Goal: Contribute content: Add original content to the website for others to see

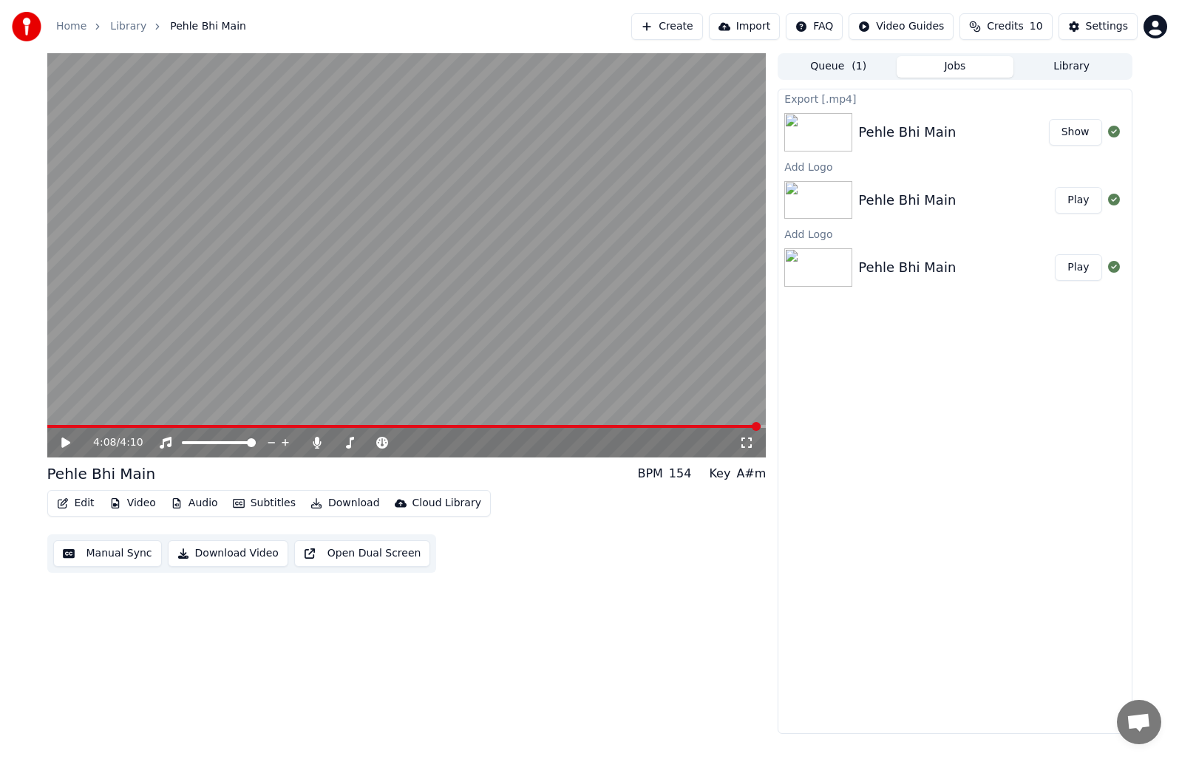
click at [1072, 134] on button "Show" at bounding box center [1075, 132] width 53 height 27
click at [66, 439] on icon at bounding box center [76, 443] width 35 height 12
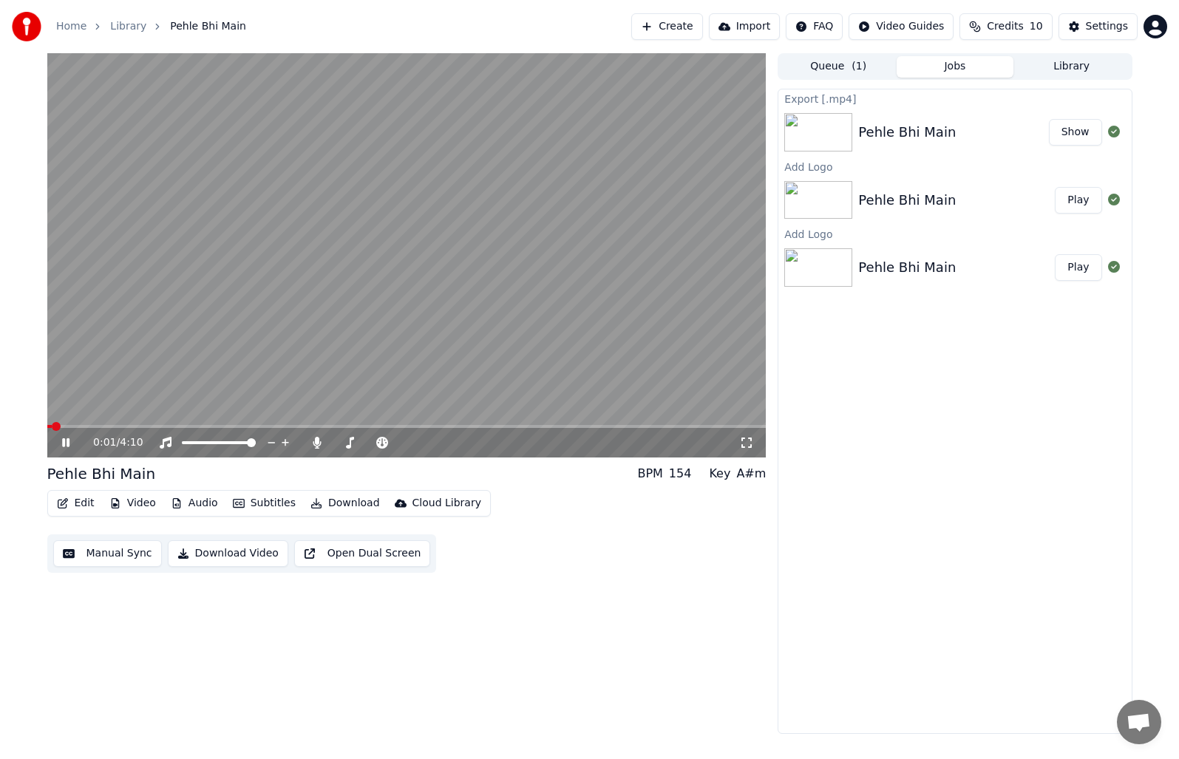
click at [82, 425] on span at bounding box center [406, 426] width 719 height 3
click at [127, 425] on span at bounding box center [406, 426] width 719 height 3
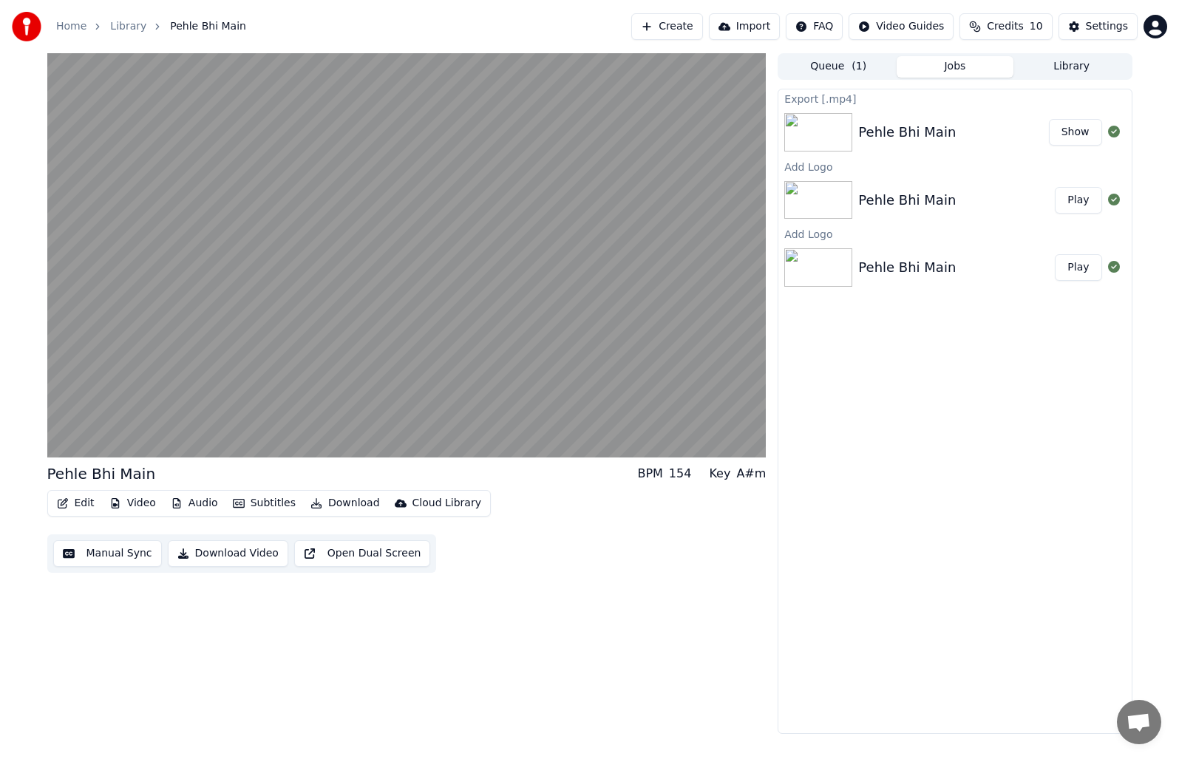
click at [1076, 134] on button "Show" at bounding box center [1075, 132] width 53 height 27
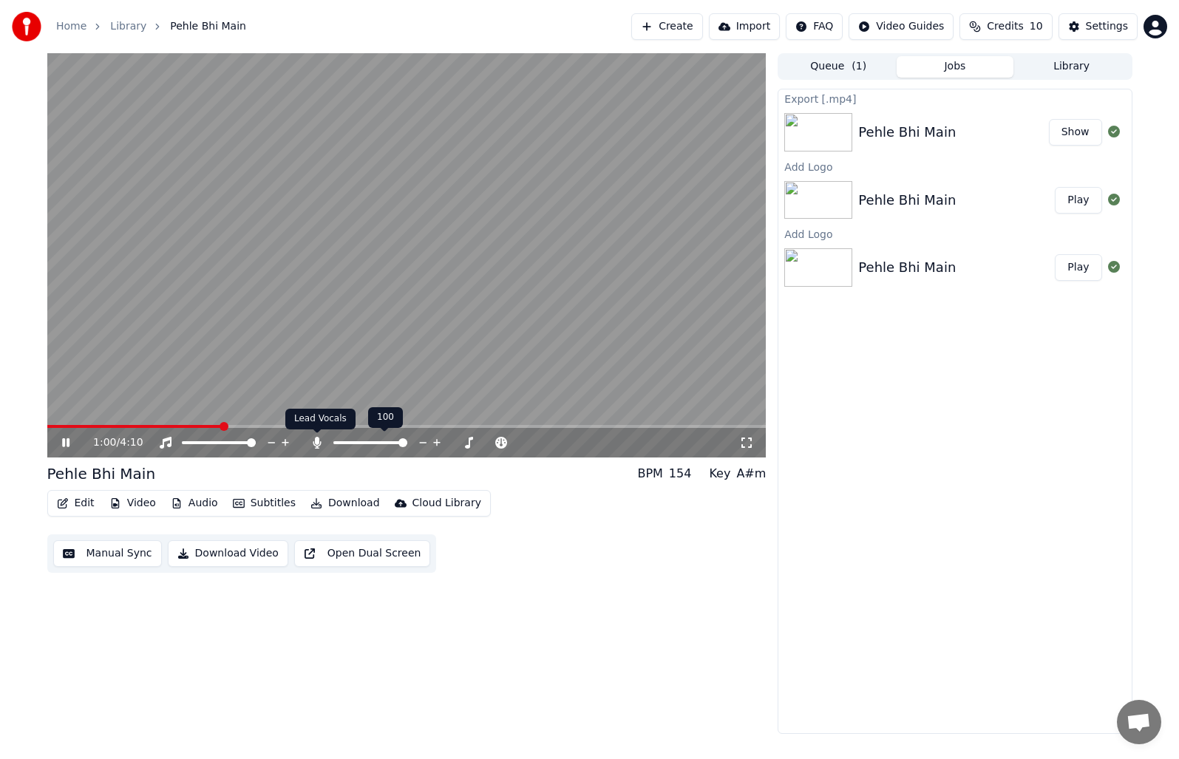
click at [314, 440] on icon at bounding box center [317, 443] width 15 height 12
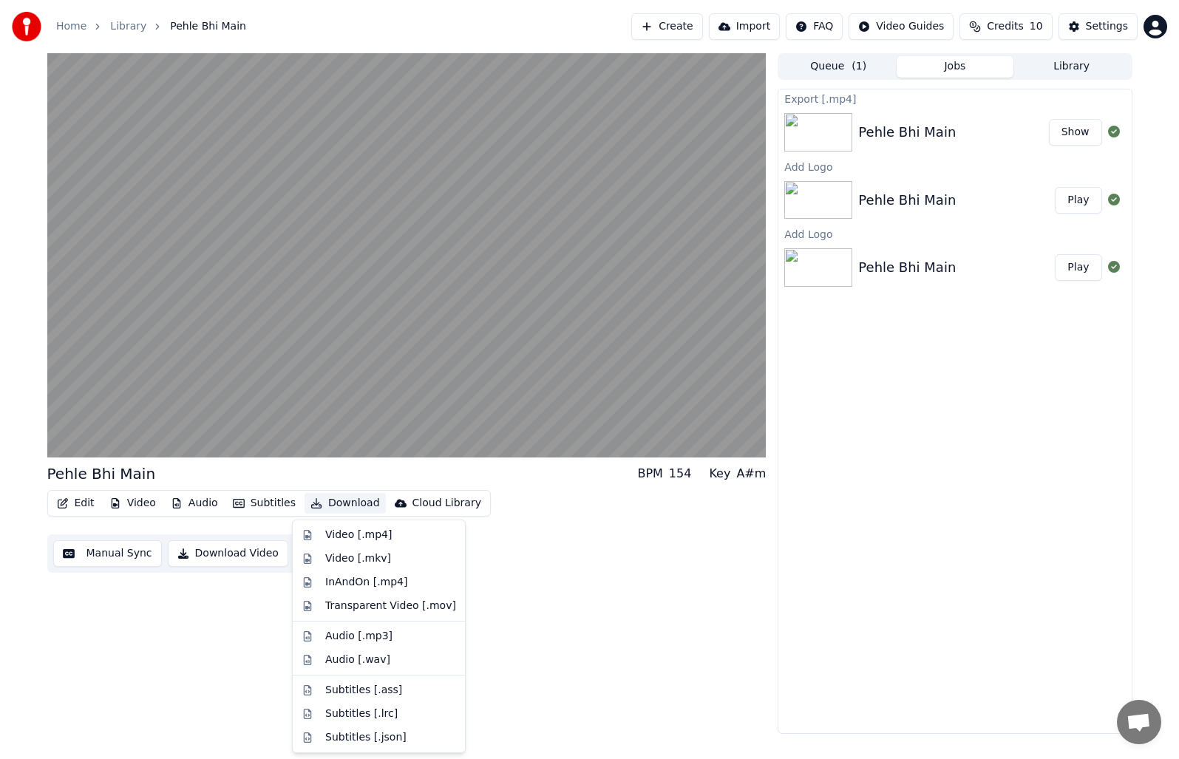
click at [327, 503] on button "Download" at bounding box center [345, 503] width 81 height 21
click at [316, 692] on div "Subtitles [.ass]" at bounding box center [379, 691] width 166 height 24
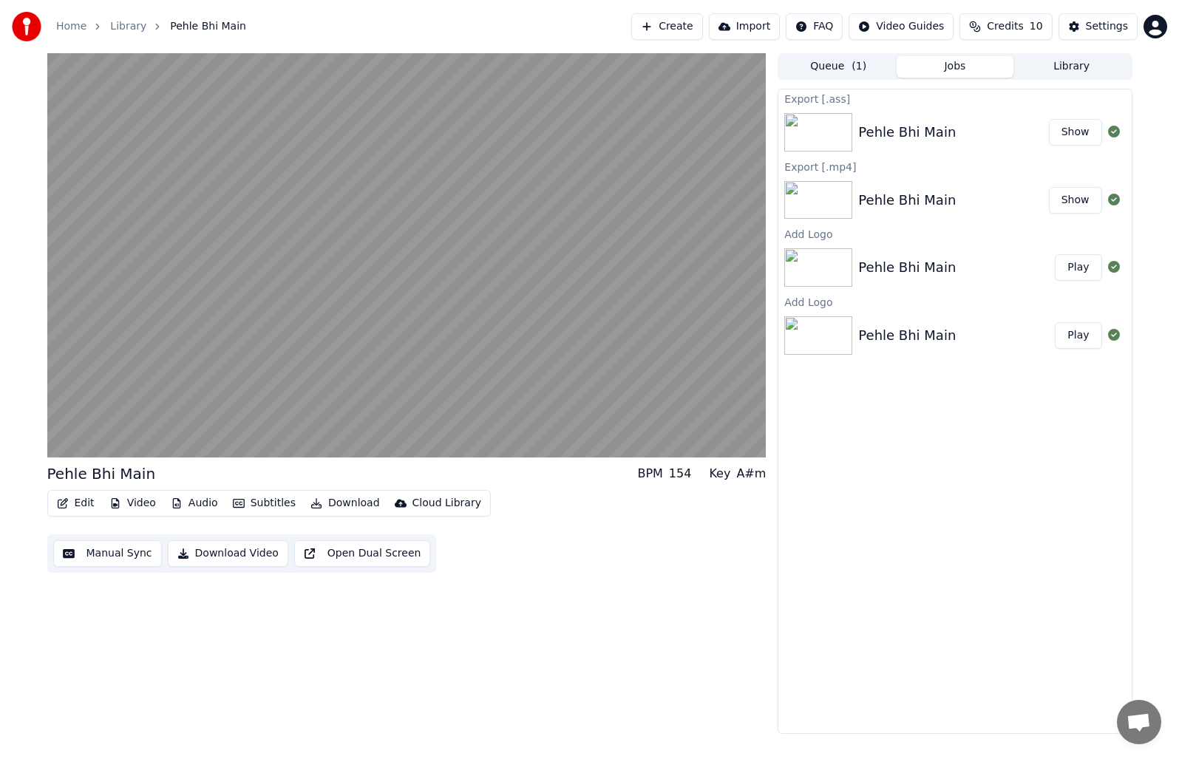
click at [239, 554] on button "Download Video" at bounding box center [228, 553] width 120 height 27
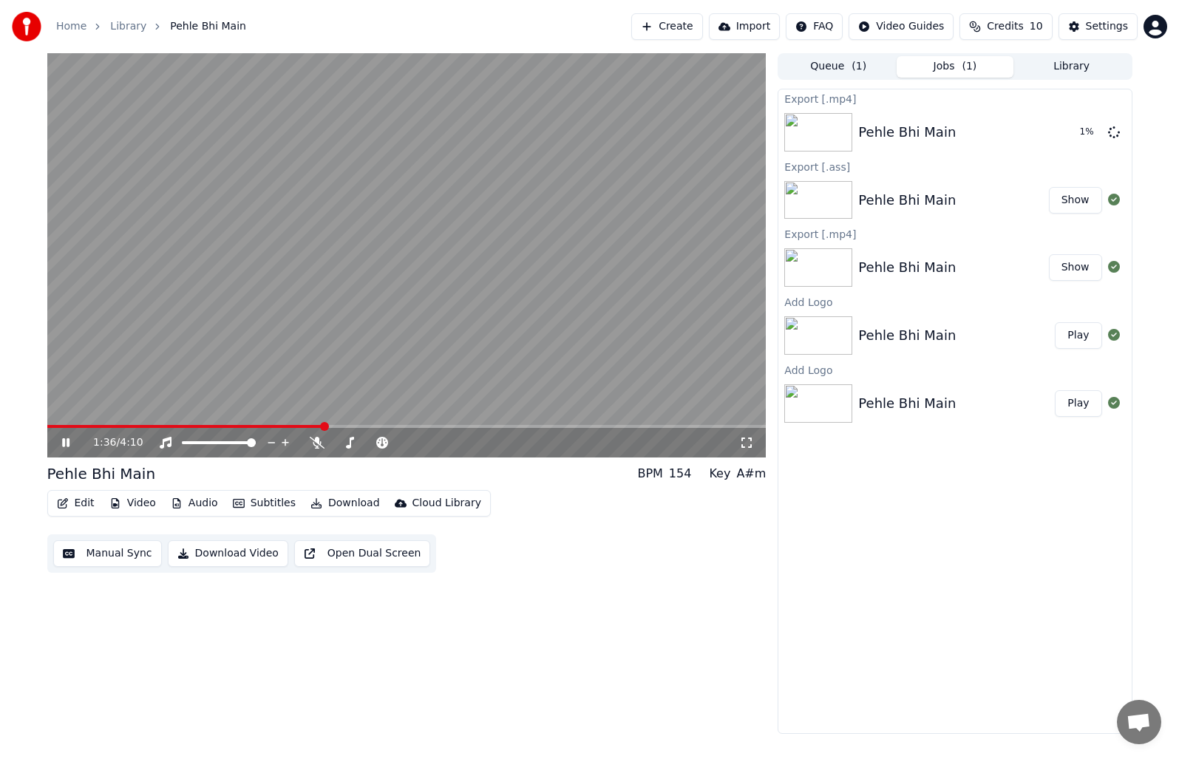
click at [342, 506] on button "Download" at bounding box center [345, 503] width 81 height 21
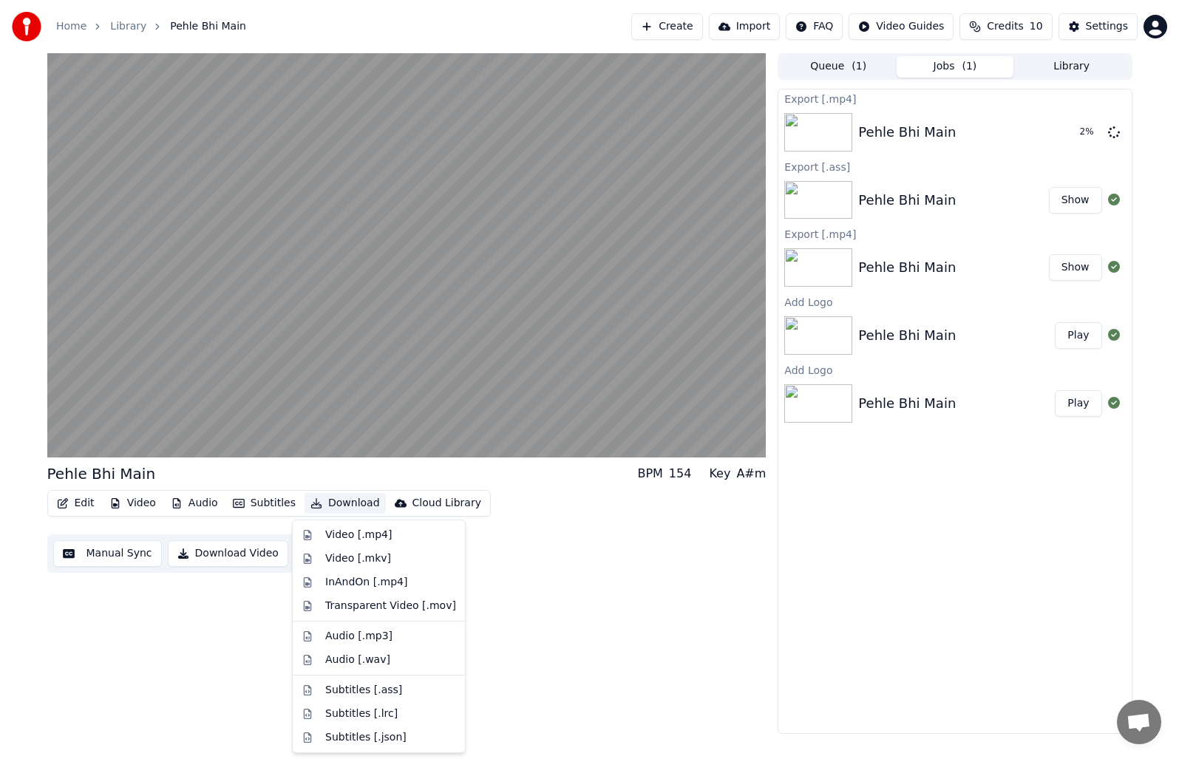
drag, startPoint x: 540, startPoint y: 602, endPoint x: 545, endPoint y: 594, distance: 9.6
click at [541, 602] on div "Pehle Bhi Main BPM 154 Key A#m Edit Video Audio Subtitles Download Cloud Librar…" at bounding box center [406, 393] width 719 height 681
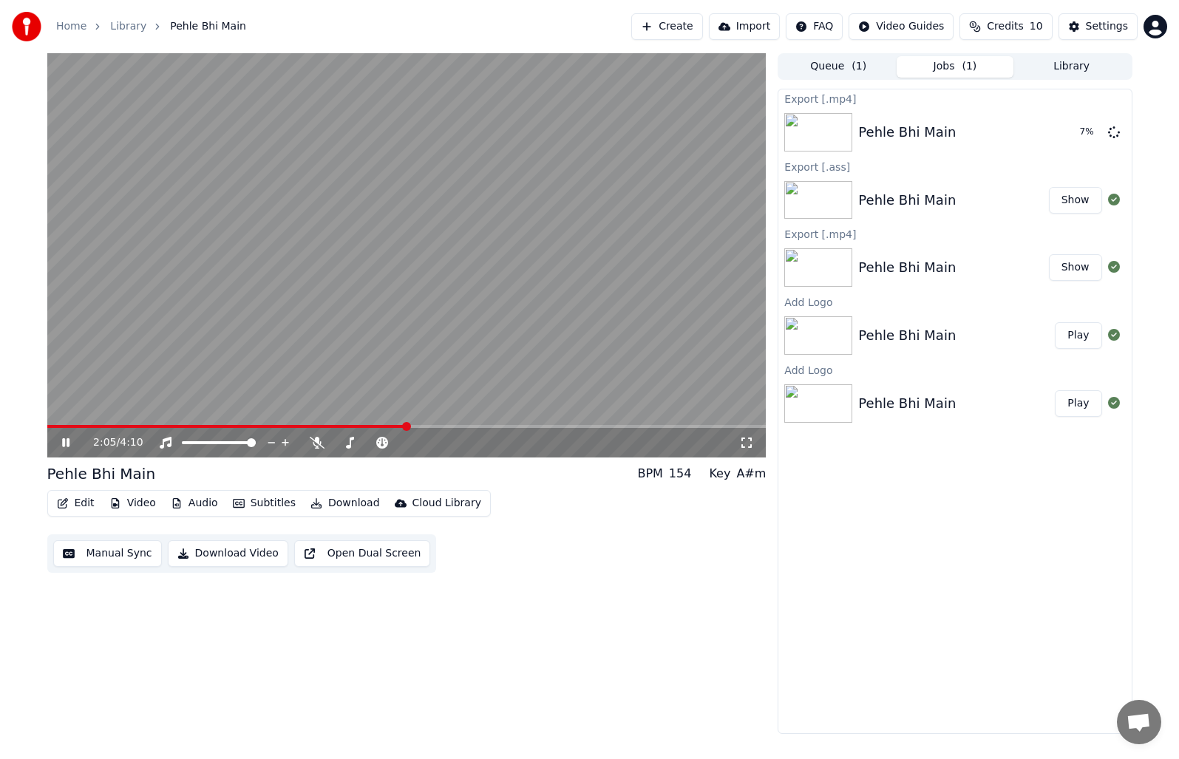
click at [393, 248] on video at bounding box center [406, 255] width 719 height 404
click at [1083, 130] on button "Show" at bounding box center [1075, 132] width 53 height 27
click at [348, 508] on button "Download" at bounding box center [345, 503] width 81 height 21
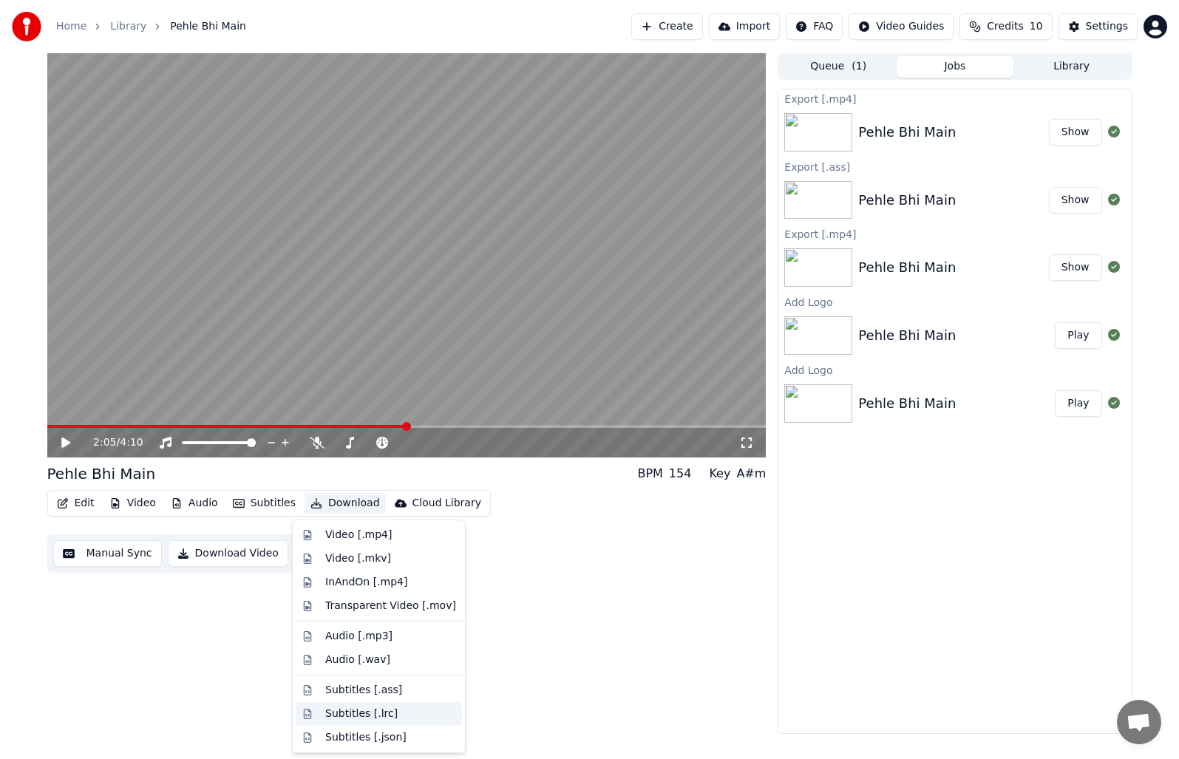
click at [387, 711] on div "Subtitles [.lrc]" at bounding box center [390, 714] width 131 height 15
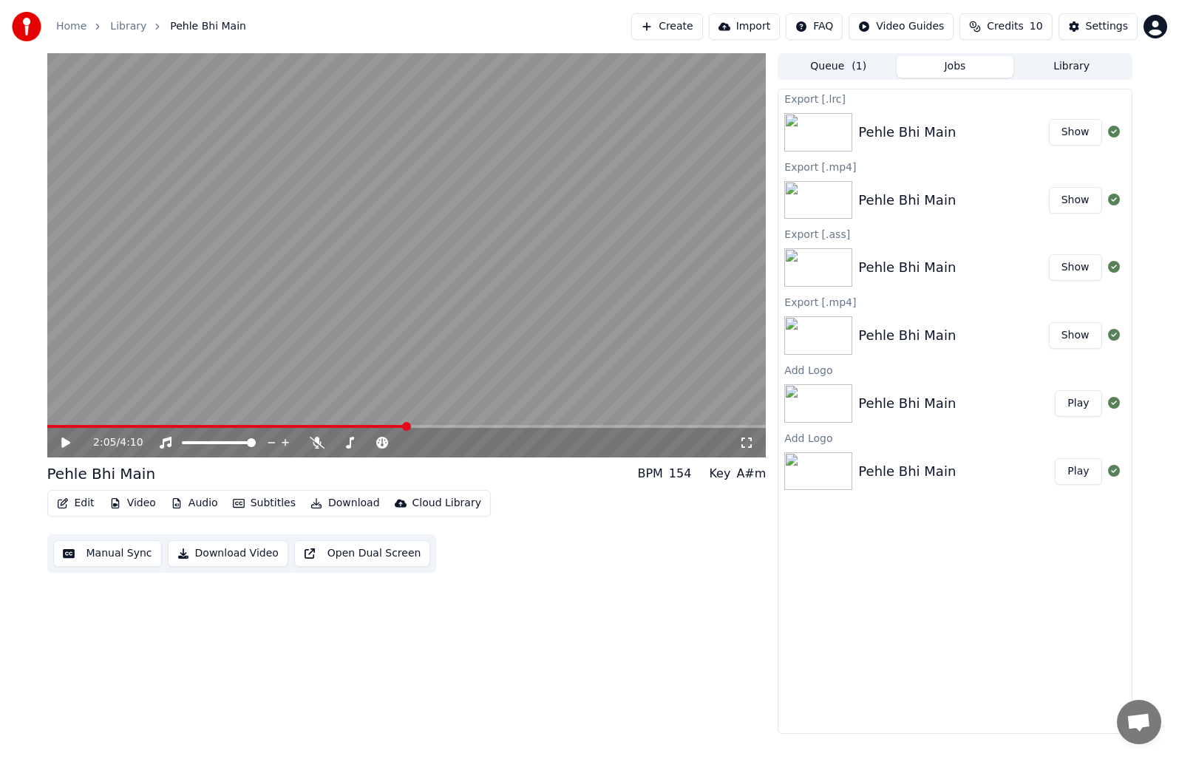
click at [322, 506] on button "Download" at bounding box center [345, 503] width 81 height 21
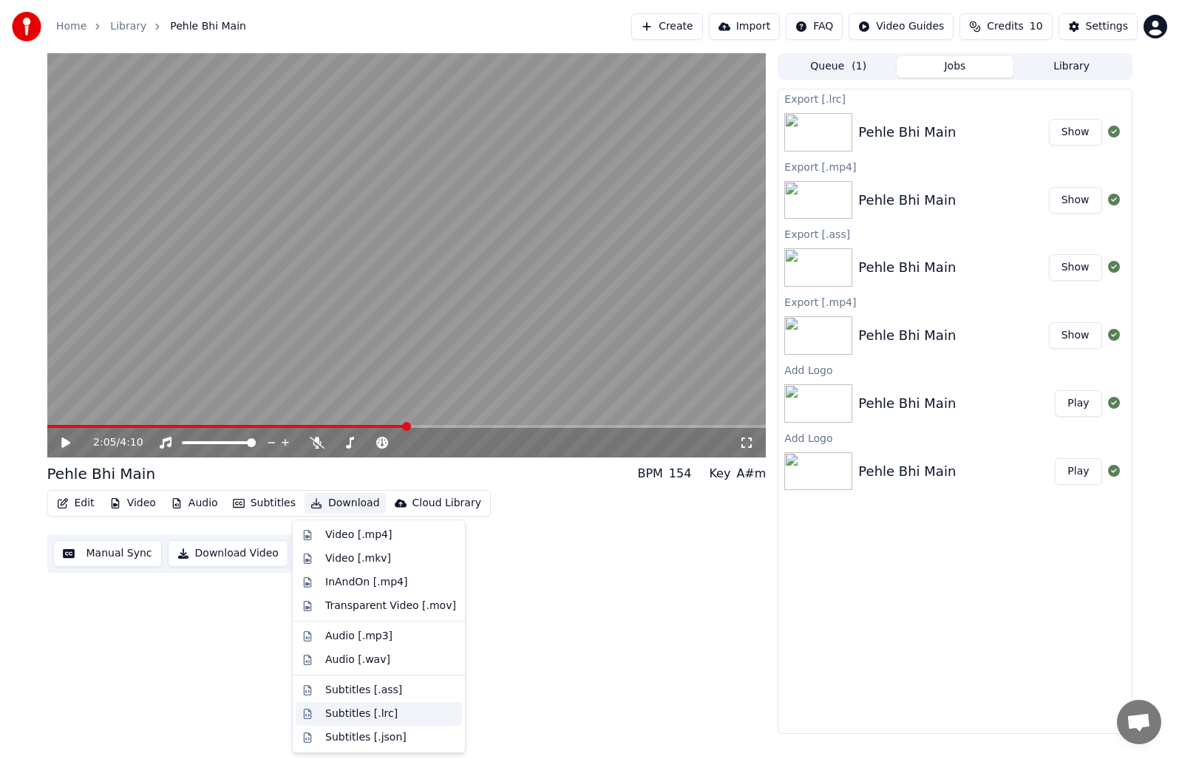
click at [369, 720] on div "Subtitles [.lrc]" at bounding box center [361, 714] width 72 height 15
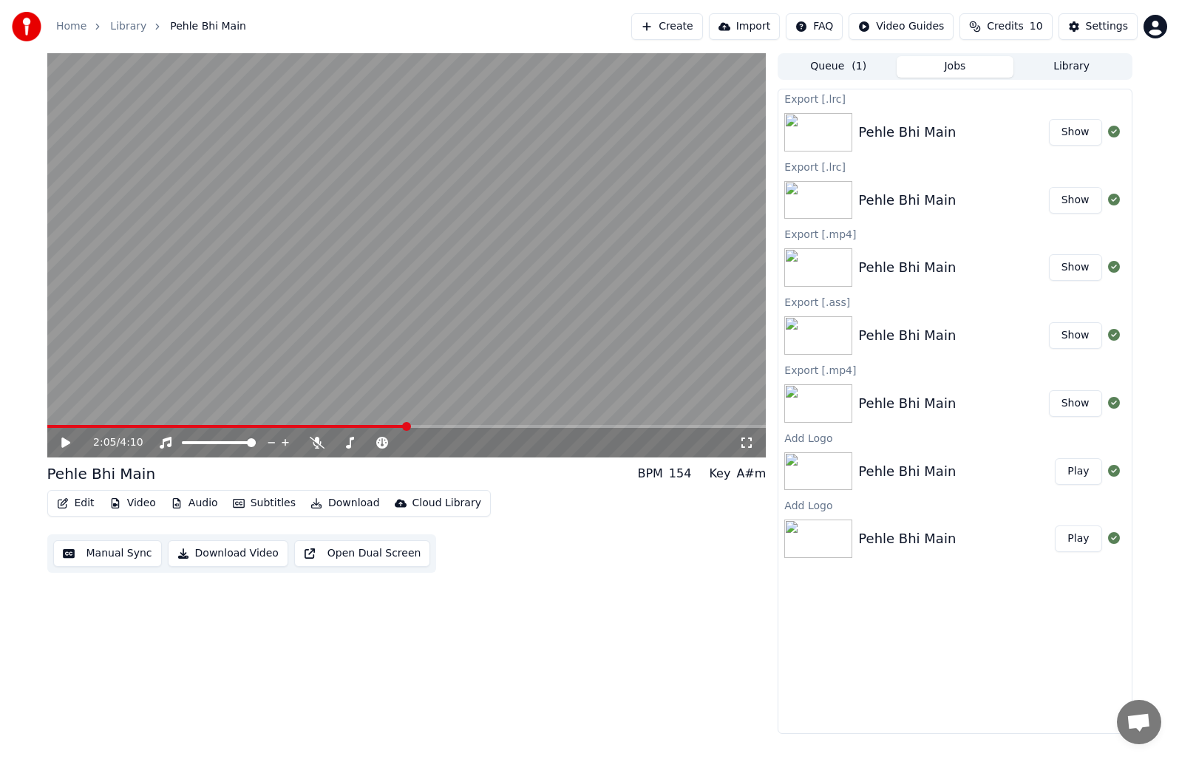
click at [344, 506] on button "Download" at bounding box center [345, 503] width 81 height 21
click at [82, 24] on link "Home" at bounding box center [71, 26] width 30 height 15
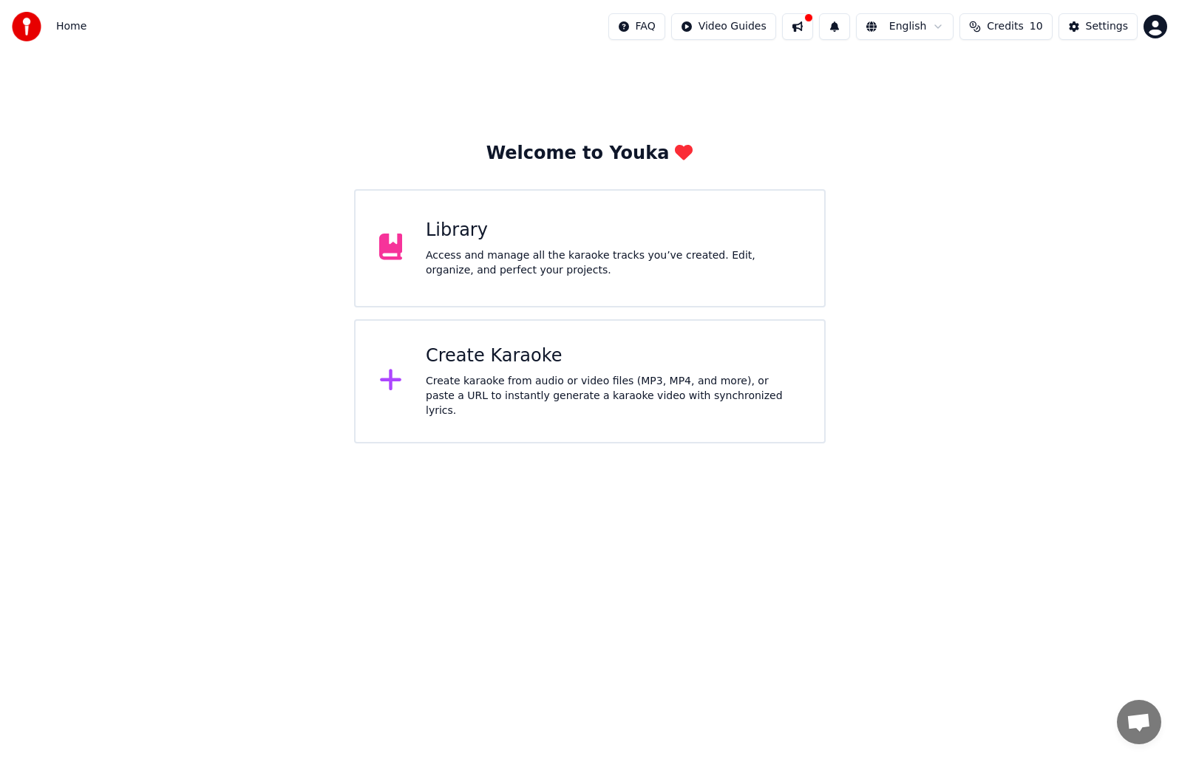
click at [555, 407] on div "Create karaoke from audio or video files (MP3, MP4, and more), or paste a URL t…" at bounding box center [613, 396] width 375 height 44
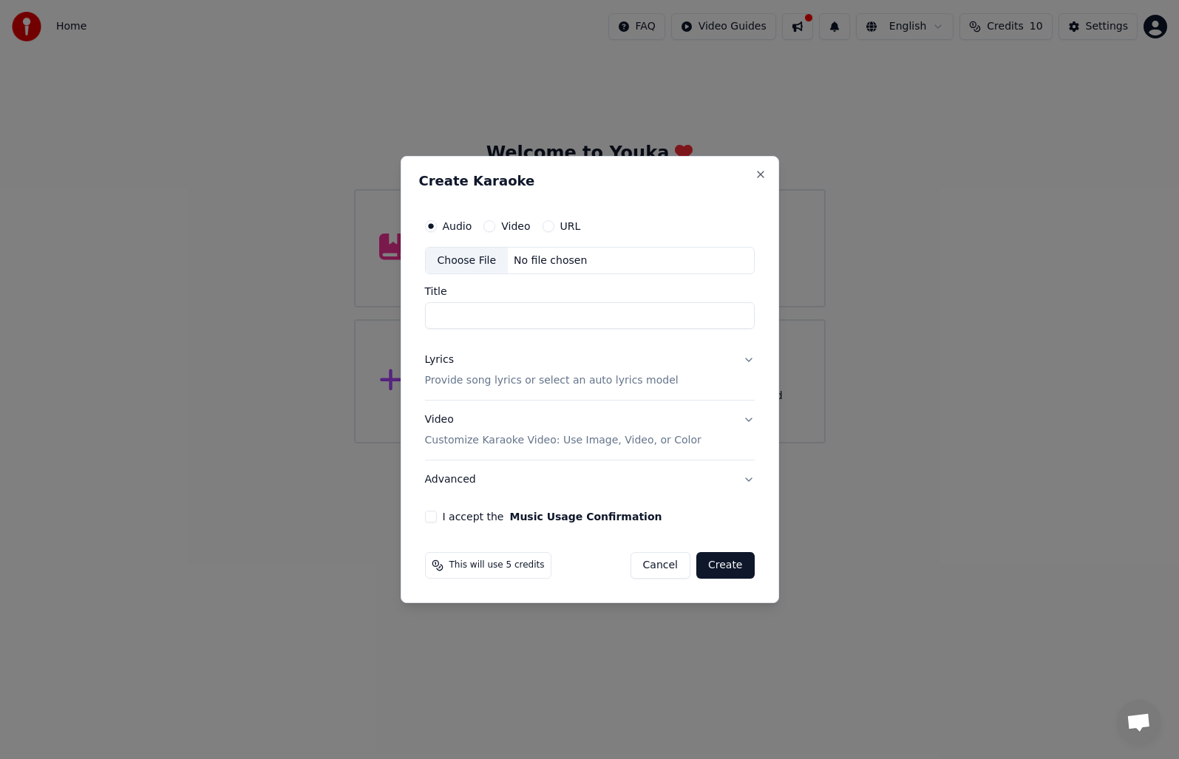
click at [460, 262] on div "Choose File" at bounding box center [467, 261] width 83 height 27
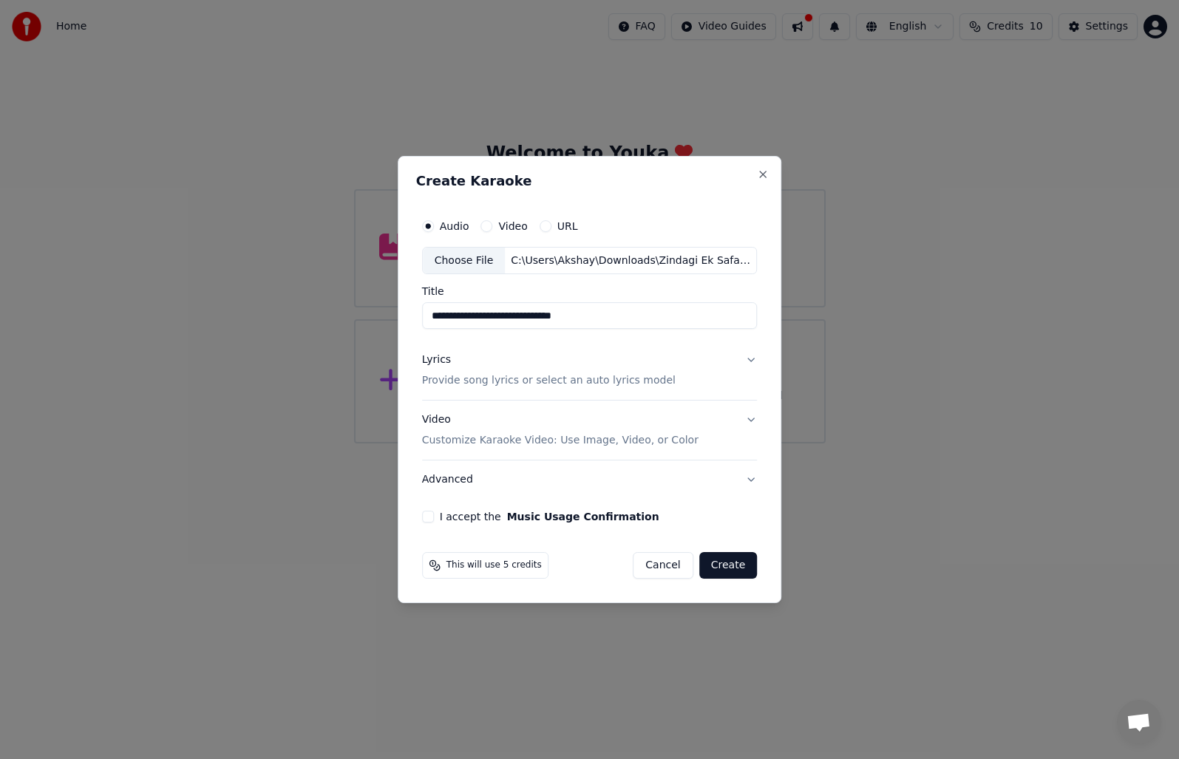
click at [596, 317] on input "**********" at bounding box center [590, 316] width 336 height 27
type input "**********"
click at [751, 363] on button "Lyrics Provide song lyrics or select an auto lyrics model" at bounding box center [590, 371] width 336 height 59
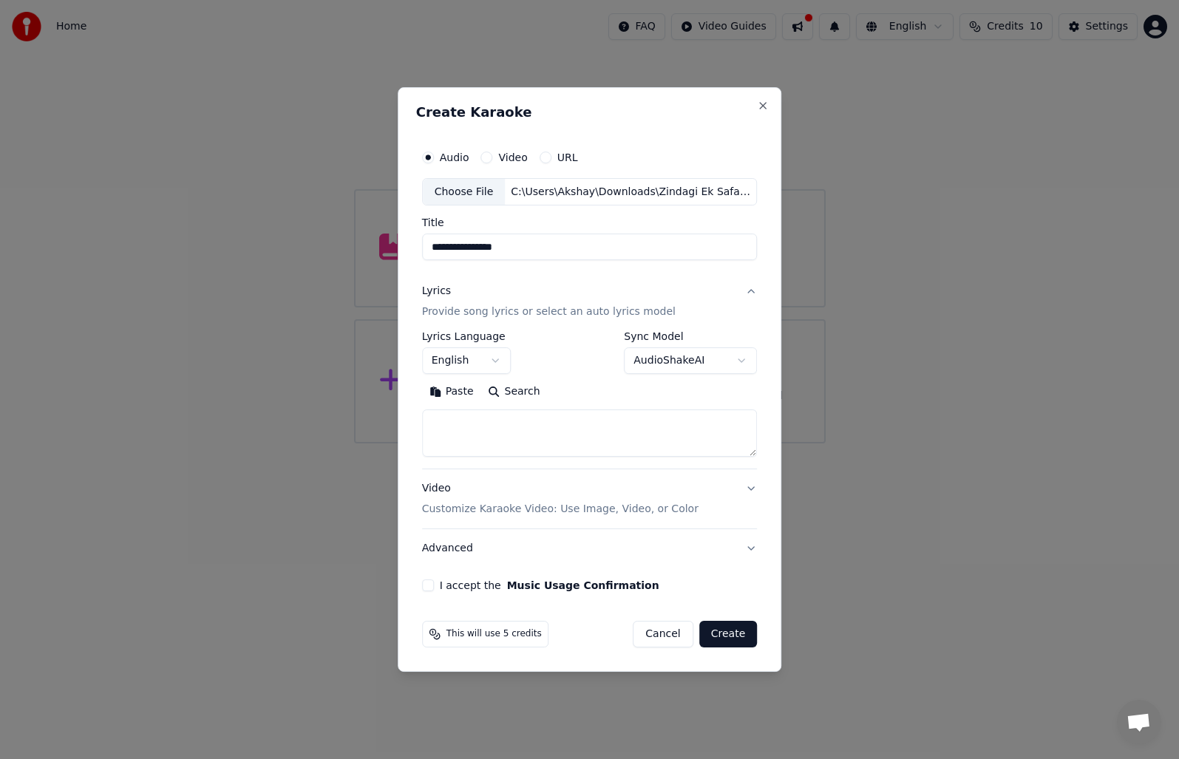
click at [506, 427] on textarea at bounding box center [590, 433] width 336 height 47
paste textarea "**********"
type textarea "**********"
click at [432, 586] on button "I accept the Music Usage Confirmation" at bounding box center [428, 586] width 12 height 12
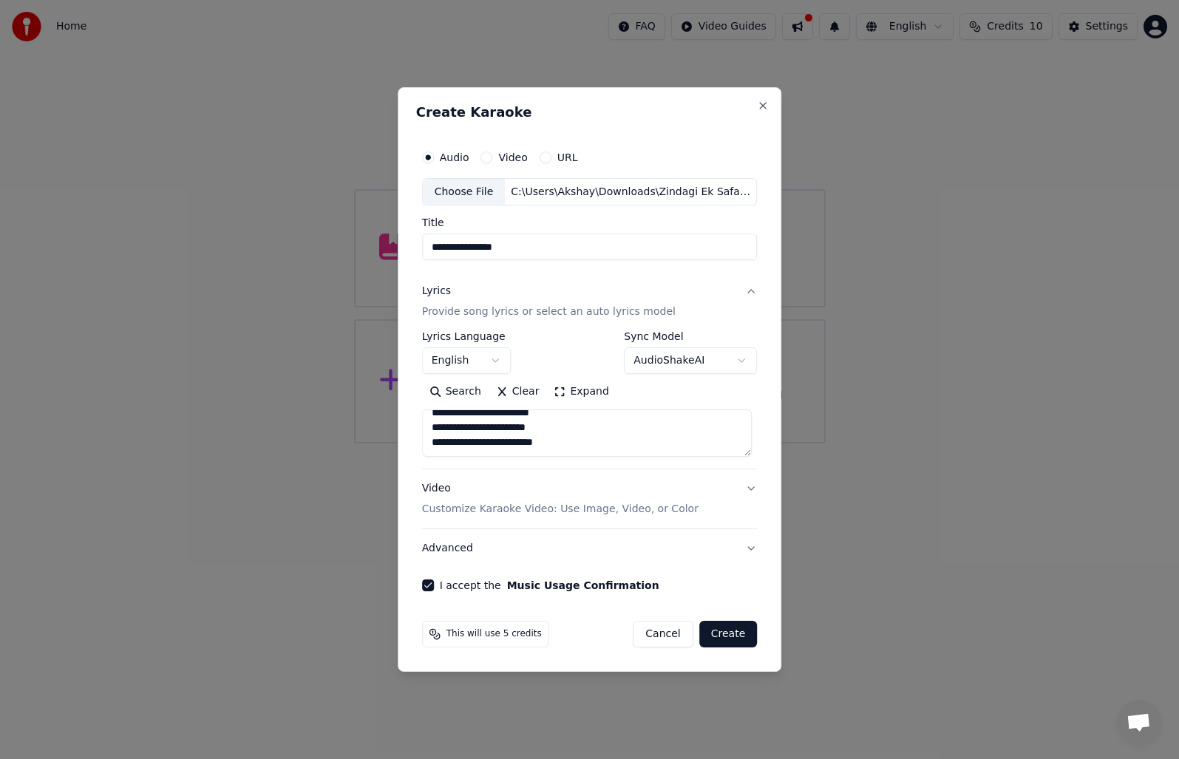
click at [739, 361] on body "**********" at bounding box center [589, 222] width 1179 height 444
click at [724, 640] on button "Create" at bounding box center [728, 634] width 58 height 27
select select "**"
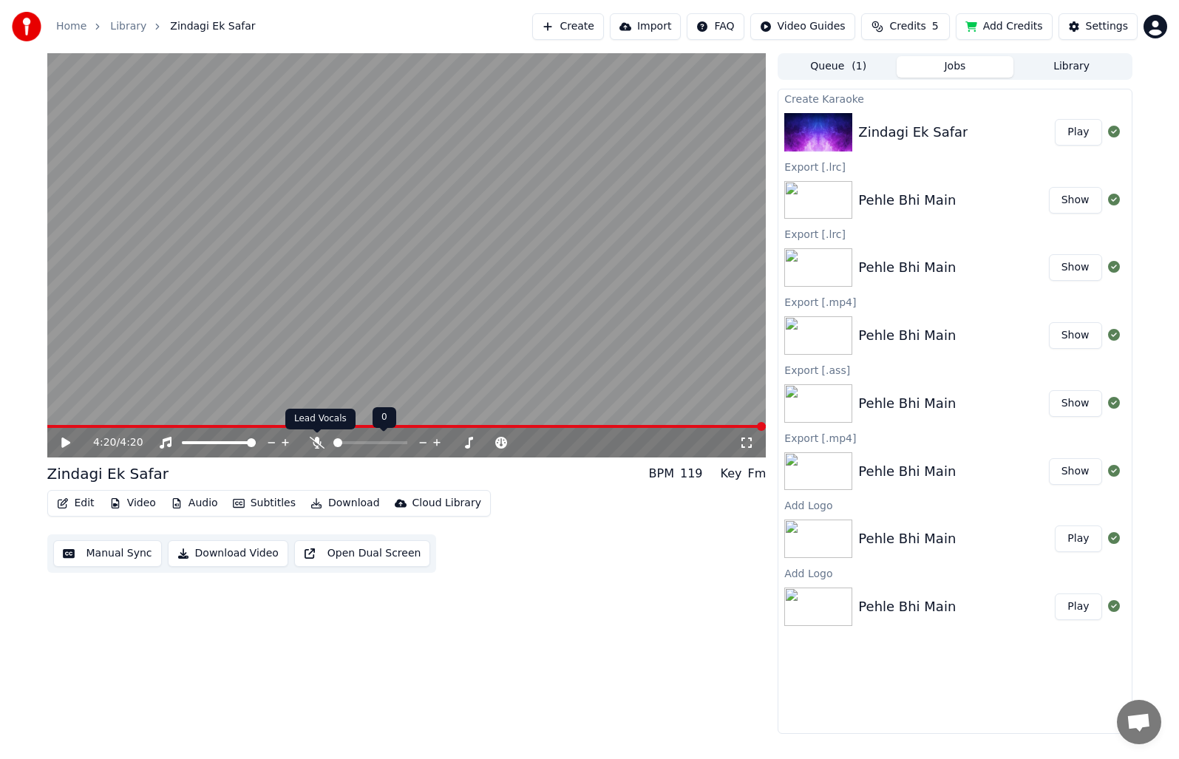
click at [318, 442] on icon at bounding box center [317, 443] width 15 height 12
click at [61, 442] on icon at bounding box center [76, 443] width 35 height 12
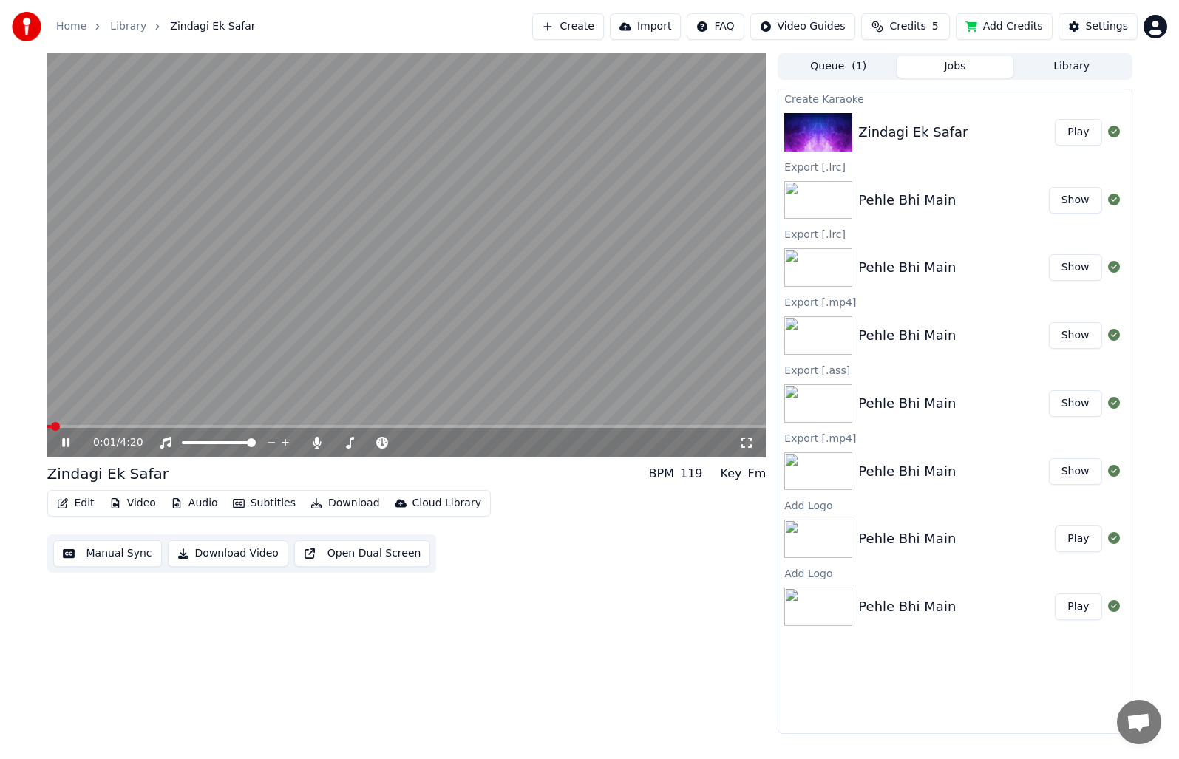
click at [71, 426] on span at bounding box center [406, 426] width 719 height 3
click at [95, 422] on video at bounding box center [406, 255] width 719 height 404
click at [95, 426] on span at bounding box center [406, 426] width 719 height 3
click at [215, 325] on video at bounding box center [406, 255] width 719 height 404
click at [167, 430] on div "1:46 / 4:20" at bounding box center [406, 443] width 719 height 30
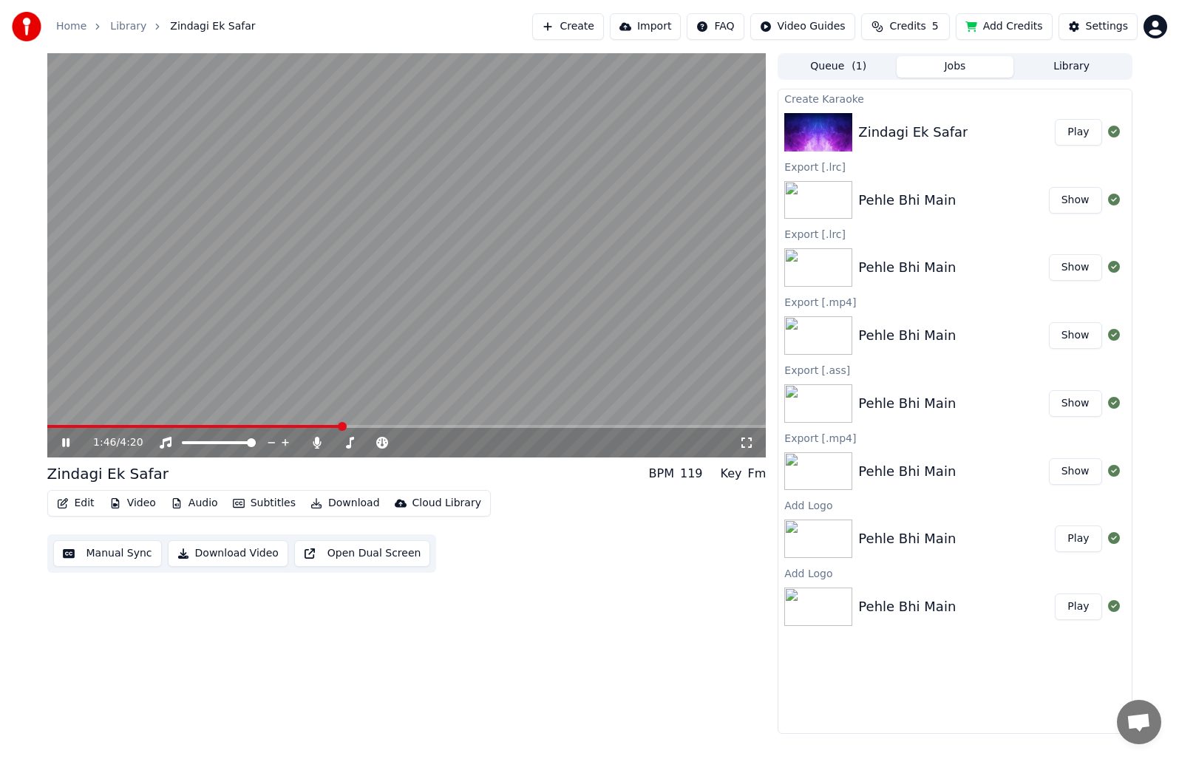
click at [166, 426] on span at bounding box center [194, 426] width 294 height 3
click at [136, 427] on span at bounding box center [108, 426] width 122 height 3
click at [67, 438] on icon at bounding box center [76, 443] width 35 height 12
click at [101, 426] on span at bounding box center [93, 426] width 93 height 3
click at [69, 444] on icon at bounding box center [65, 443] width 9 height 10
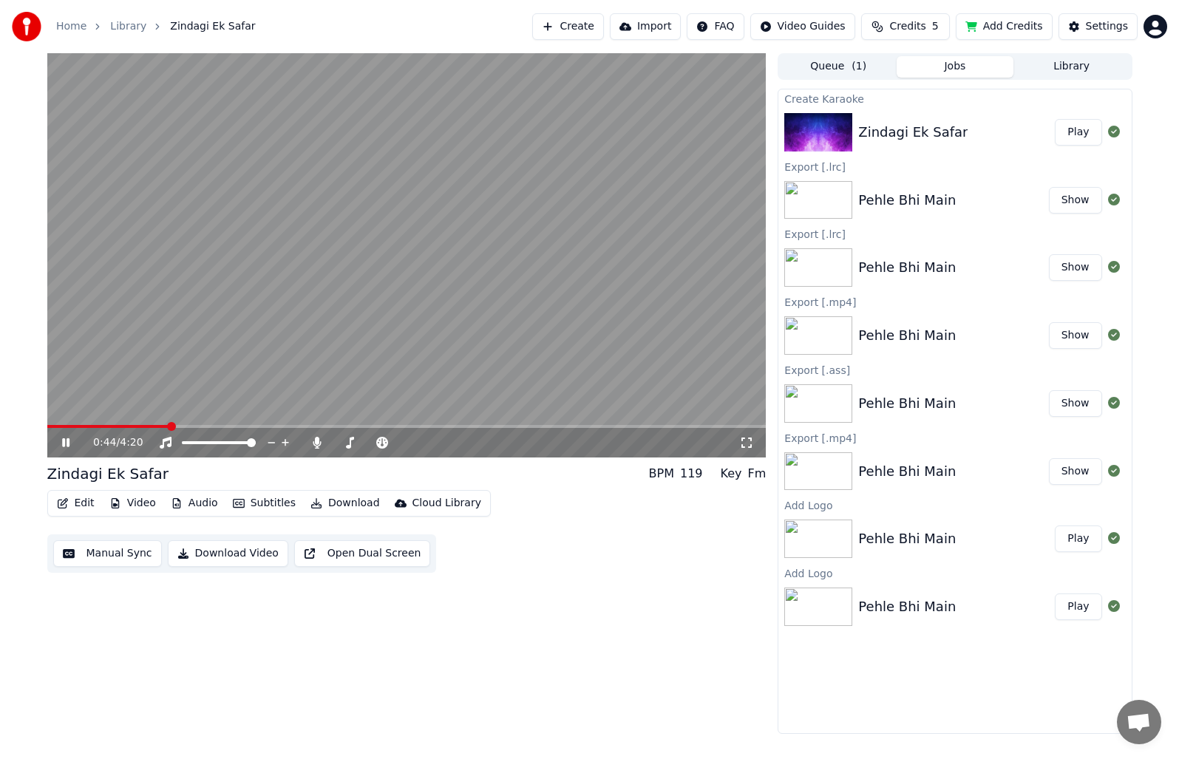
click at [131, 551] on button "Manual Sync" at bounding box center [107, 553] width 109 height 27
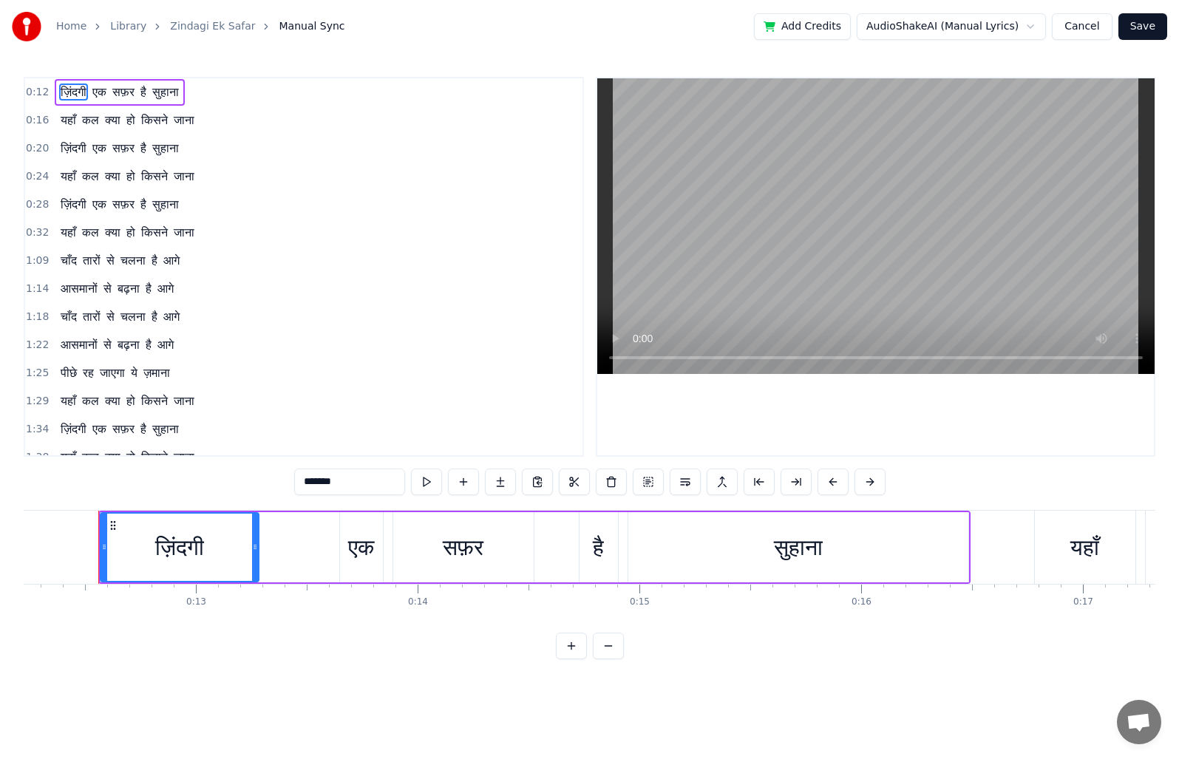
click at [36, 232] on span "0:32" at bounding box center [37, 232] width 23 height 15
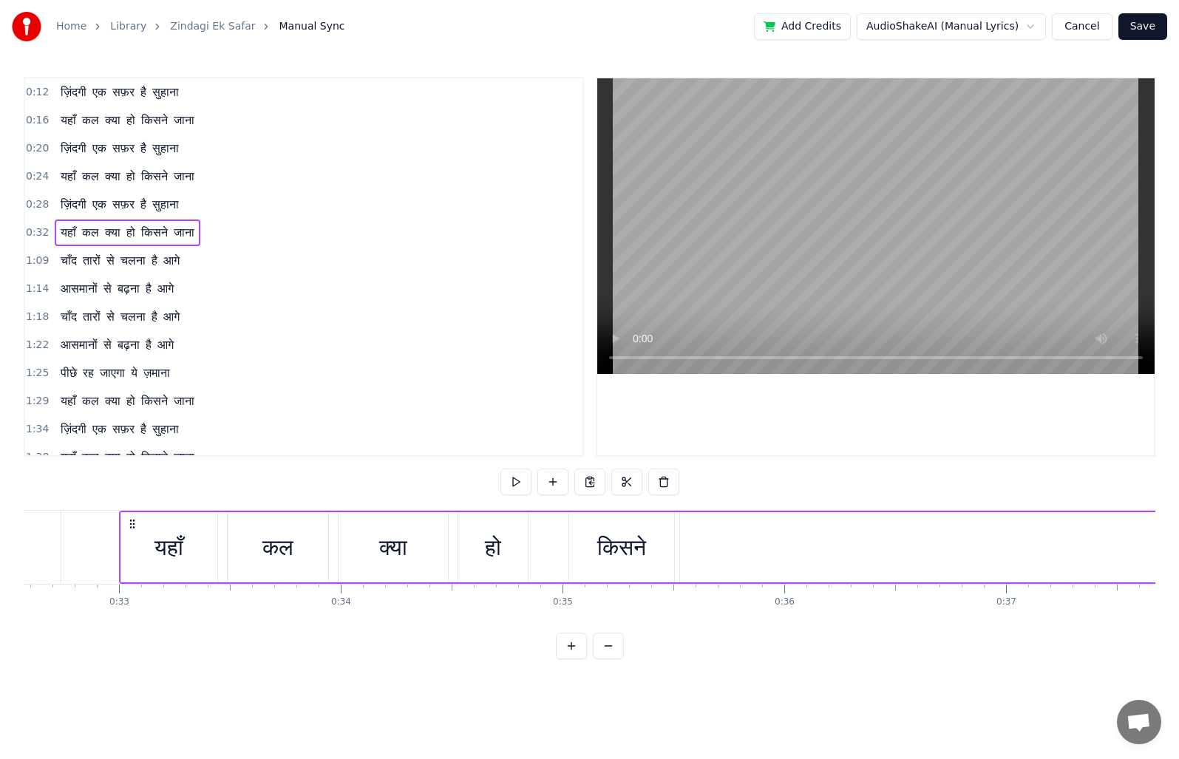
scroll to position [0, 7244]
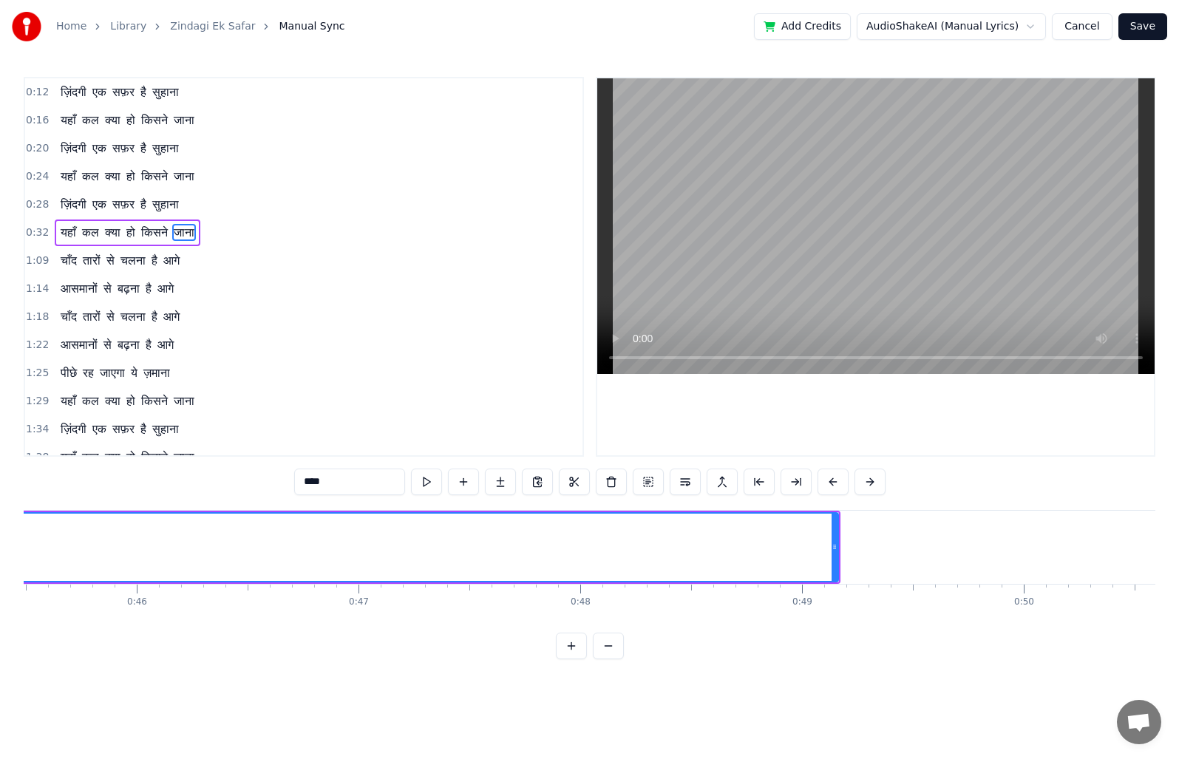
scroll to position [0, 10128]
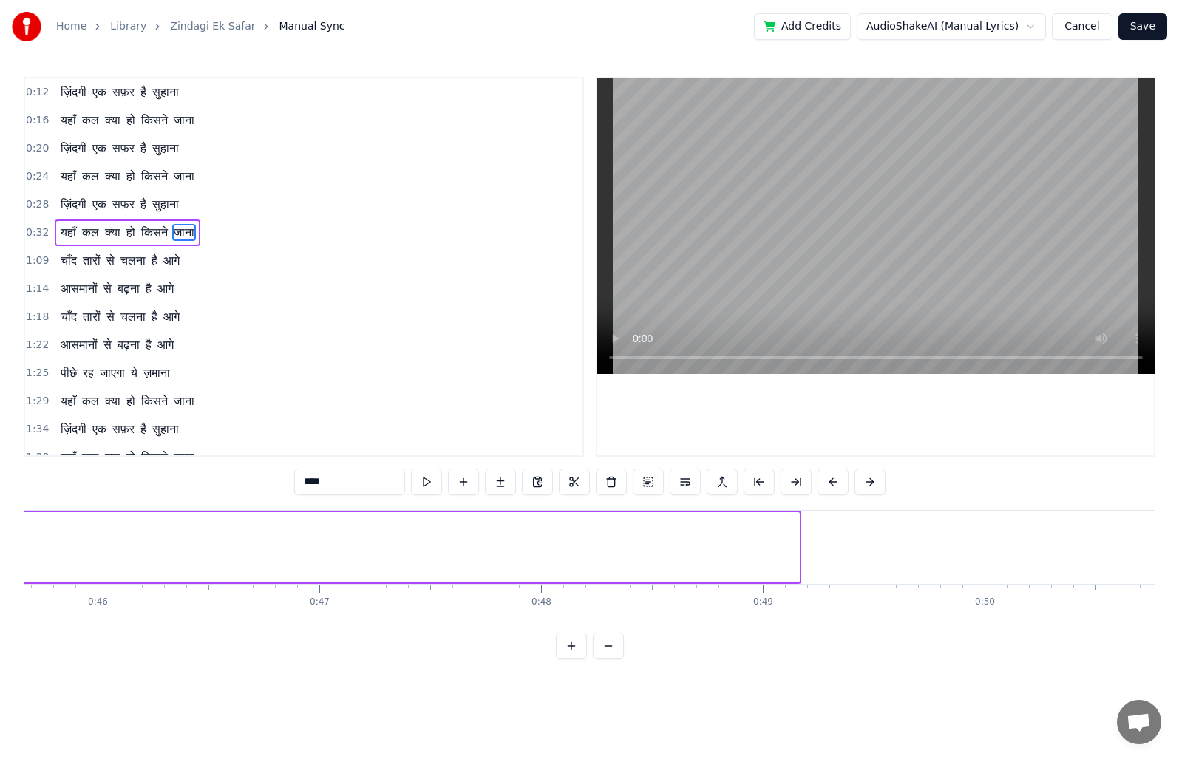
drag, startPoint x: 797, startPoint y: 545, endPoint x: 0, endPoint y: 535, distance: 797.0
click at [0, 535] on div "Home Library Zindagi Ek Safar Manual Sync Add Credits AudioShakeAI (Manual Lyri…" at bounding box center [589, 329] width 1179 height 659
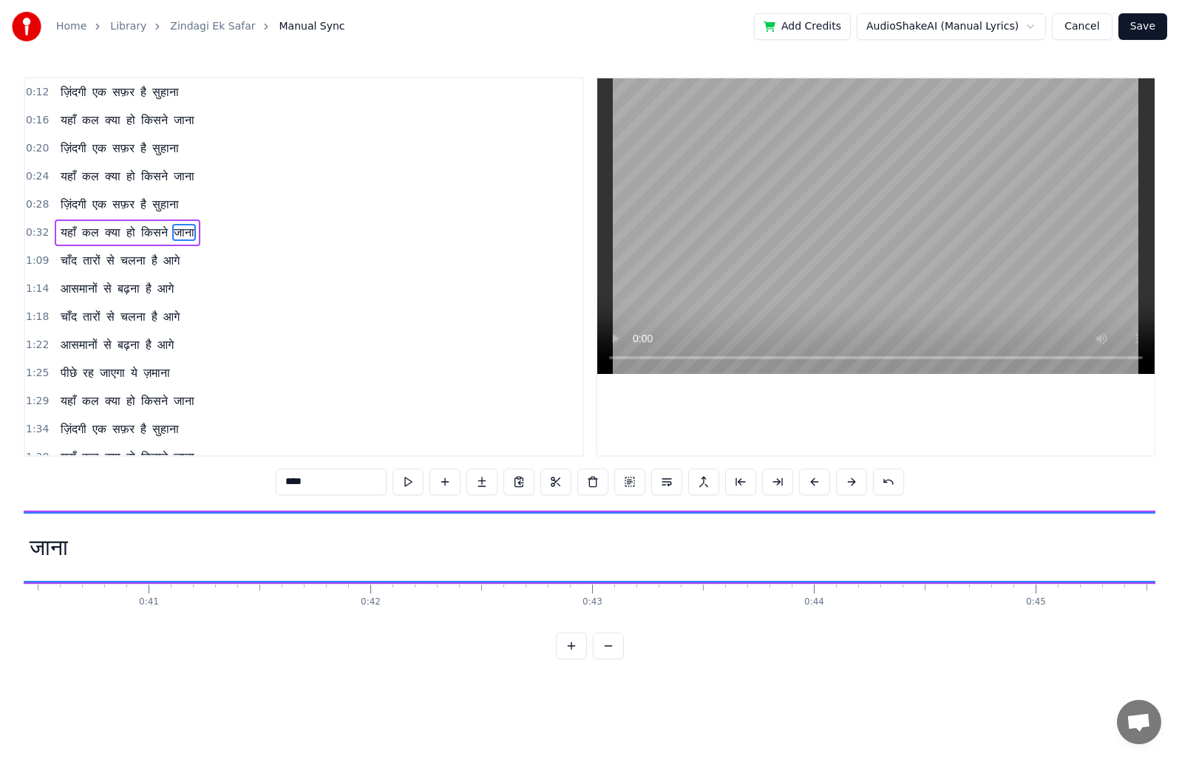
scroll to position [0, 9006]
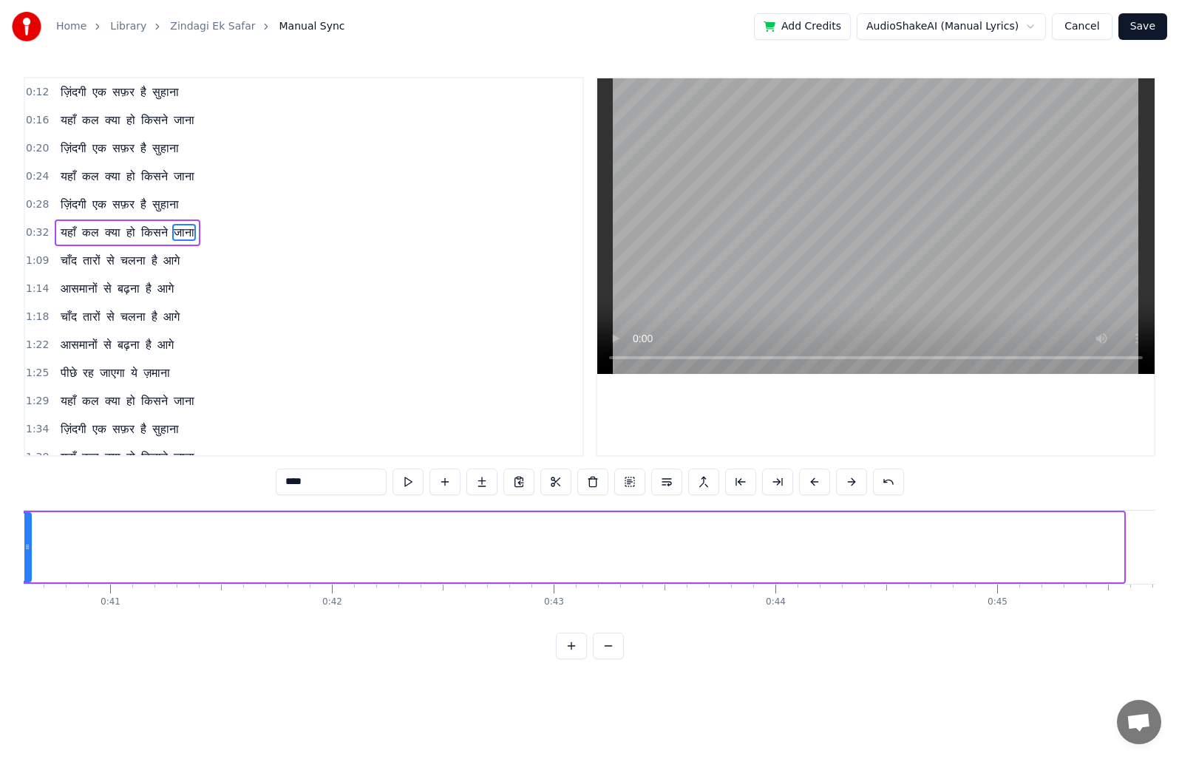
drag, startPoint x: 1119, startPoint y: 544, endPoint x: 27, endPoint y: 559, distance: 1092.7
click at [27, 559] on div at bounding box center [27, 547] width 6 height 67
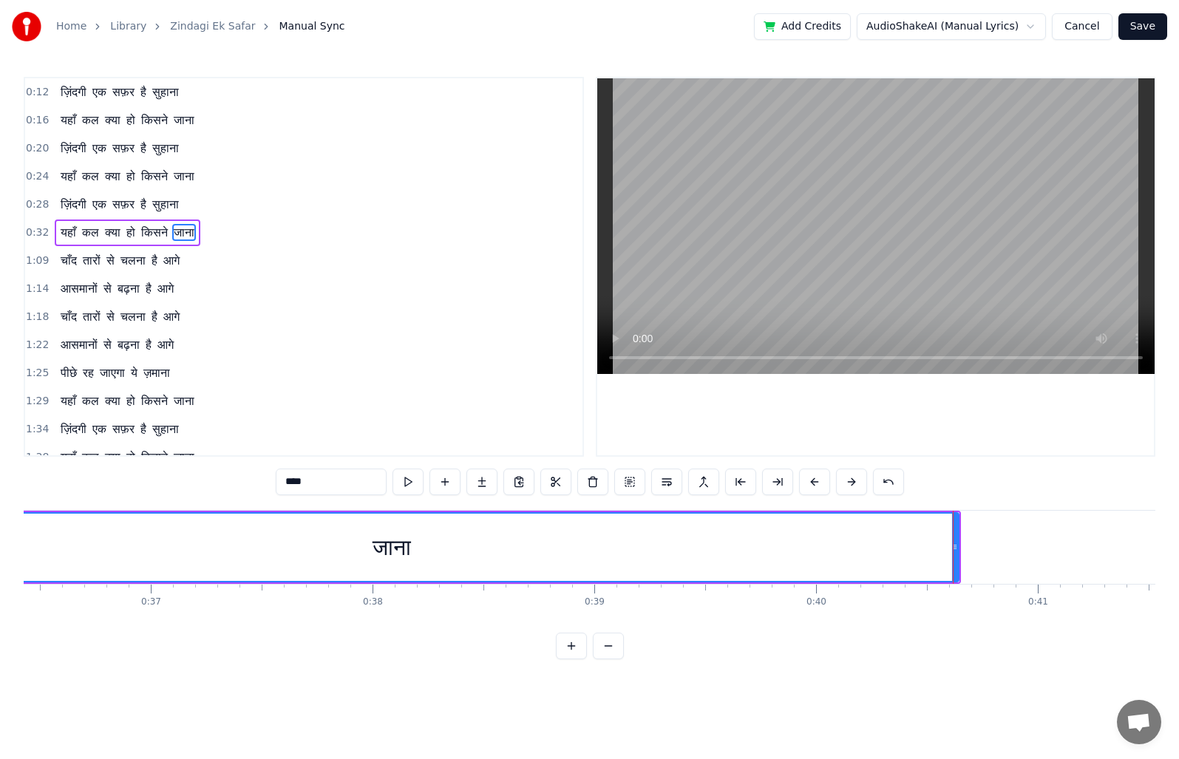
scroll to position [0, 8195]
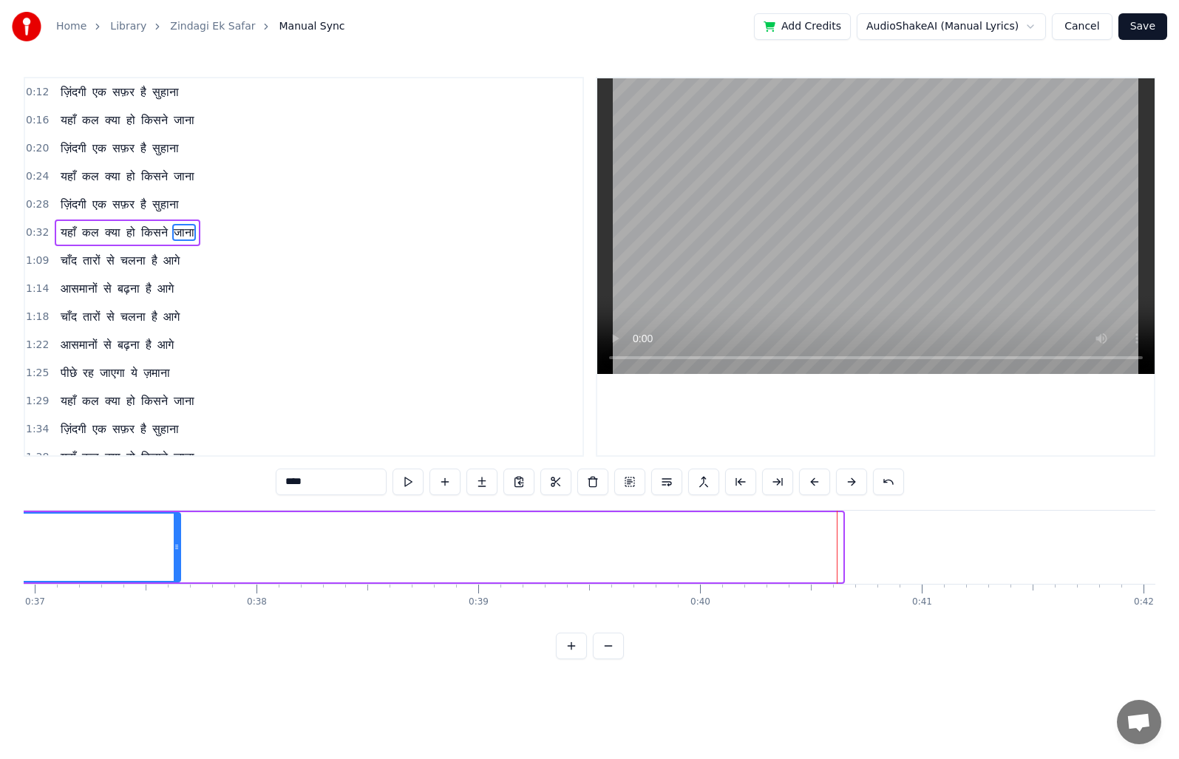
drag, startPoint x: 839, startPoint y: 540, endPoint x: 116, endPoint y: 549, distance: 723.0
click at [174, 549] on div at bounding box center [177, 547] width 6 height 67
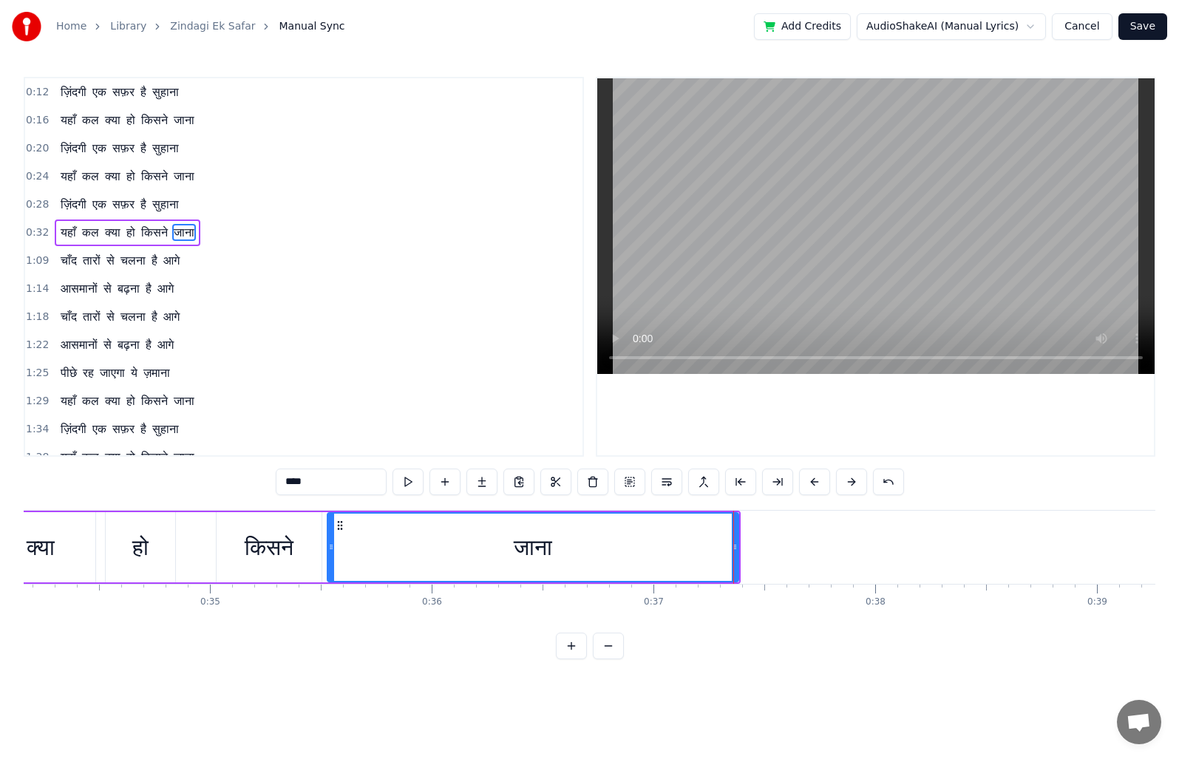
scroll to position [0, 7692]
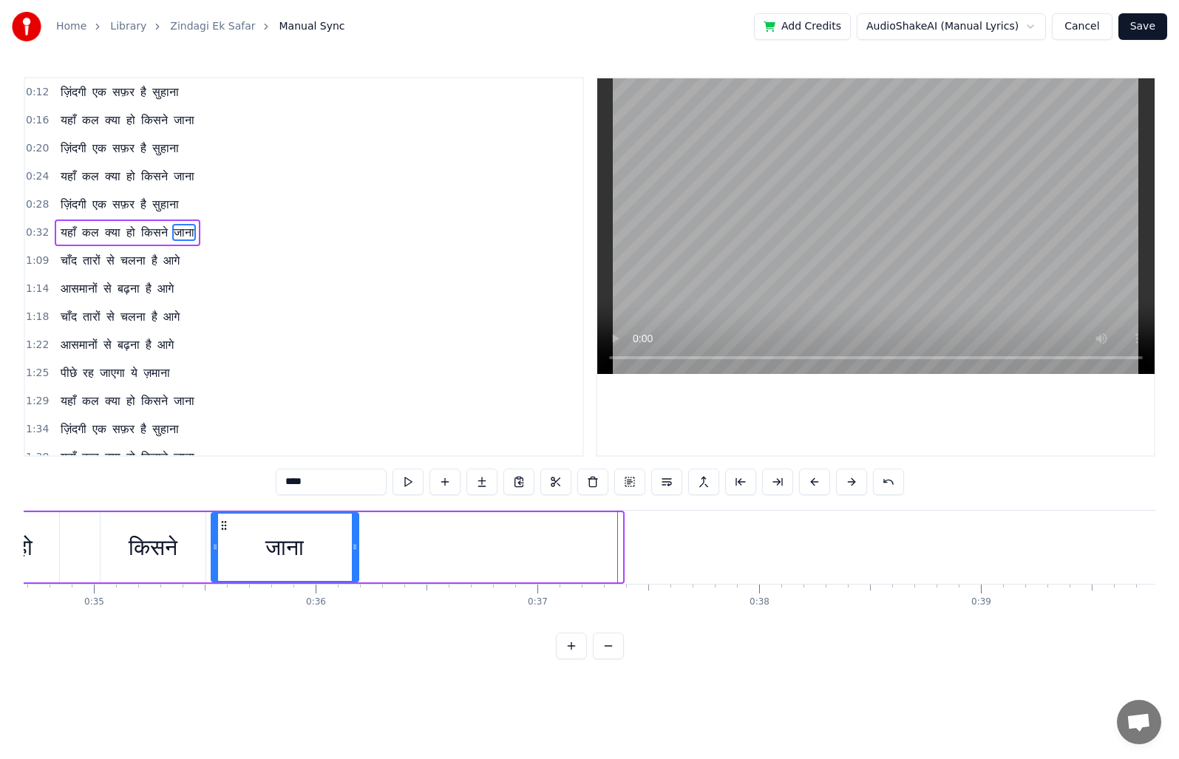
drag, startPoint x: 614, startPoint y: 548, endPoint x: 357, endPoint y: 560, distance: 257.5
click at [357, 560] on div at bounding box center [355, 547] width 6 height 67
click at [412, 483] on button at bounding box center [408, 482] width 31 height 27
click at [36, 234] on span "0:32" at bounding box center [37, 232] width 23 height 15
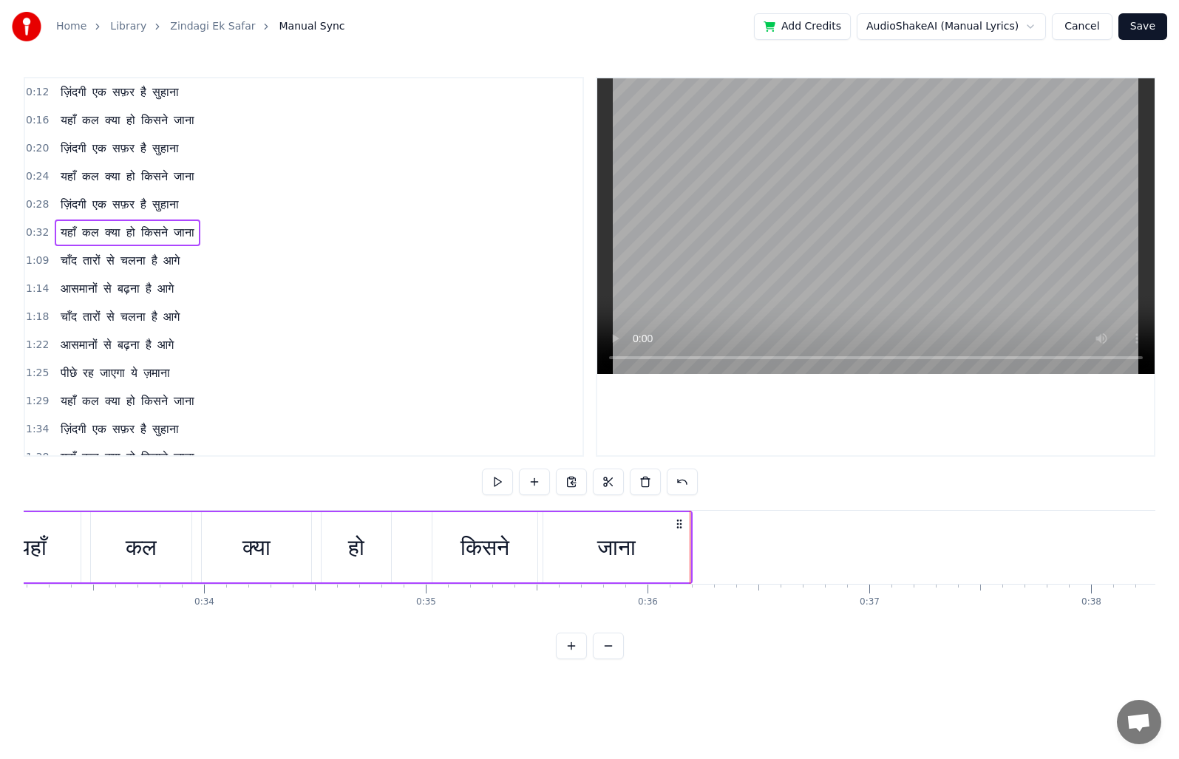
scroll to position [0, 7244]
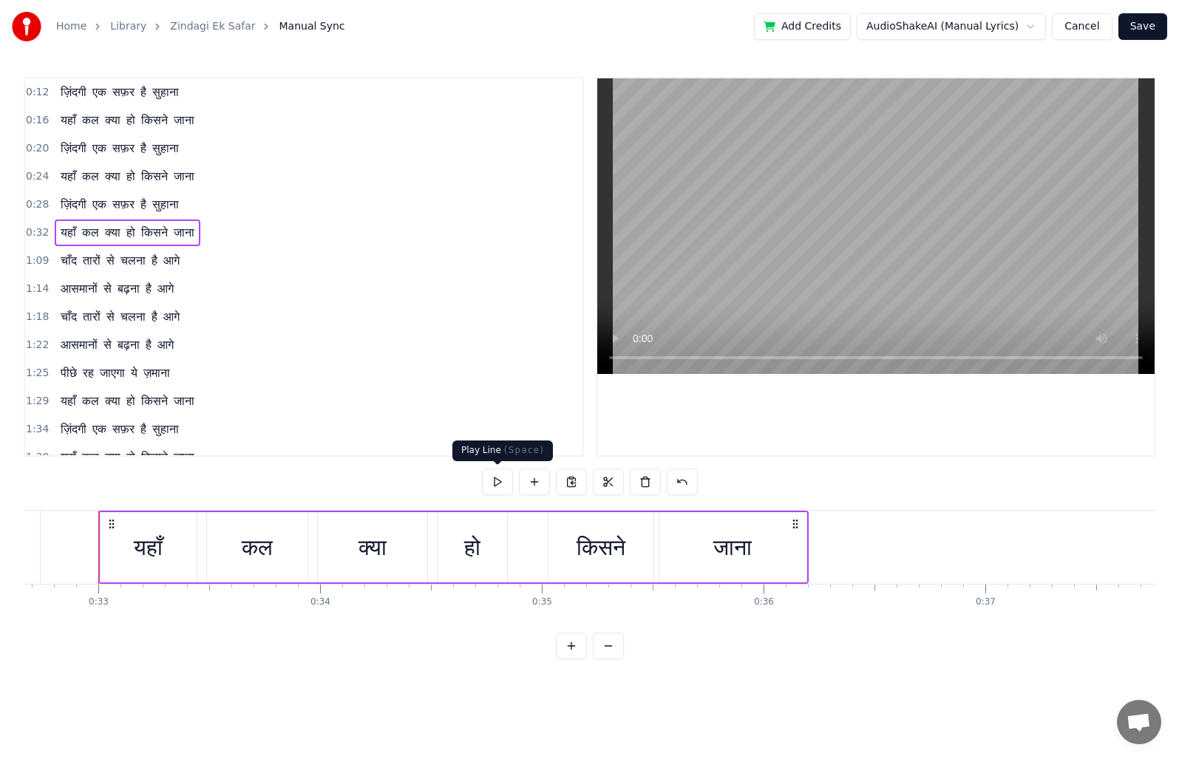
click at [495, 482] on button at bounding box center [497, 482] width 31 height 27
click at [28, 259] on span "1:09" at bounding box center [37, 261] width 23 height 15
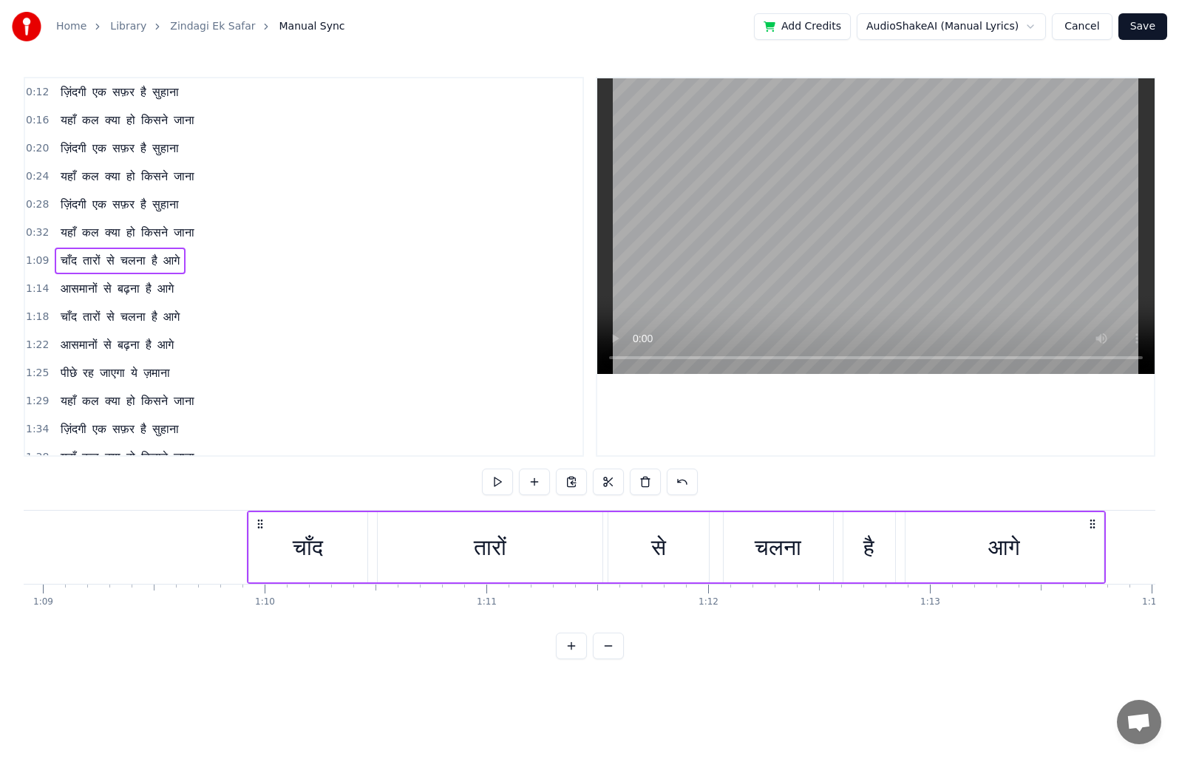
scroll to position [0, 15432]
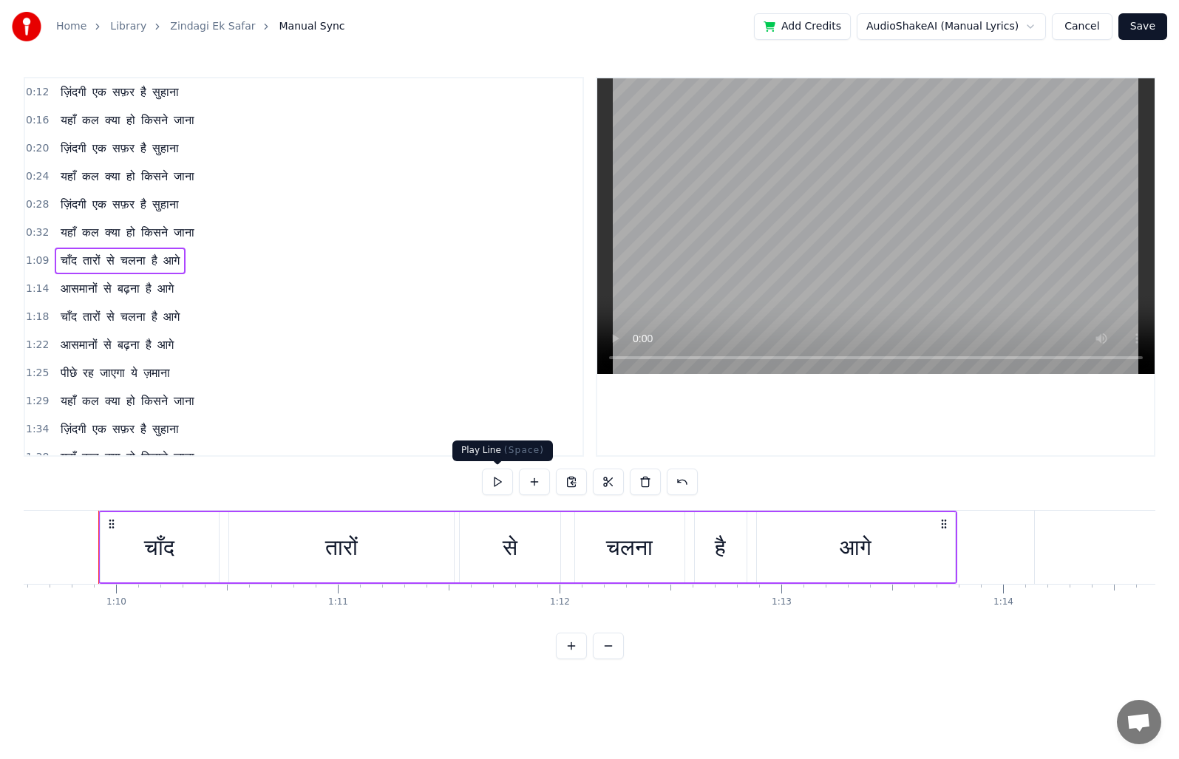
click at [492, 481] on button at bounding box center [497, 482] width 31 height 27
click at [36, 288] on span "1:14" at bounding box center [37, 289] width 23 height 15
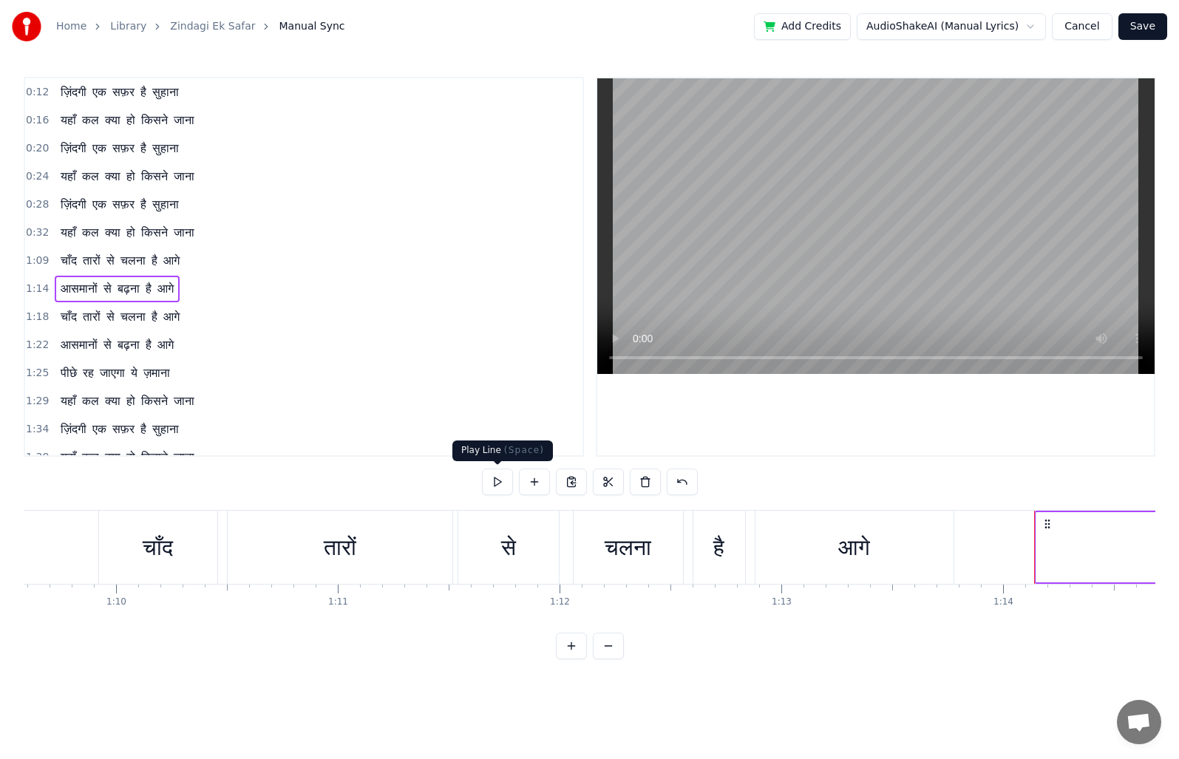
click at [495, 481] on button at bounding box center [497, 482] width 31 height 27
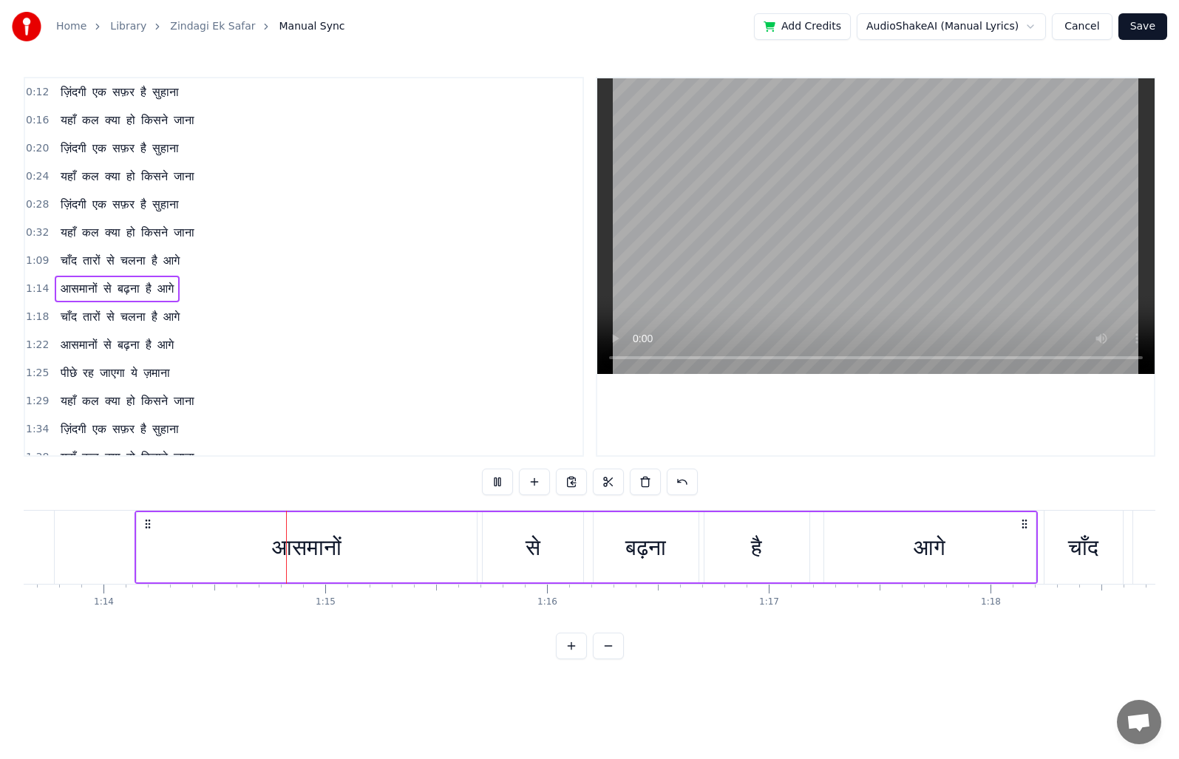
scroll to position [0, 16416]
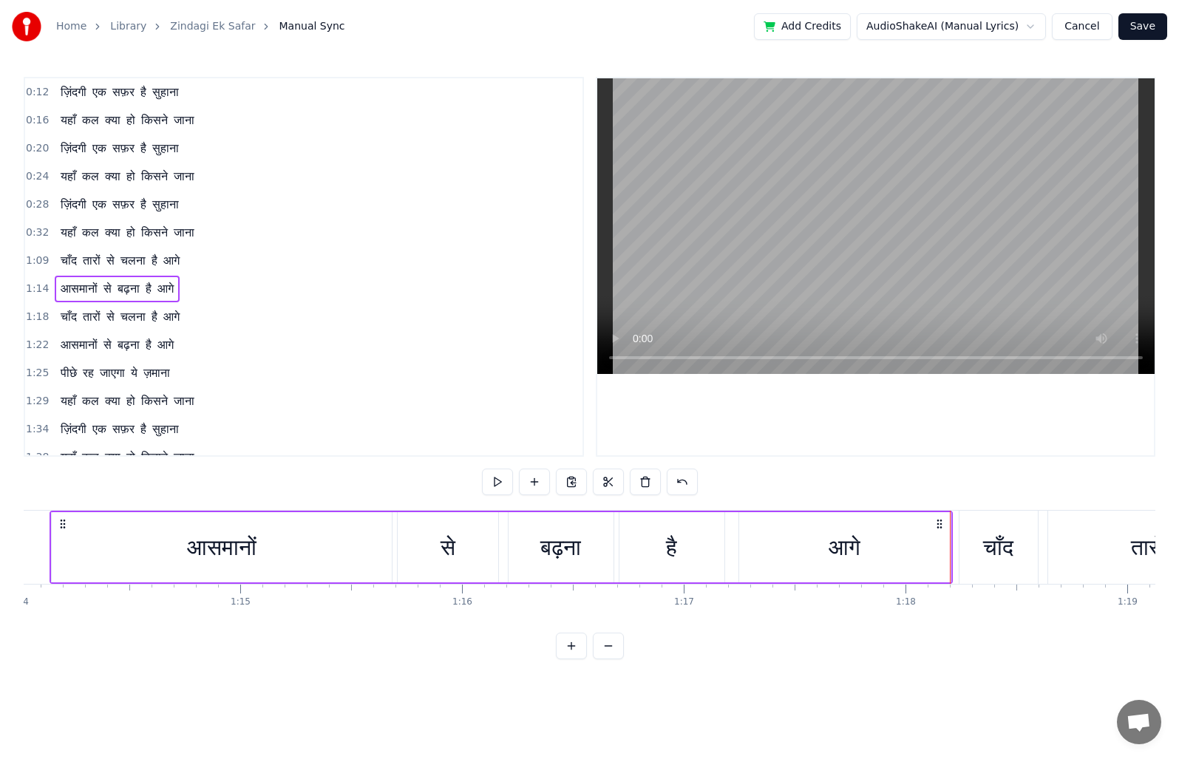
click at [35, 315] on span "1:18" at bounding box center [37, 317] width 23 height 15
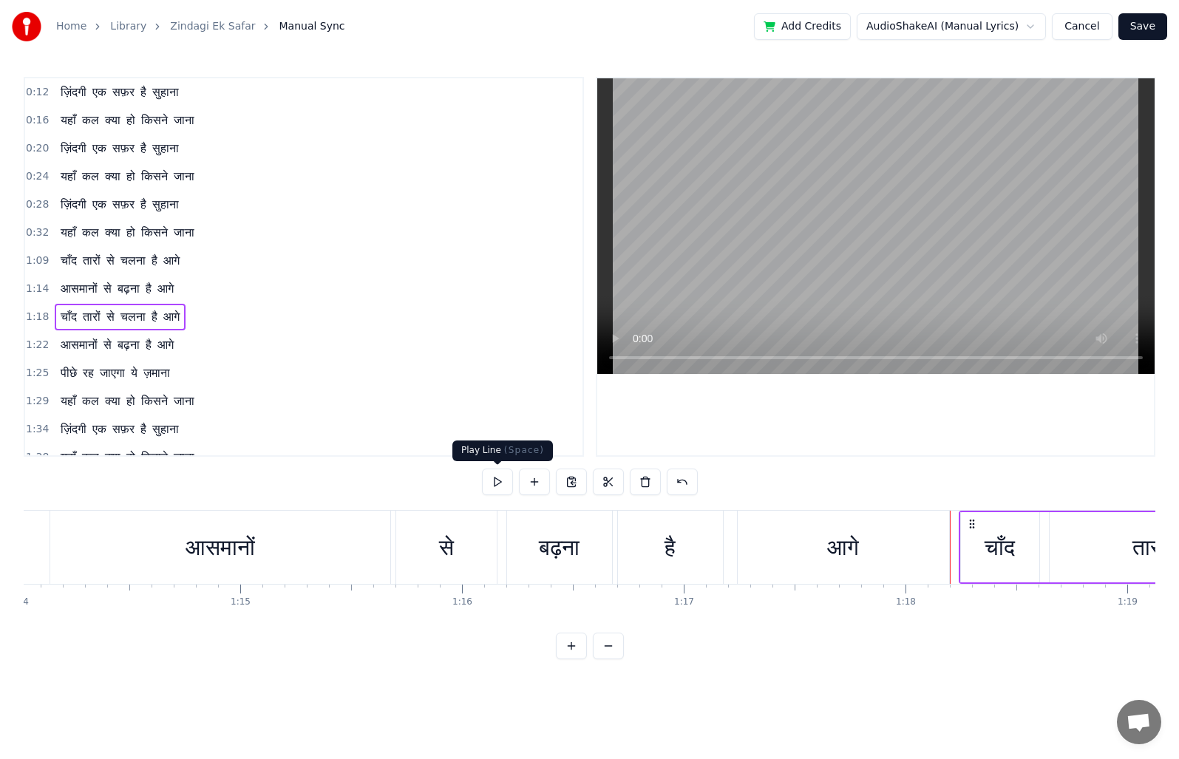
click at [489, 485] on button at bounding box center [497, 482] width 31 height 27
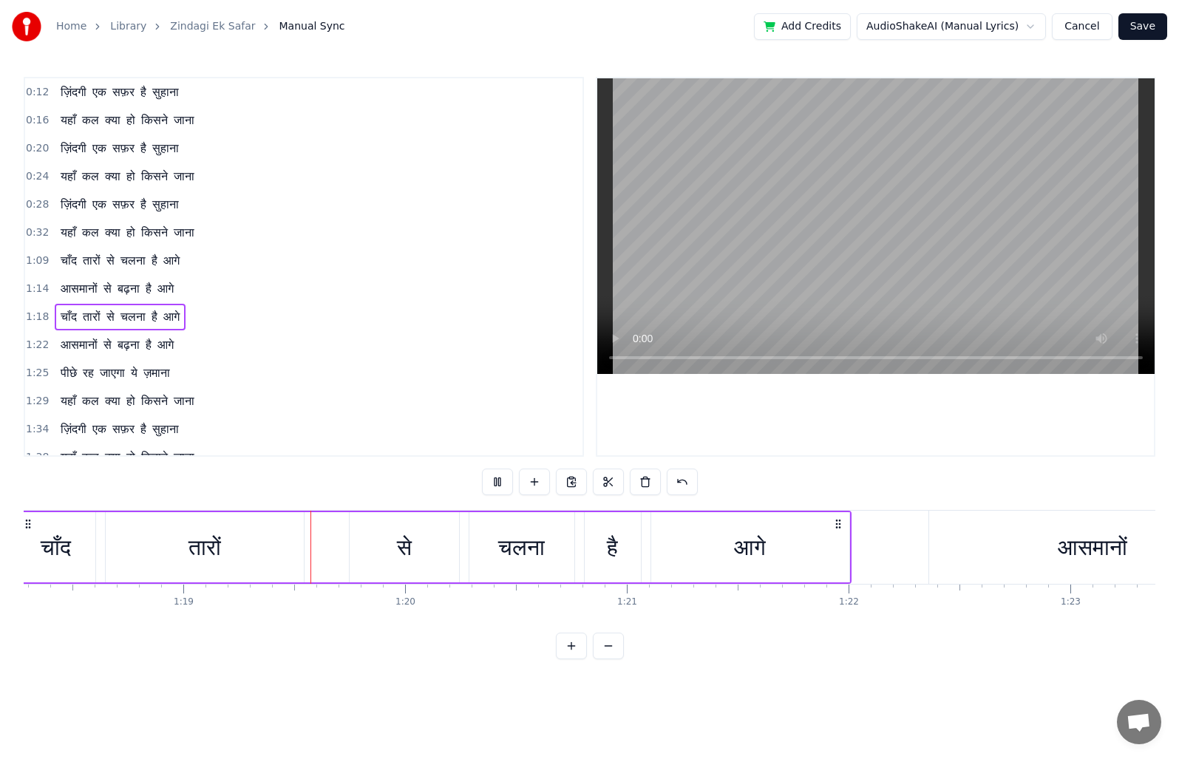
scroll to position [0, 17439]
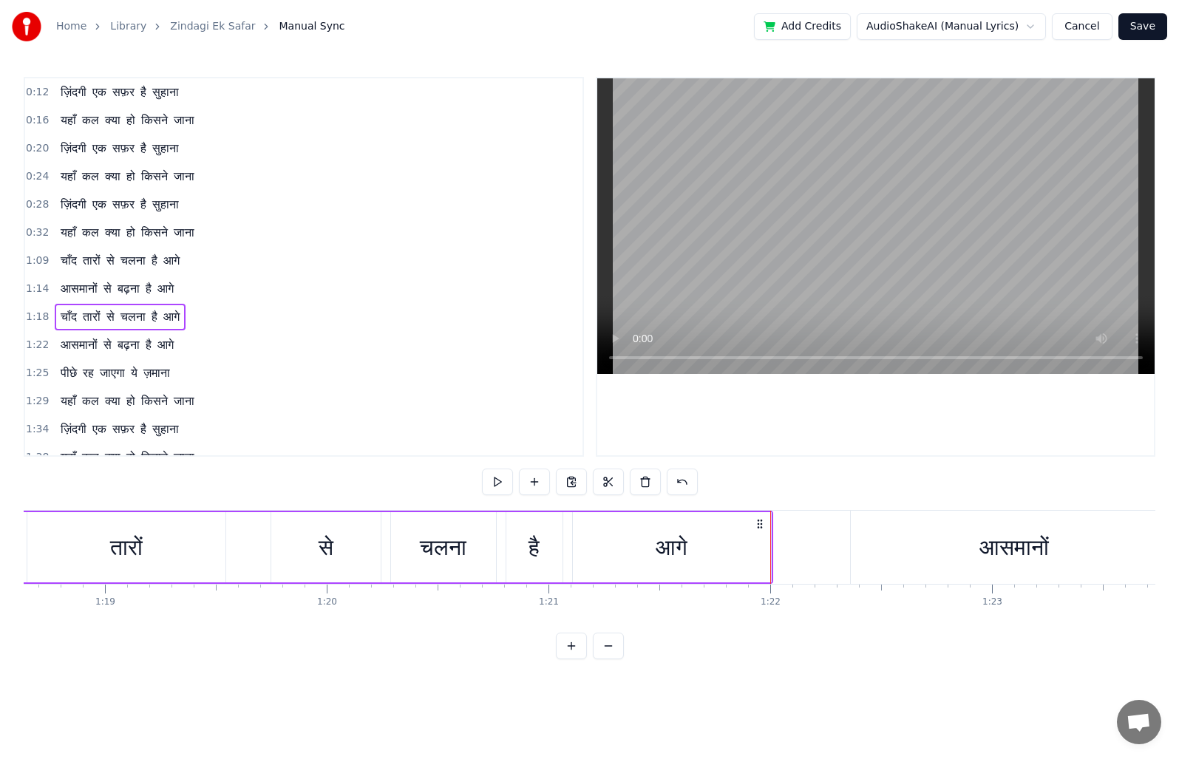
click at [34, 340] on span "1:22" at bounding box center [37, 345] width 23 height 15
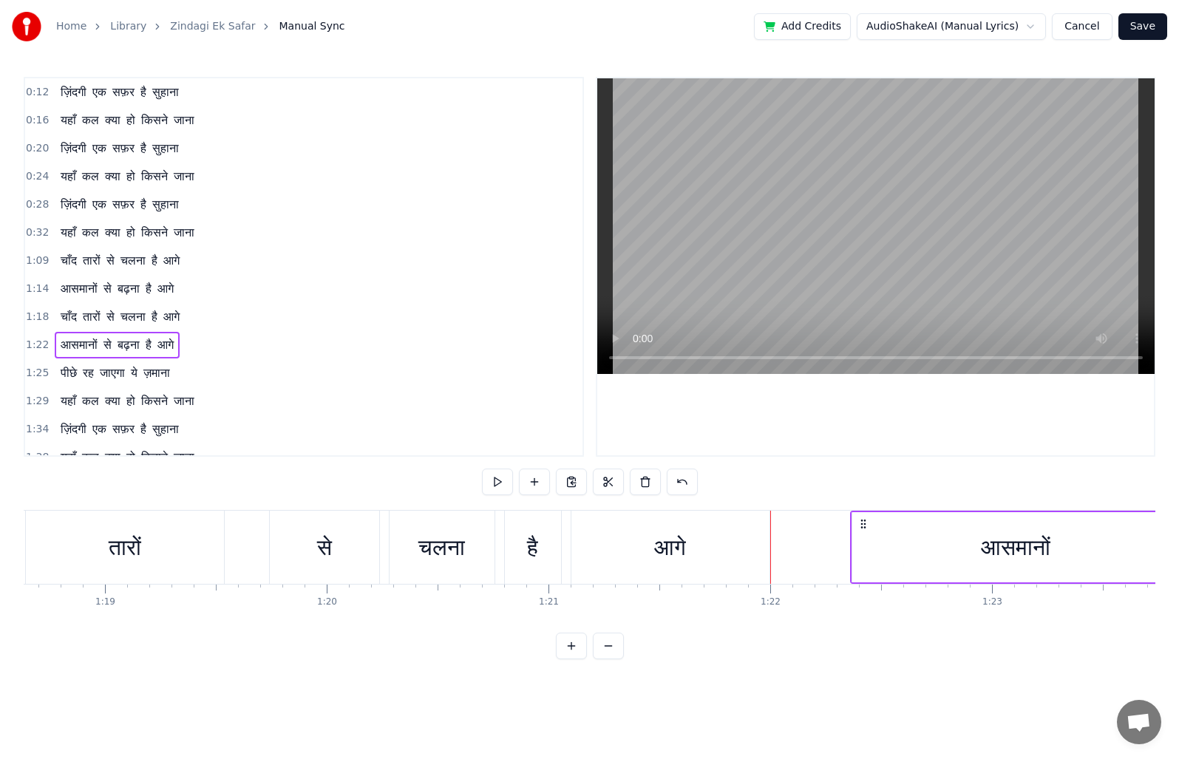
click at [33, 344] on span "1:22" at bounding box center [37, 345] width 23 height 15
click at [502, 483] on button at bounding box center [497, 482] width 31 height 27
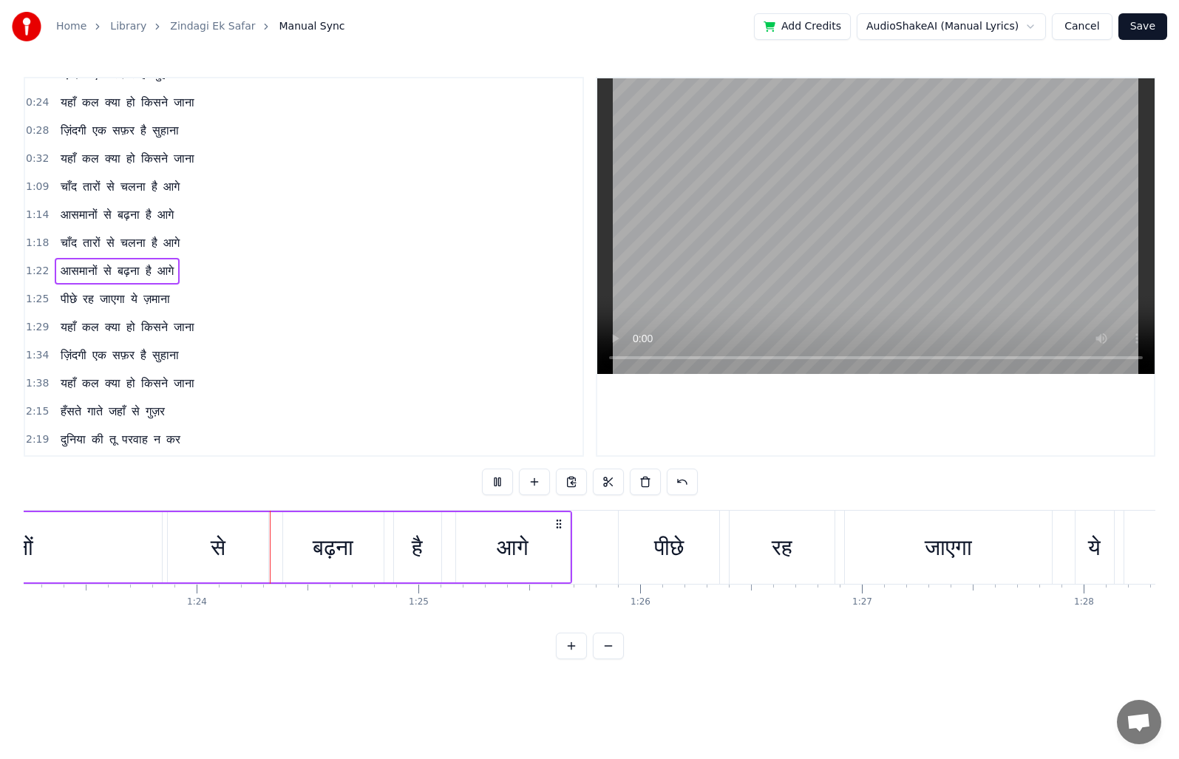
scroll to position [0, 18473]
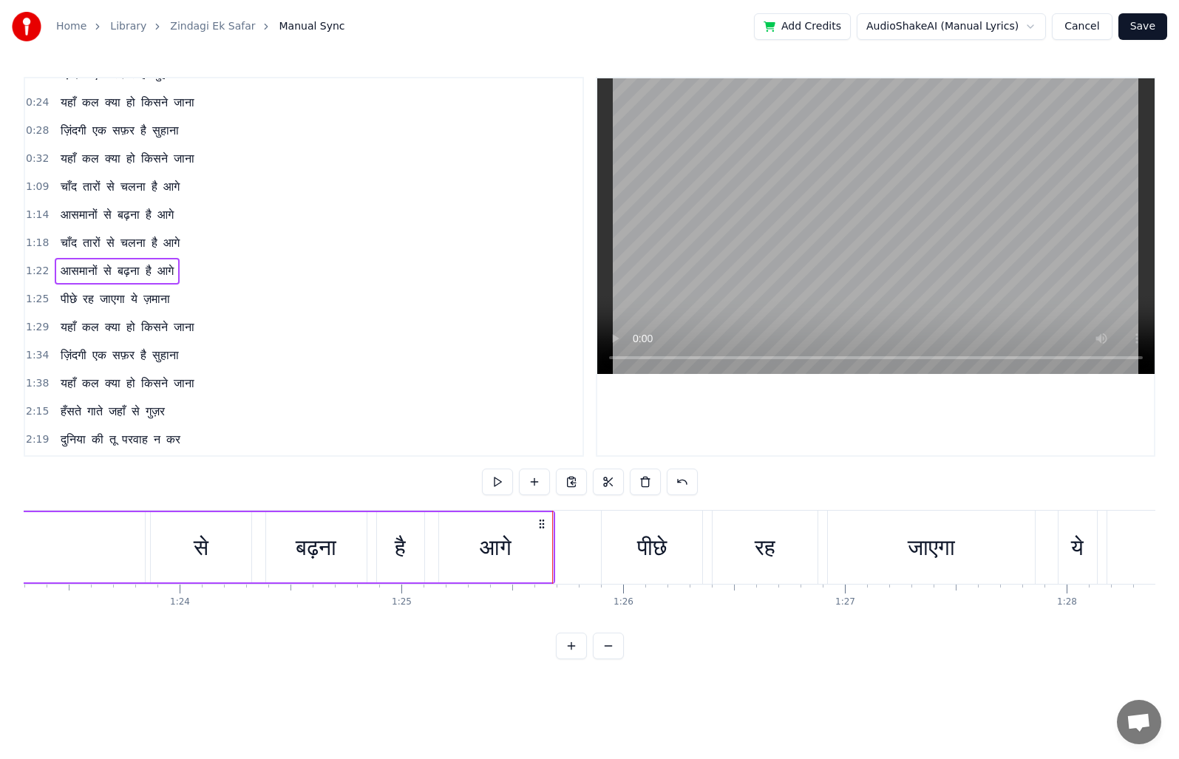
click at [1138, 30] on button "Save" at bounding box center [1142, 26] width 49 height 27
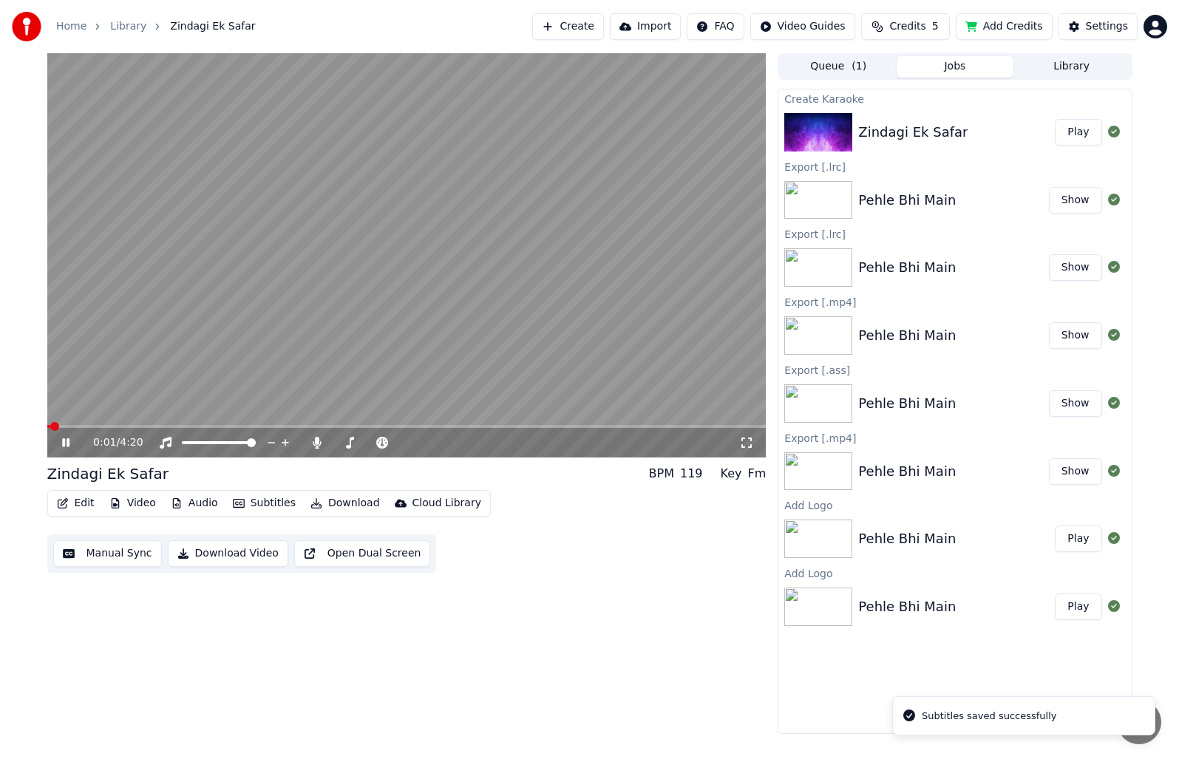
click at [169, 426] on span at bounding box center [406, 426] width 719 height 3
click at [216, 426] on span at bounding box center [406, 426] width 719 height 3
click at [199, 425] on span at bounding box center [123, 426] width 152 height 3
click at [181, 424] on video at bounding box center [406, 255] width 719 height 404
click at [187, 427] on span at bounding box center [124, 426] width 155 height 3
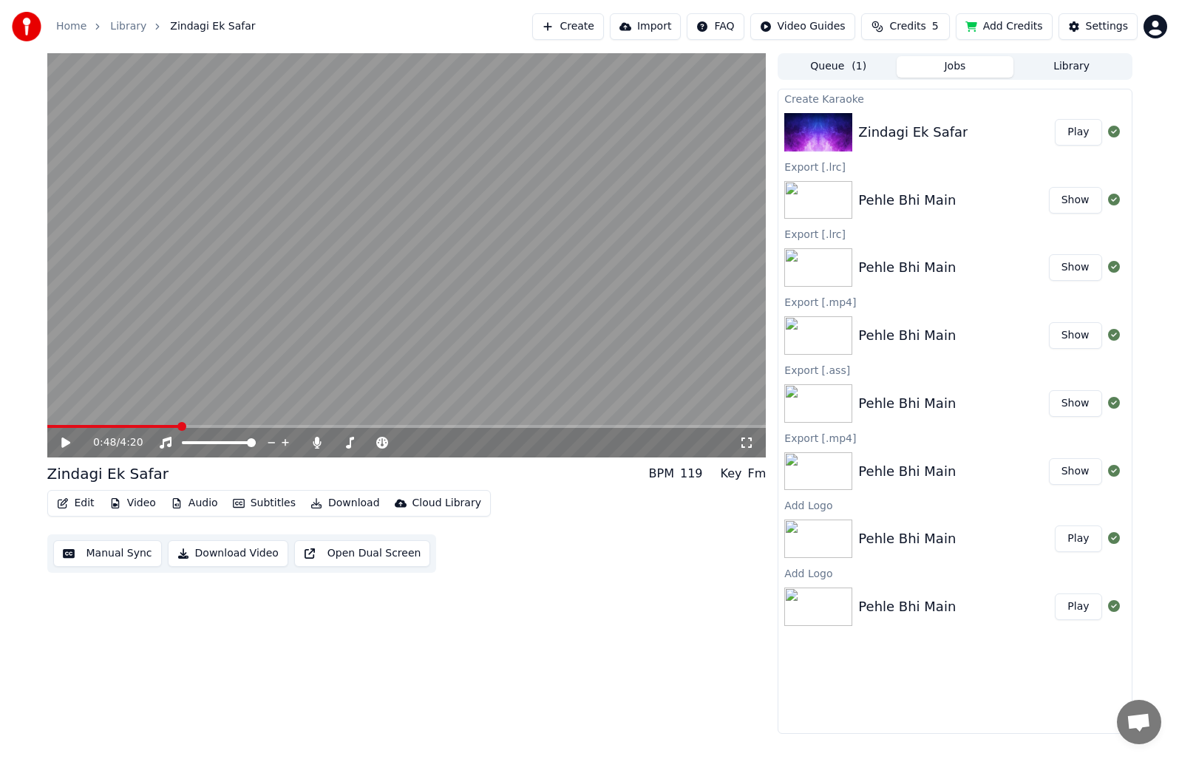
click at [178, 426] on span at bounding box center [113, 426] width 132 height 3
click at [166, 425] on span at bounding box center [113, 426] width 132 height 3
click at [149, 425] on span at bounding box center [98, 426] width 102 height 3
click at [64, 443] on icon at bounding box center [65, 443] width 9 height 10
click at [223, 426] on span at bounding box center [406, 426] width 719 height 3
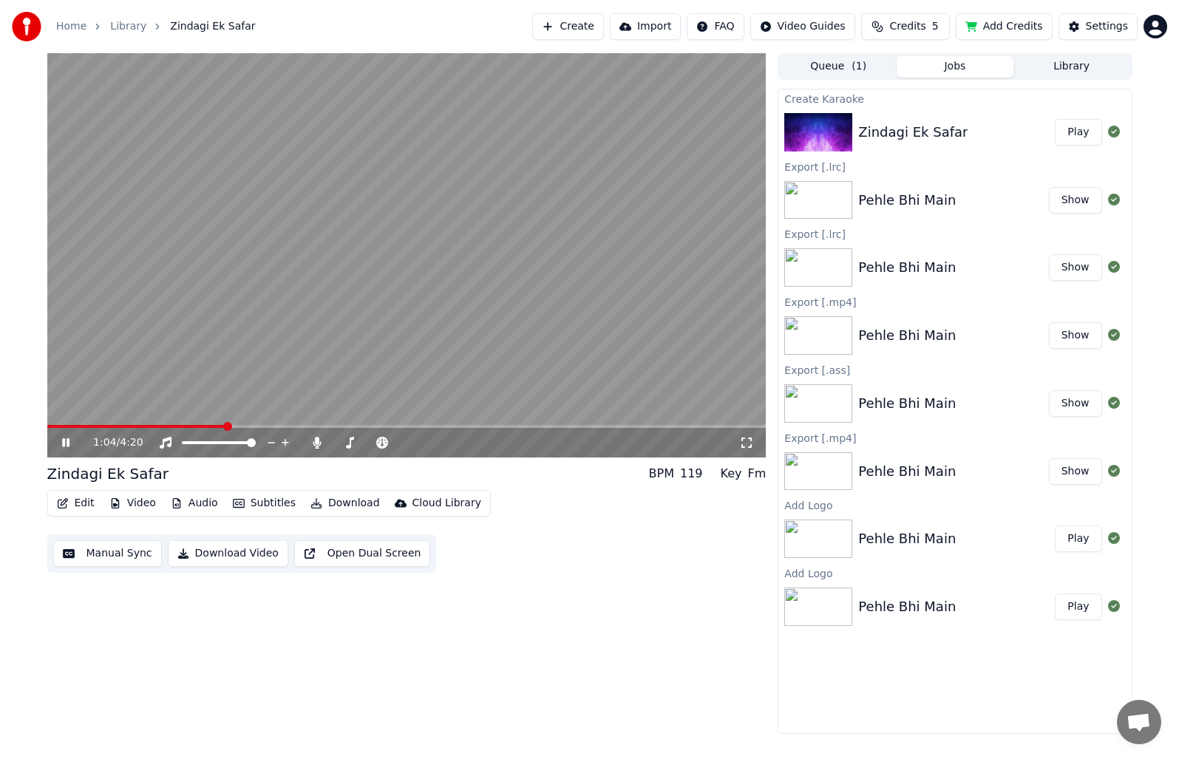
click at [247, 428] on span at bounding box center [406, 426] width 719 height 3
click at [265, 424] on video at bounding box center [406, 255] width 719 height 404
click at [63, 442] on icon at bounding box center [65, 443] width 9 height 10
click at [346, 424] on video at bounding box center [406, 255] width 719 height 404
click at [347, 426] on span at bounding box center [213, 426] width 332 height 3
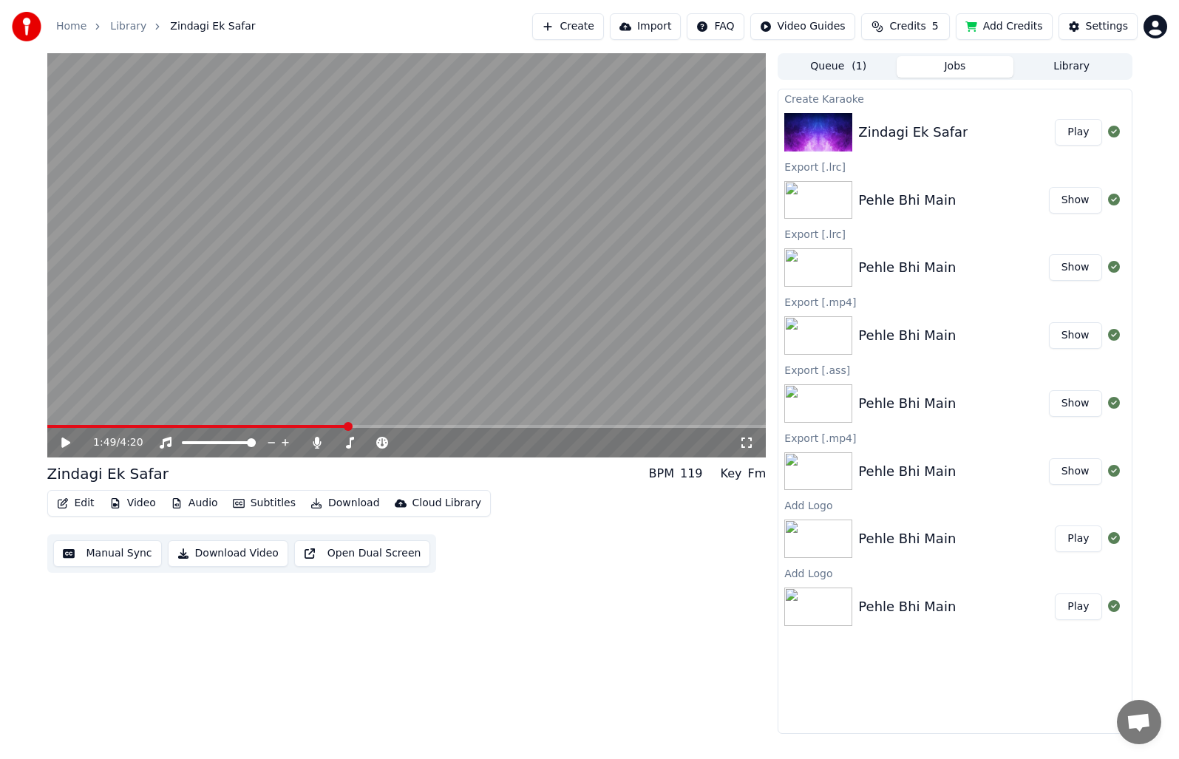
click at [330, 424] on video at bounding box center [406, 255] width 719 height 404
click at [326, 429] on div "1:49 / 4:20" at bounding box center [406, 443] width 719 height 30
click at [319, 427] on span at bounding box center [183, 426] width 273 height 3
click at [110, 550] on button "Manual Sync" at bounding box center [107, 553] width 109 height 27
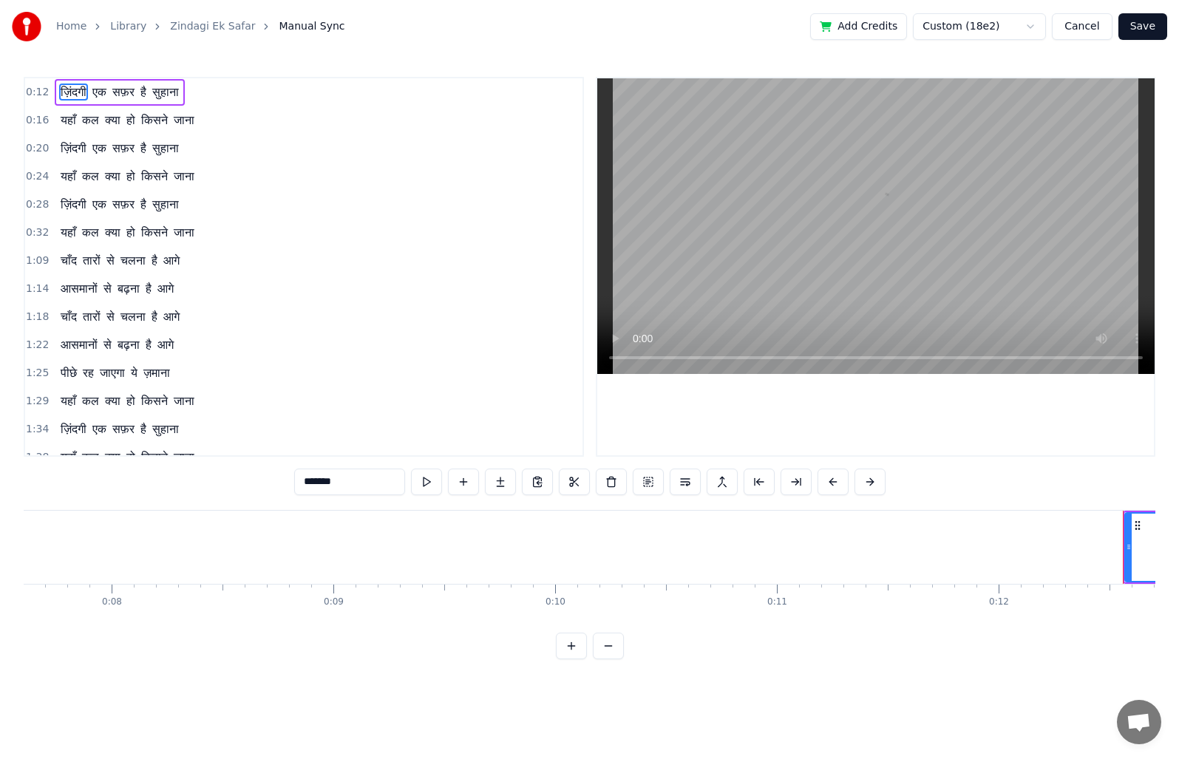
scroll to position [0, 2711]
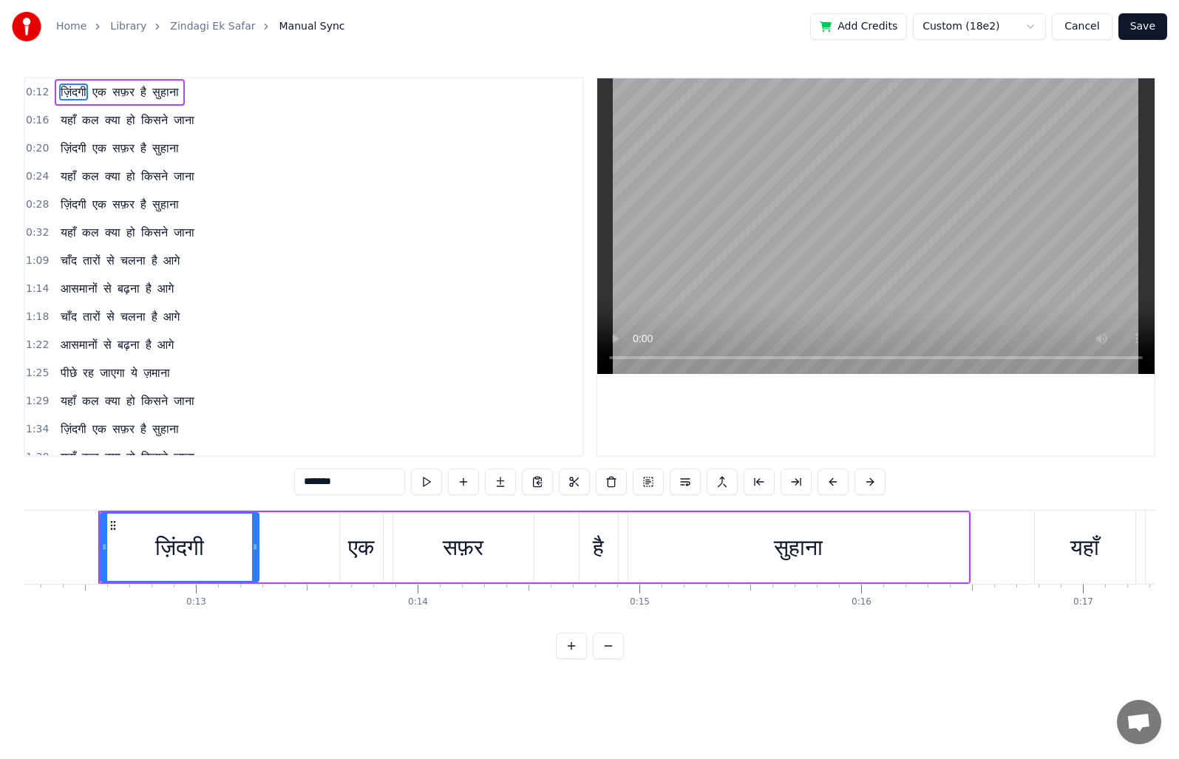
click at [67, 401] on span "यहाँ" at bounding box center [68, 401] width 18 height 17
type input "****"
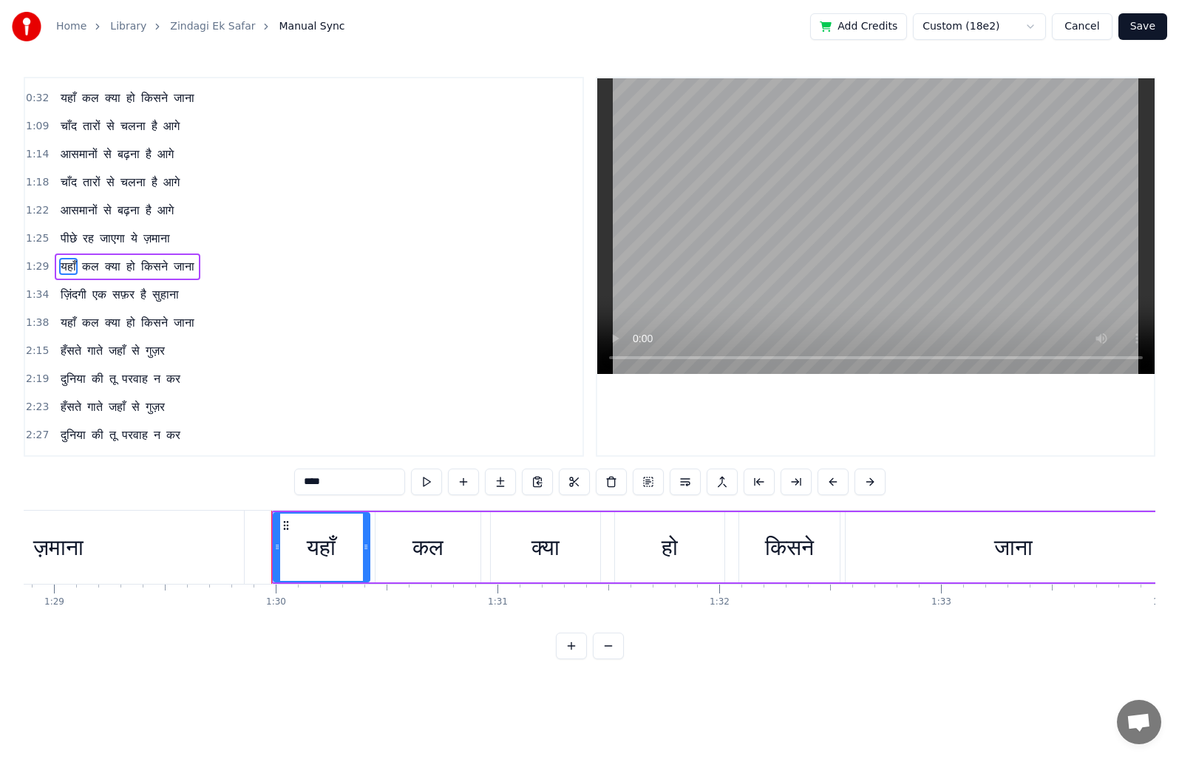
scroll to position [0, 19881]
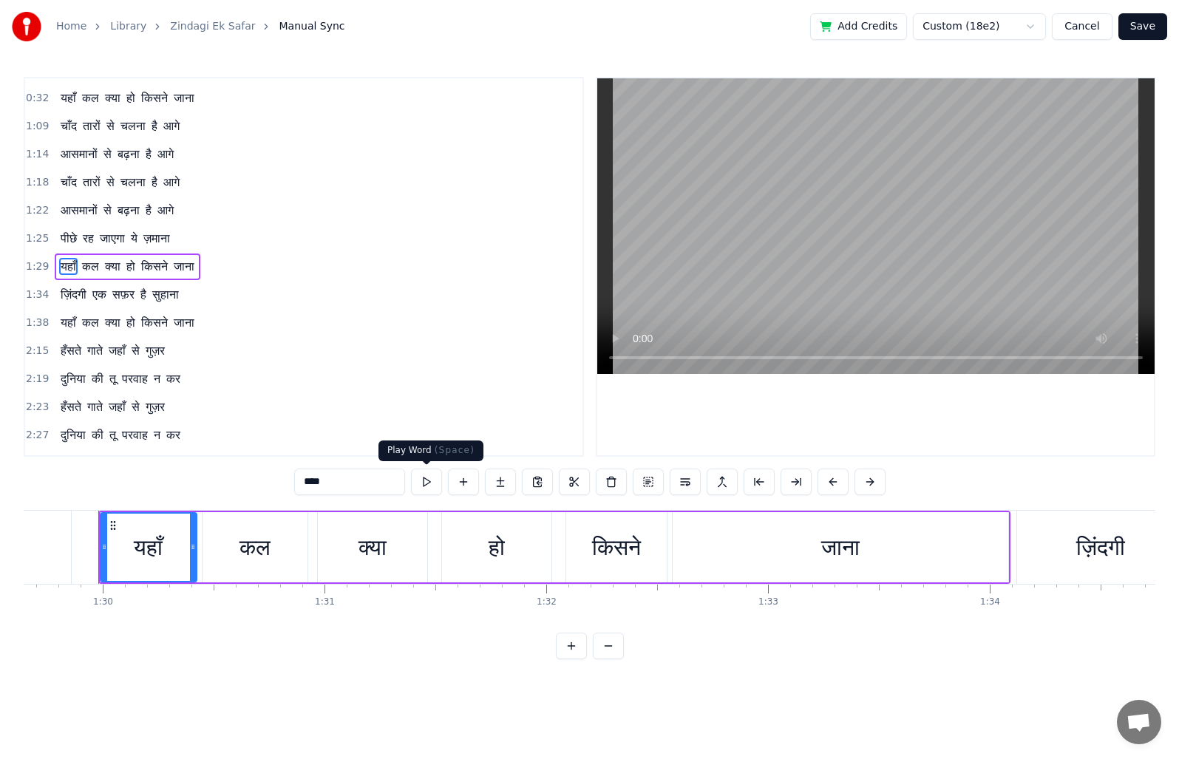
click at [414, 486] on button at bounding box center [426, 482] width 31 height 27
click at [36, 268] on span "1:29" at bounding box center [37, 266] width 23 height 15
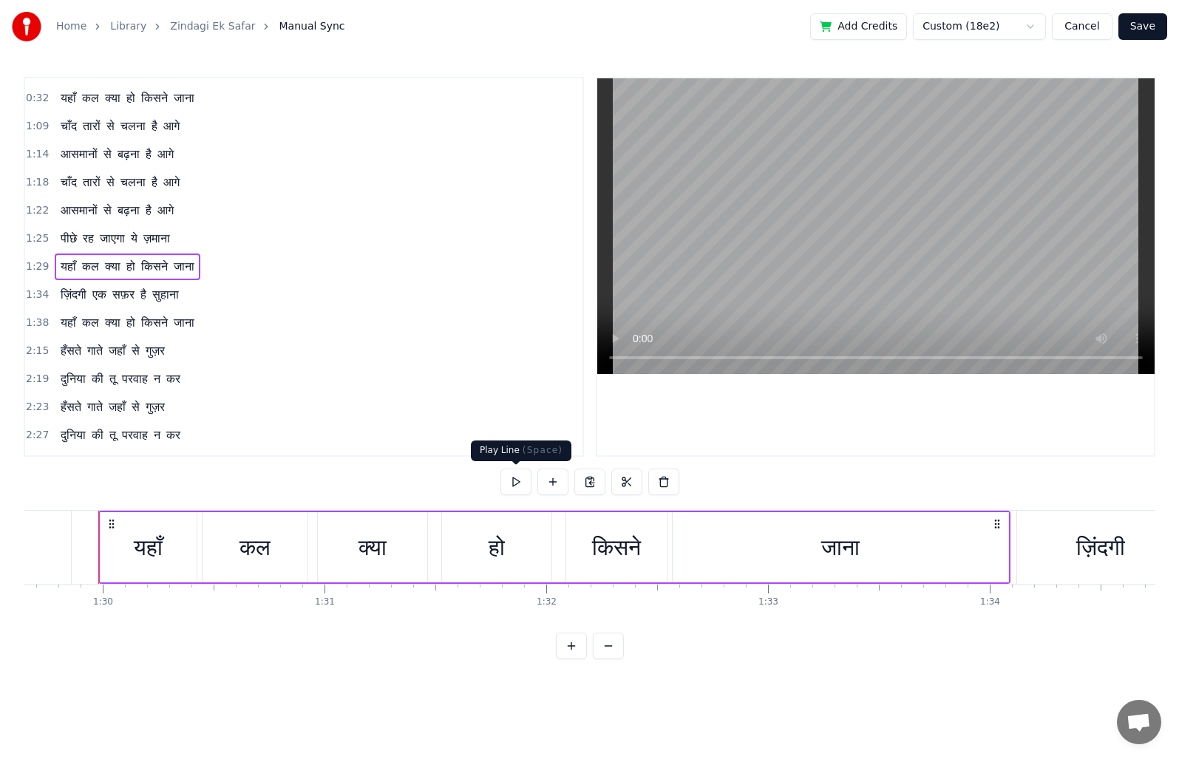
click at [516, 477] on button at bounding box center [515, 482] width 31 height 27
click at [38, 293] on span "1:34" at bounding box center [37, 295] width 23 height 15
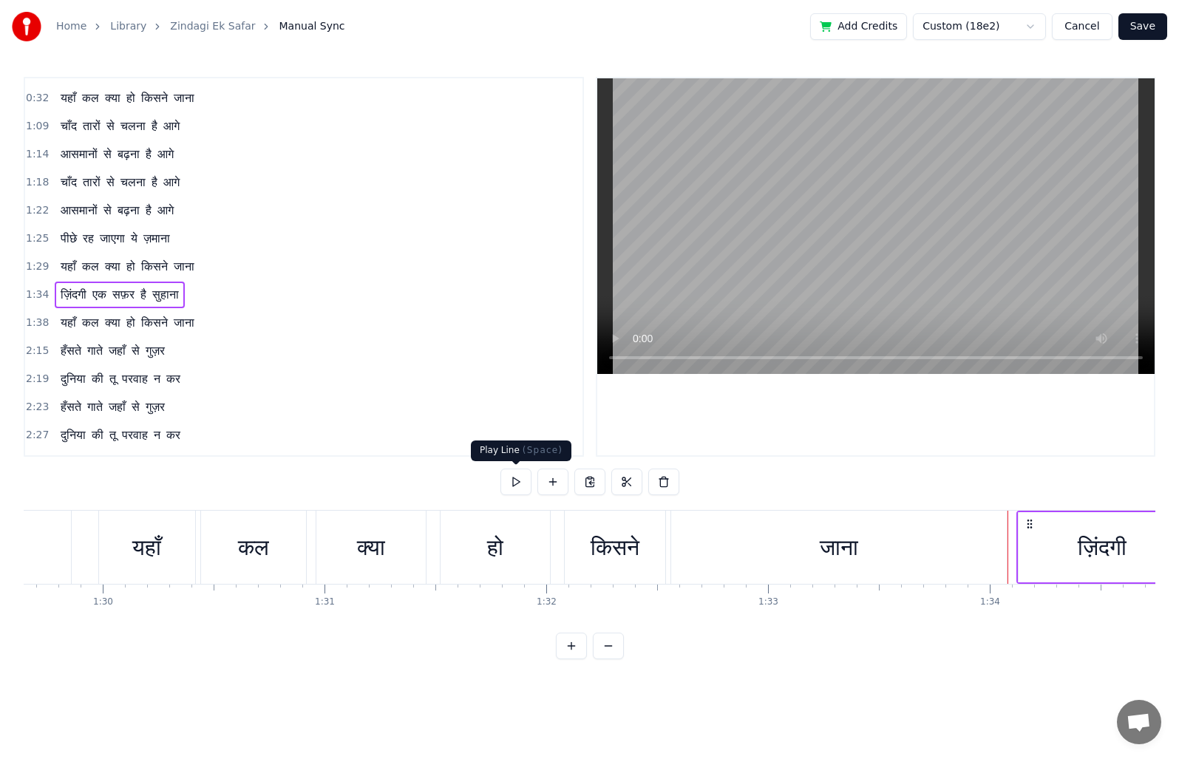
click at [511, 478] on button at bounding box center [515, 482] width 31 height 27
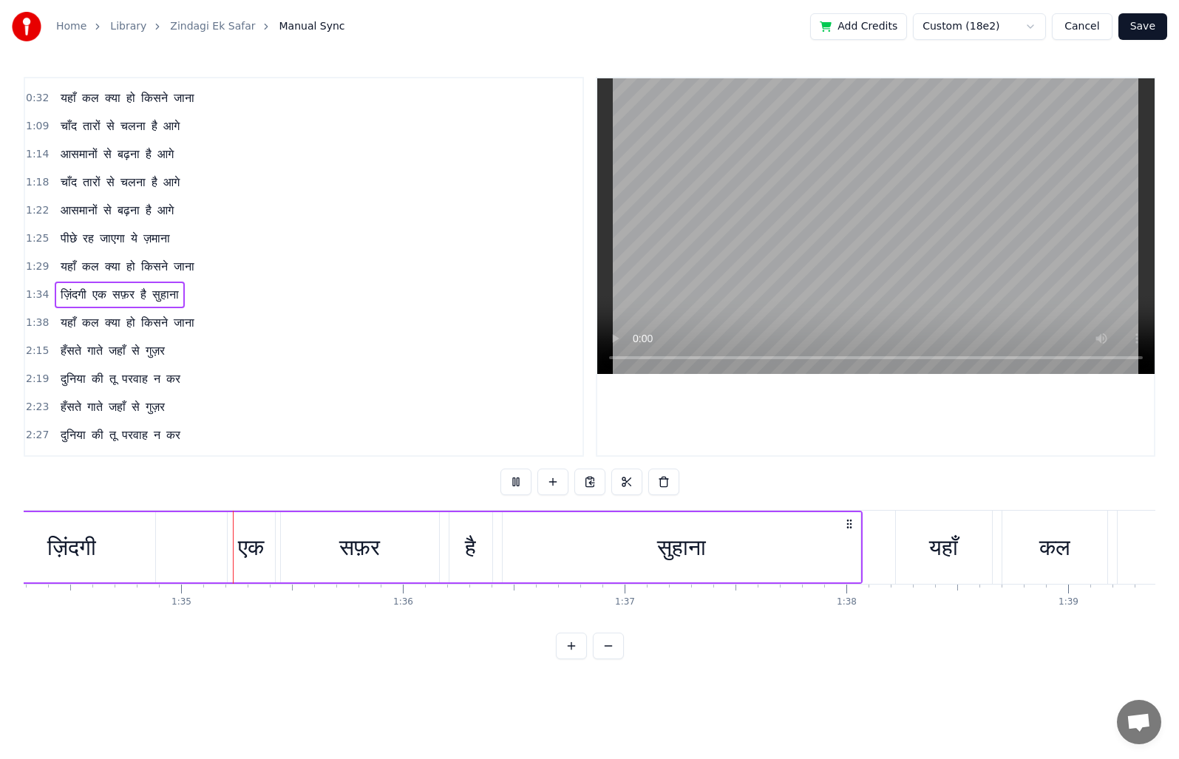
scroll to position [0, 20914]
click at [39, 322] on span "1:38" at bounding box center [37, 323] width 23 height 15
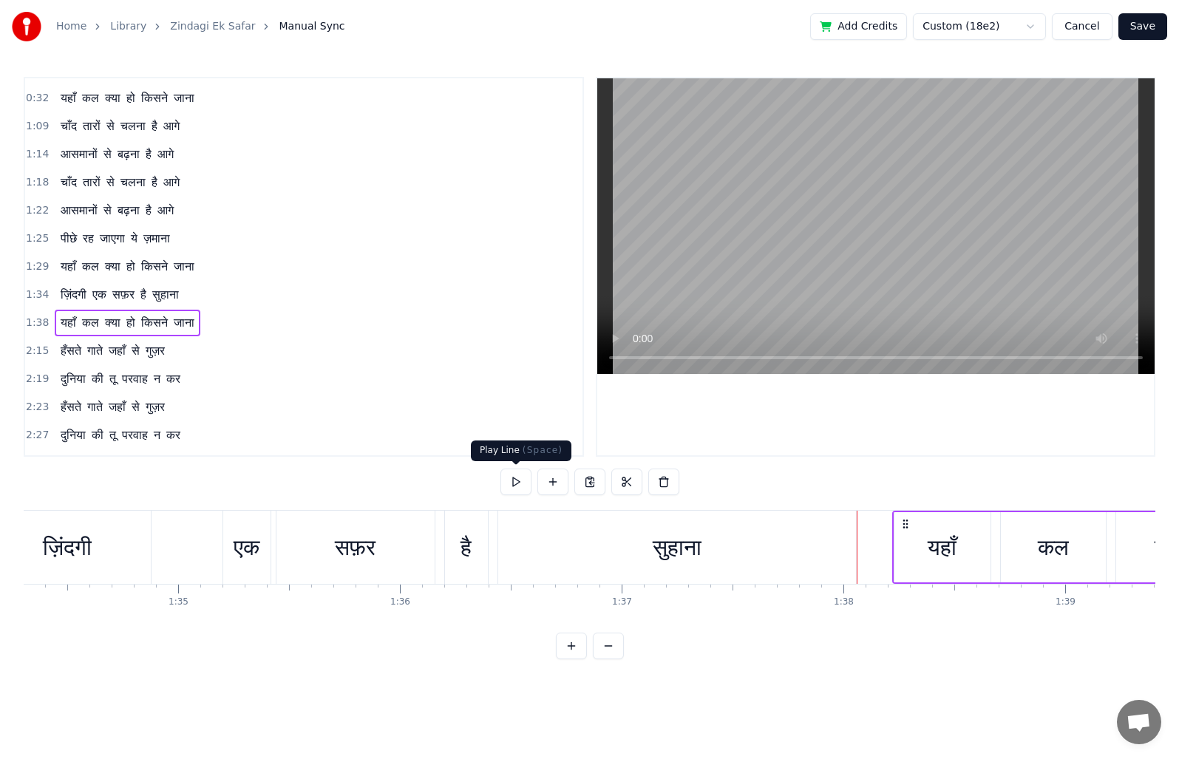
click at [522, 475] on button at bounding box center [515, 482] width 31 height 27
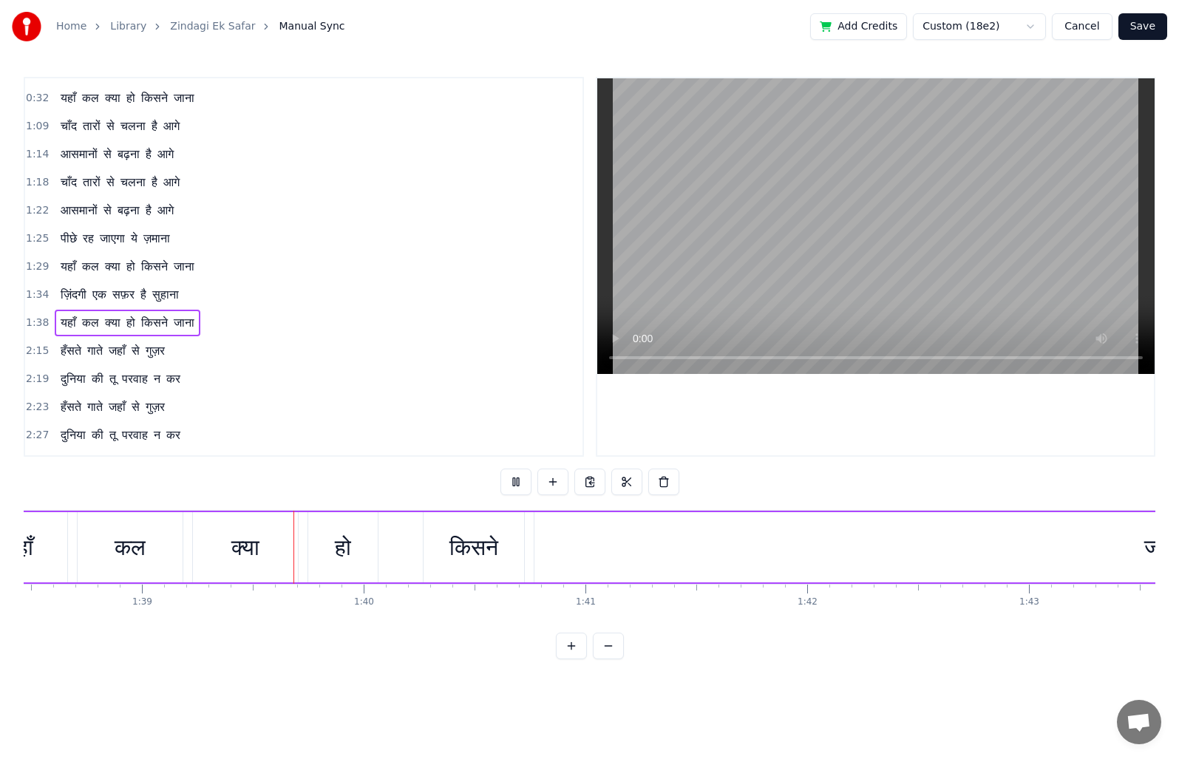
scroll to position [0, 21942]
click at [563, 535] on div "जाना" at bounding box center [1059, 547] width 1258 height 70
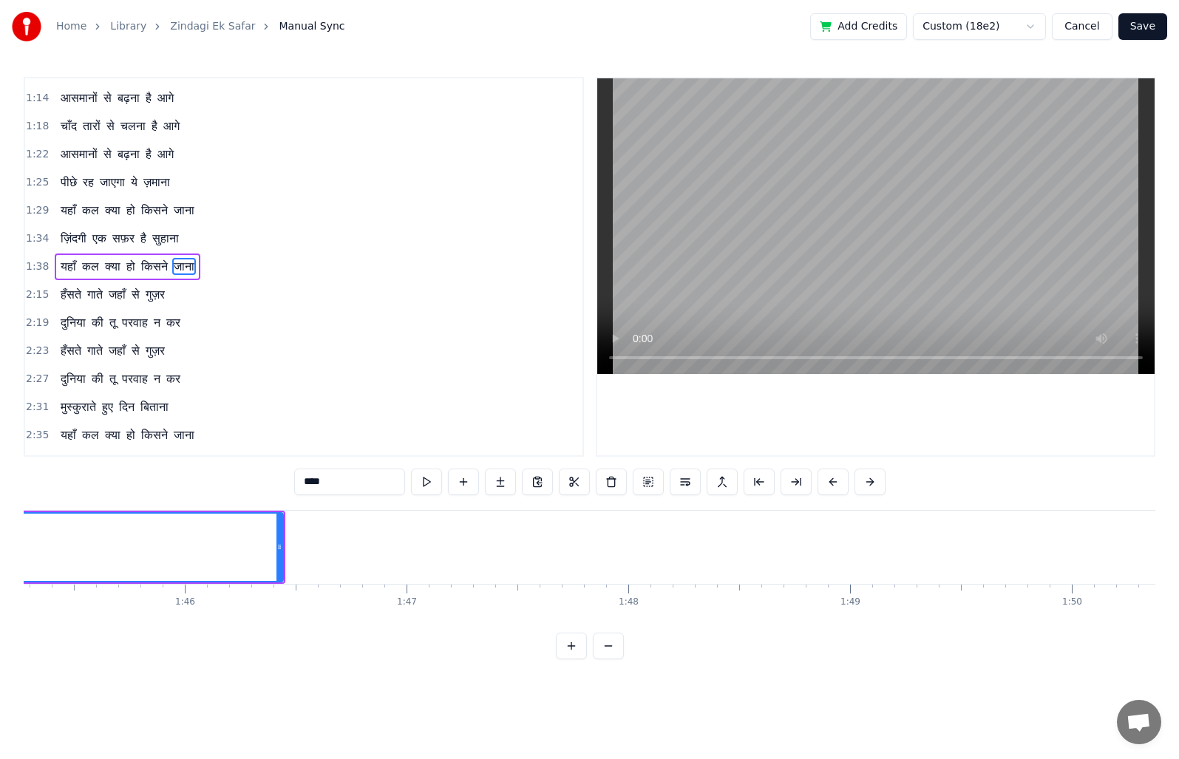
scroll to position [0, 23154]
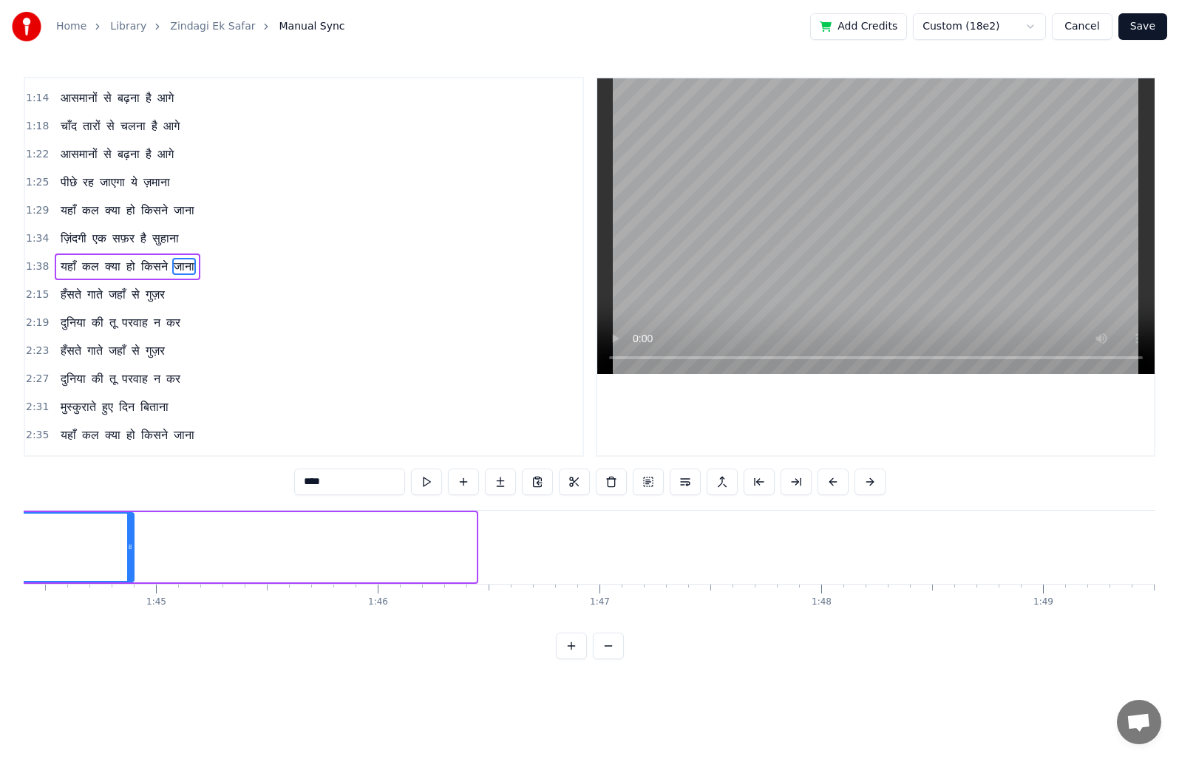
drag, startPoint x: 473, startPoint y: 547, endPoint x: 113, endPoint y: 549, distance: 360.0
click at [127, 549] on icon at bounding box center [130, 547] width 6 height 12
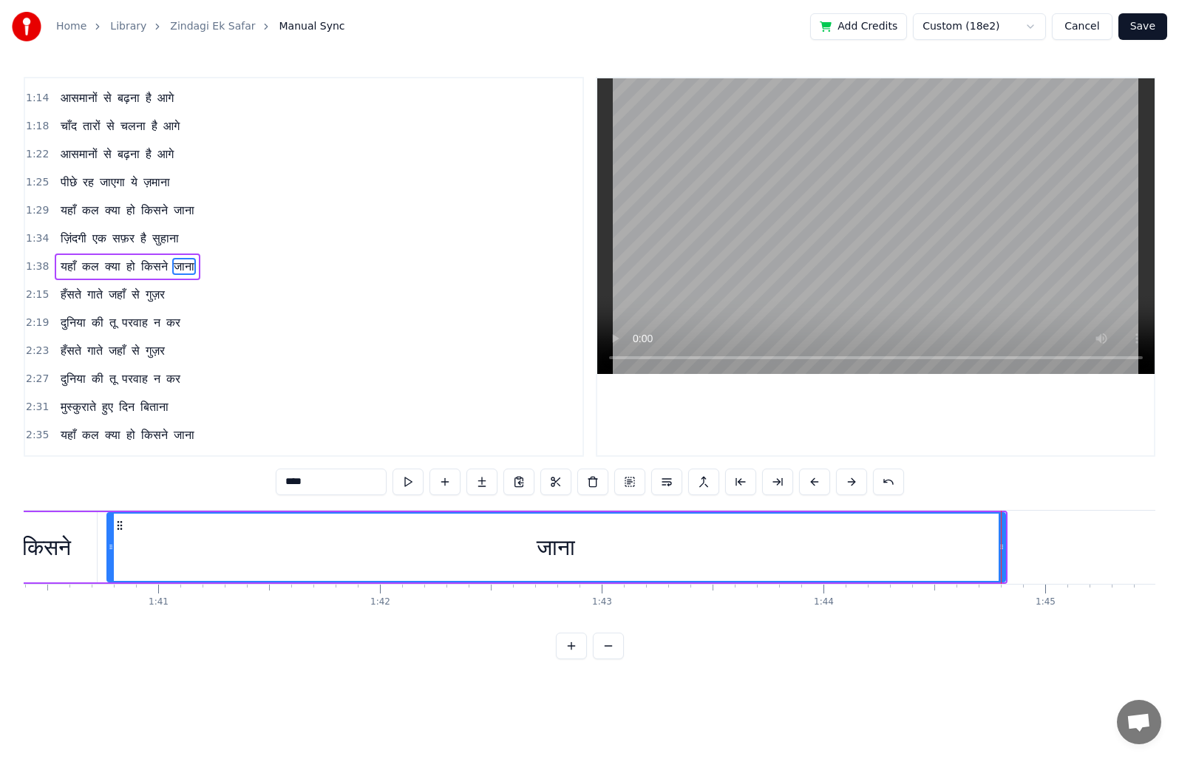
scroll to position [0, 22303]
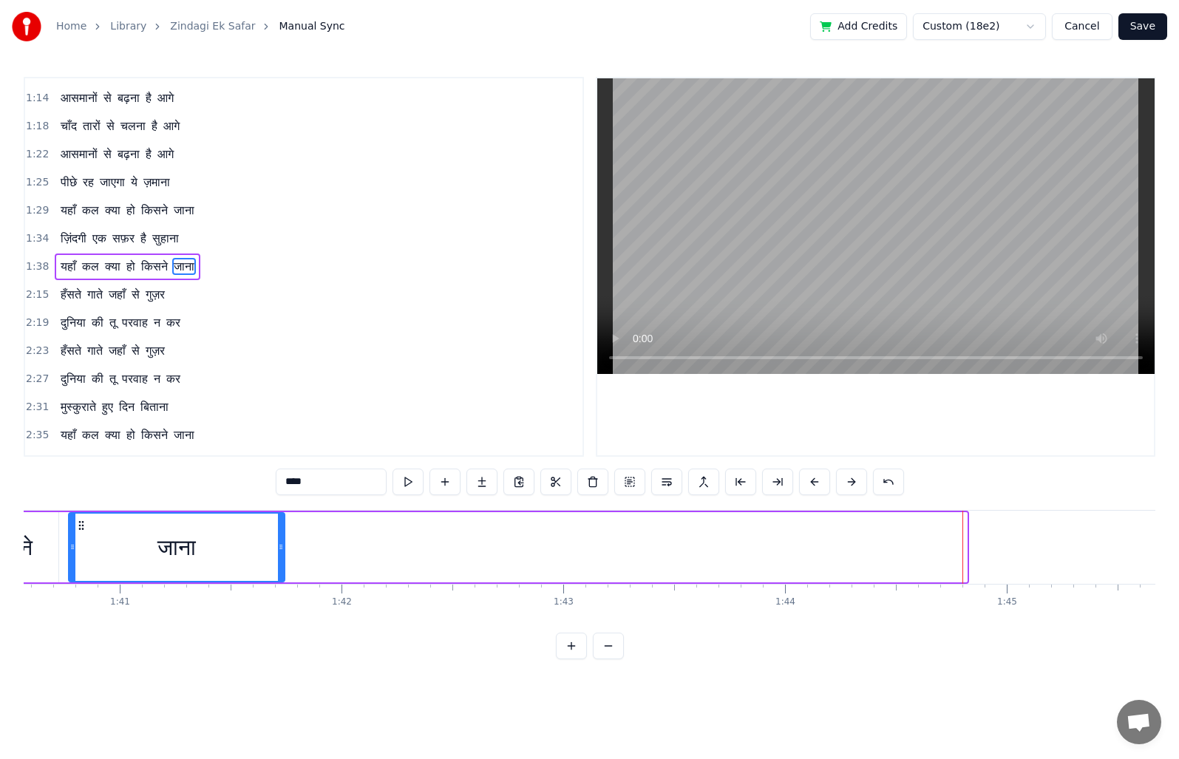
drag, startPoint x: 961, startPoint y: 545, endPoint x: 279, endPoint y: 550, distance: 682.3
click at [279, 550] on icon at bounding box center [281, 547] width 6 height 12
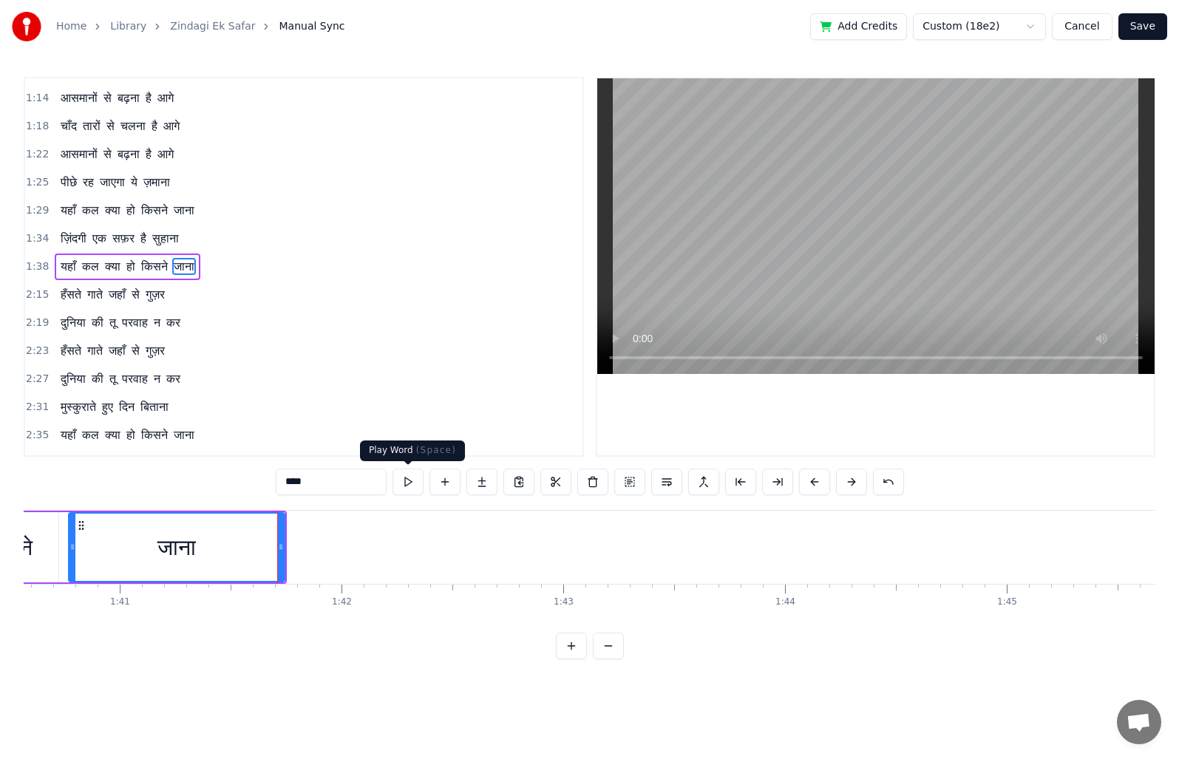
click at [407, 478] on button at bounding box center [408, 482] width 31 height 27
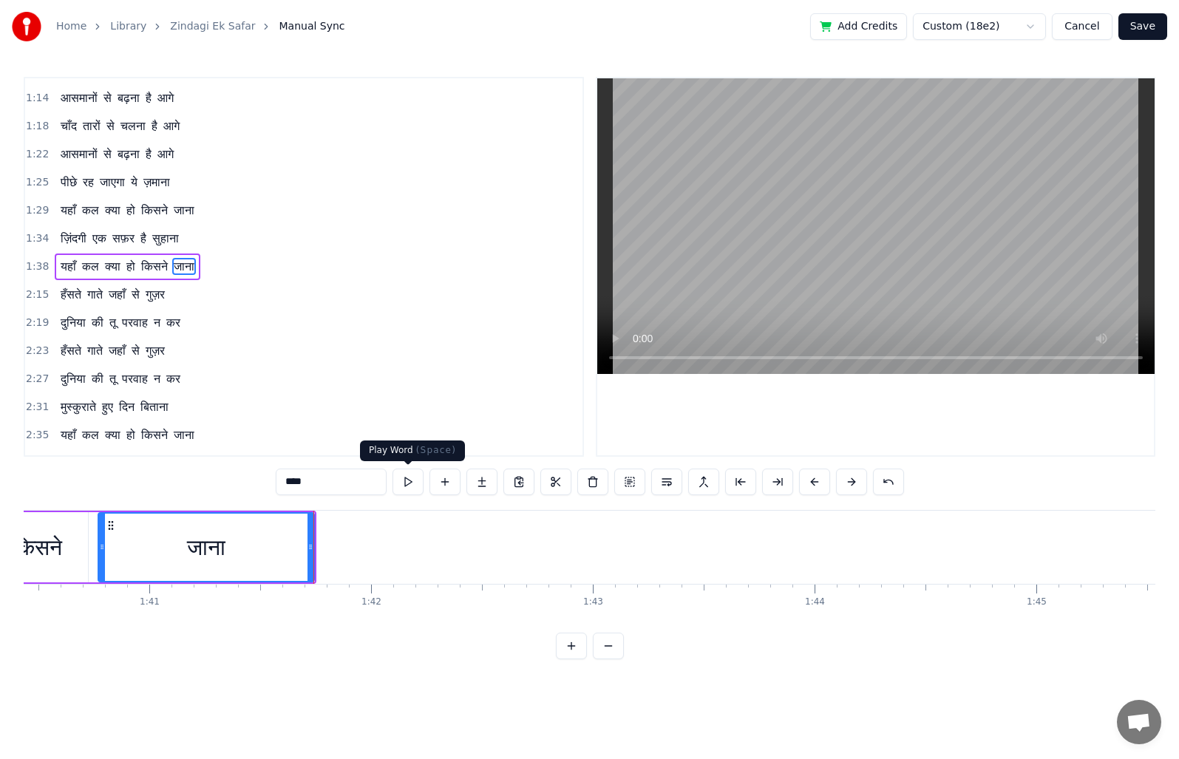
click at [401, 481] on button at bounding box center [408, 482] width 31 height 27
click at [1137, 25] on button "Save" at bounding box center [1142, 26] width 49 height 27
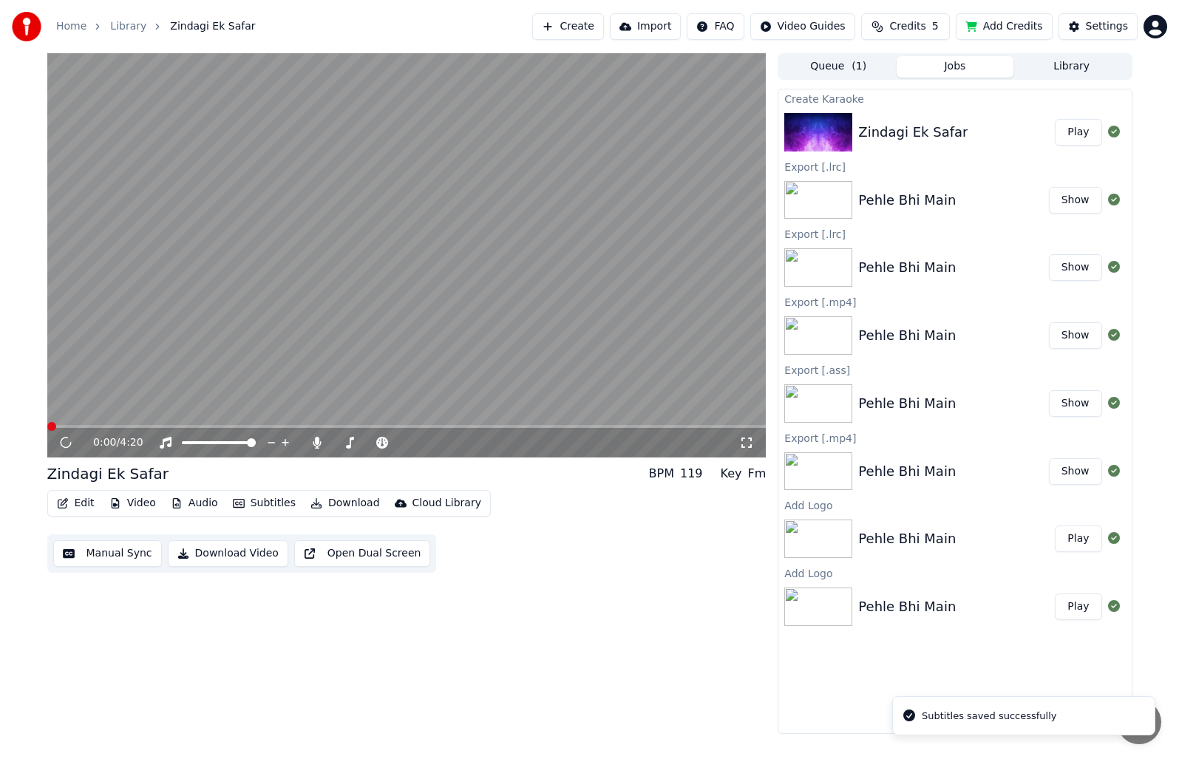
click at [310, 426] on span at bounding box center [406, 426] width 719 height 3
click at [376, 428] on span at bounding box center [406, 426] width 719 height 3
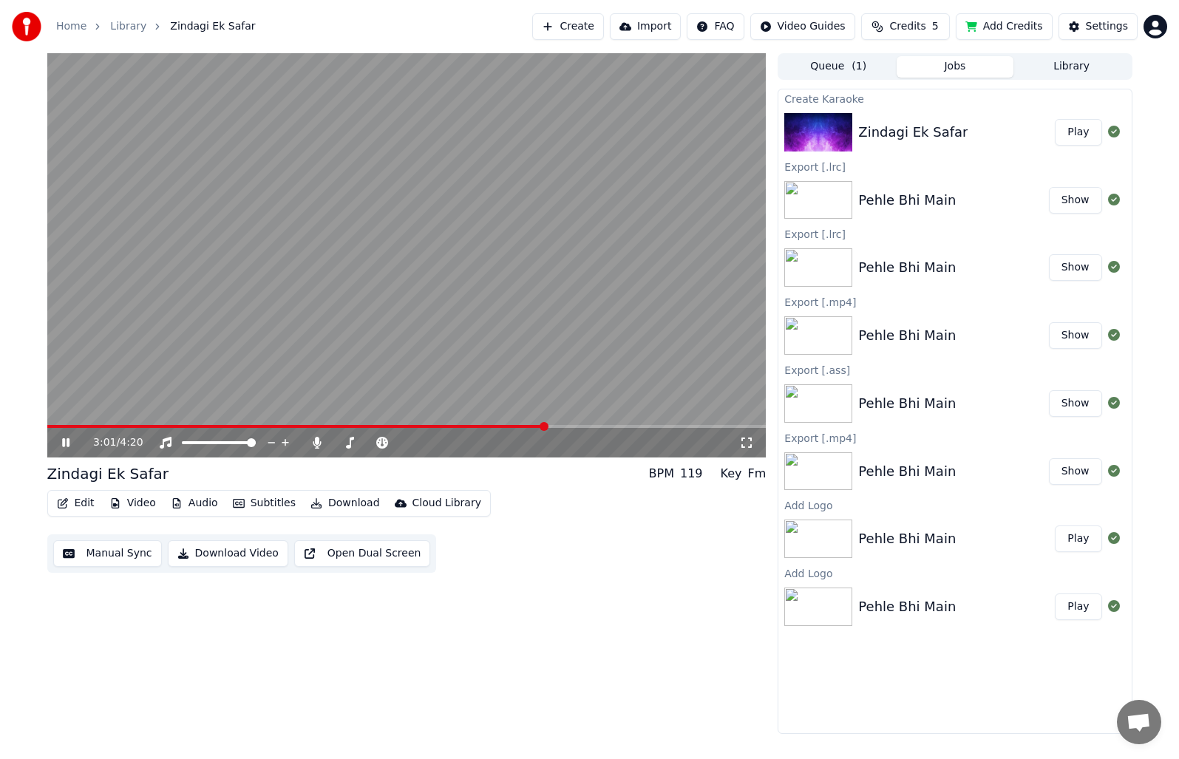
click at [545, 425] on span at bounding box center [296, 426] width 499 height 3
click at [523, 424] on video at bounding box center [406, 255] width 719 height 404
click at [520, 429] on div "3:01 / 4:20" at bounding box center [406, 443] width 719 height 30
click at [516, 428] on span at bounding box center [297, 426] width 501 height 3
click at [60, 444] on icon at bounding box center [76, 443] width 35 height 12
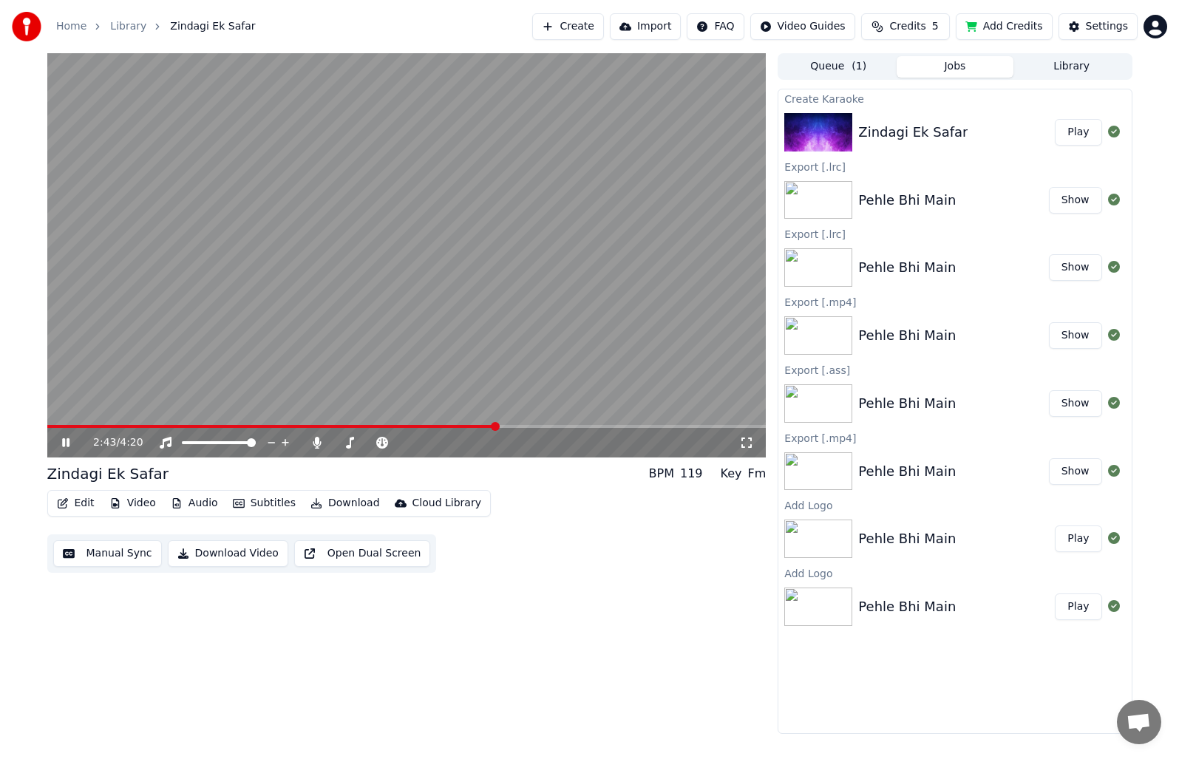
click at [496, 426] on span at bounding box center [271, 426] width 449 height 3
click at [105, 553] on button "Manual Sync" at bounding box center [107, 553] width 109 height 27
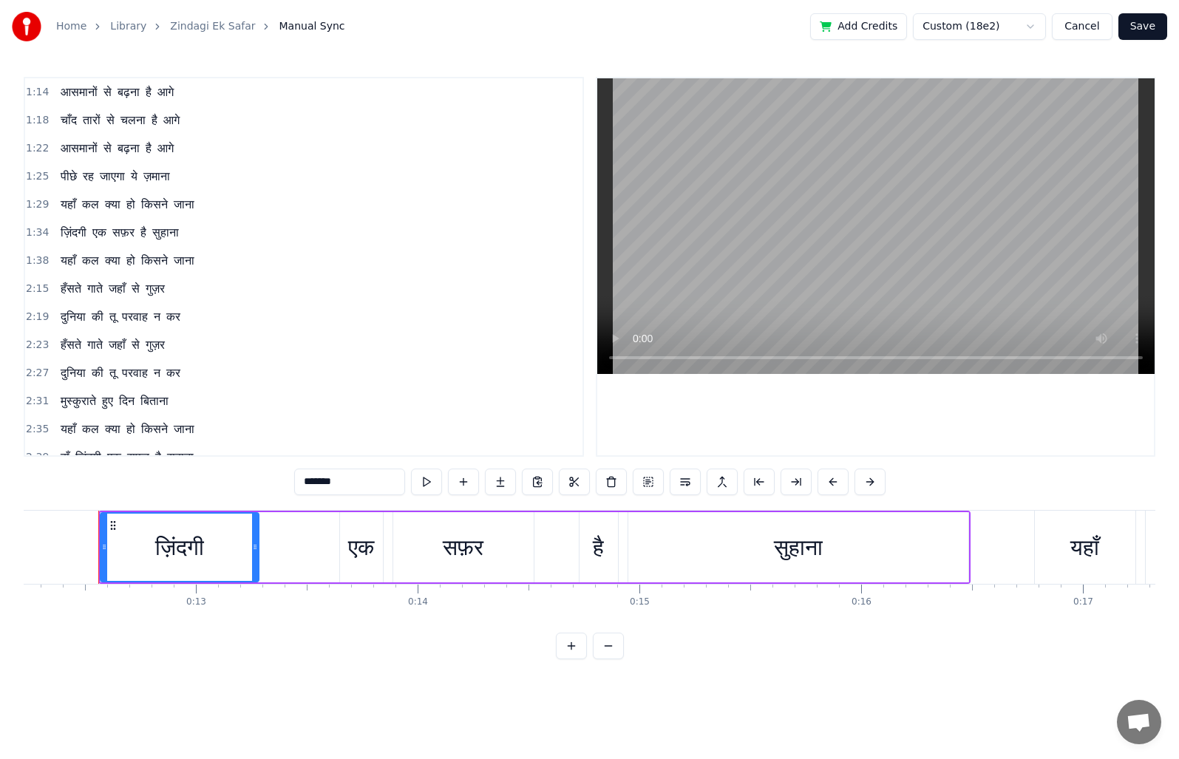
scroll to position [222, 0]
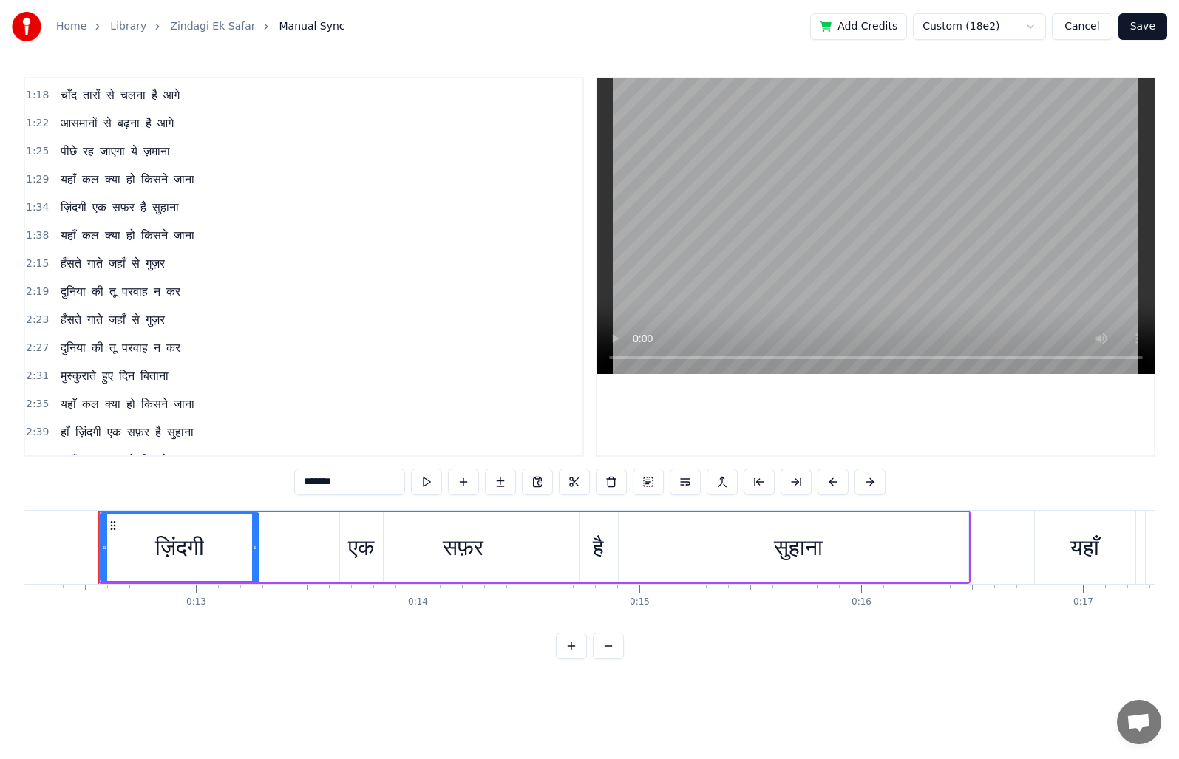
click at [59, 399] on span "यहाँ" at bounding box center [68, 403] width 18 height 17
type input "****"
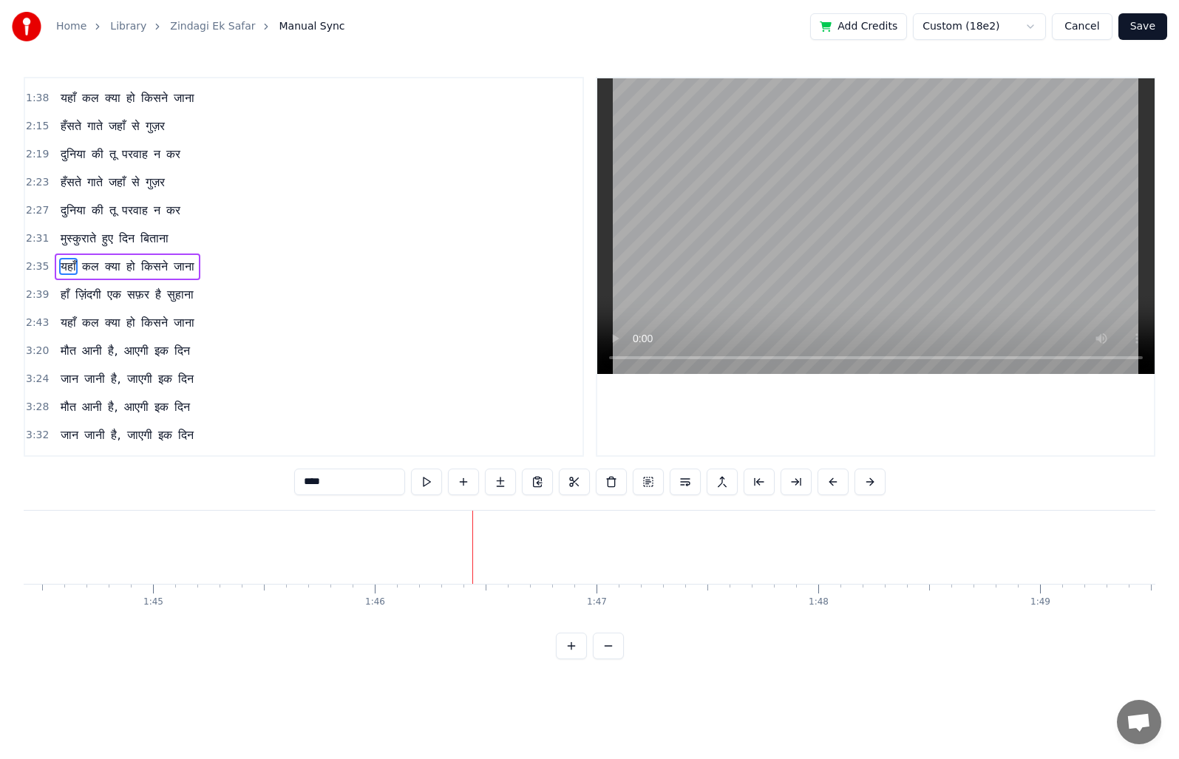
scroll to position [0, 23531]
click at [424, 483] on button at bounding box center [426, 482] width 31 height 27
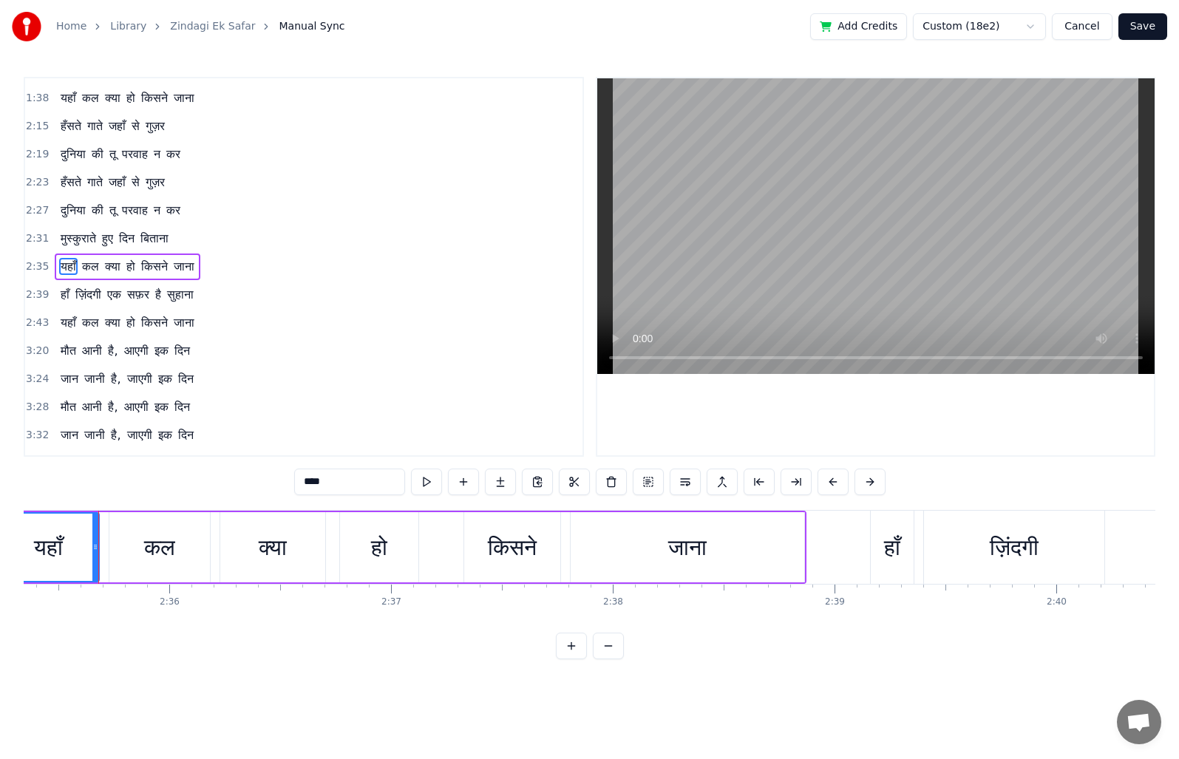
click at [38, 268] on span "2:35" at bounding box center [37, 266] width 23 height 15
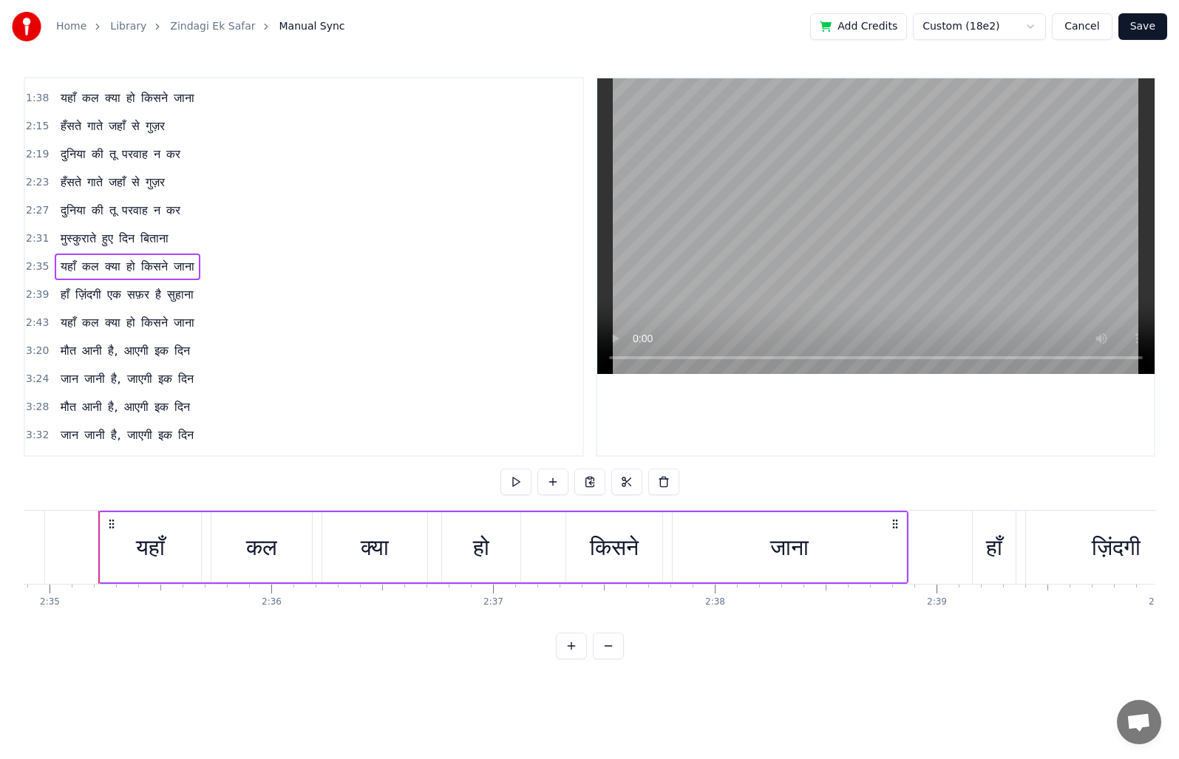
click at [509, 484] on button at bounding box center [515, 482] width 31 height 27
click at [35, 323] on span "2:43" at bounding box center [37, 323] width 23 height 15
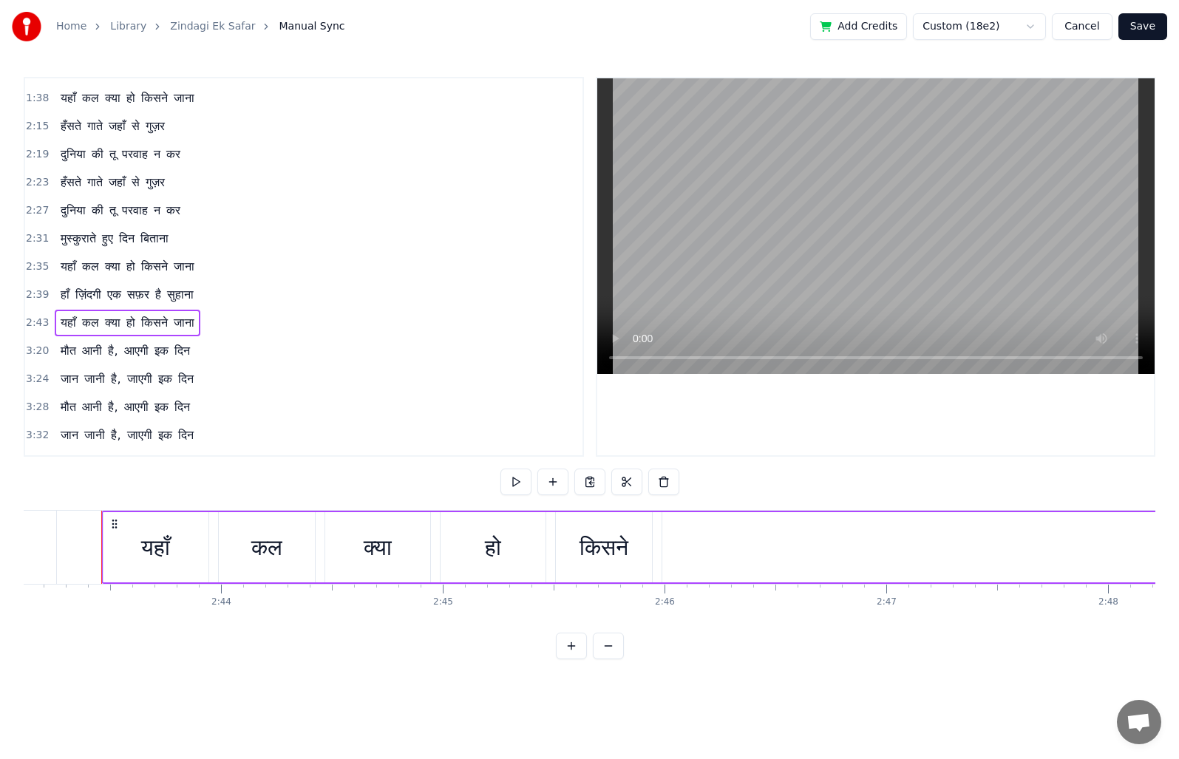
scroll to position [0, 36177]
click at [512, 477] on button at bounding box center [515, 482] width 31 height 27
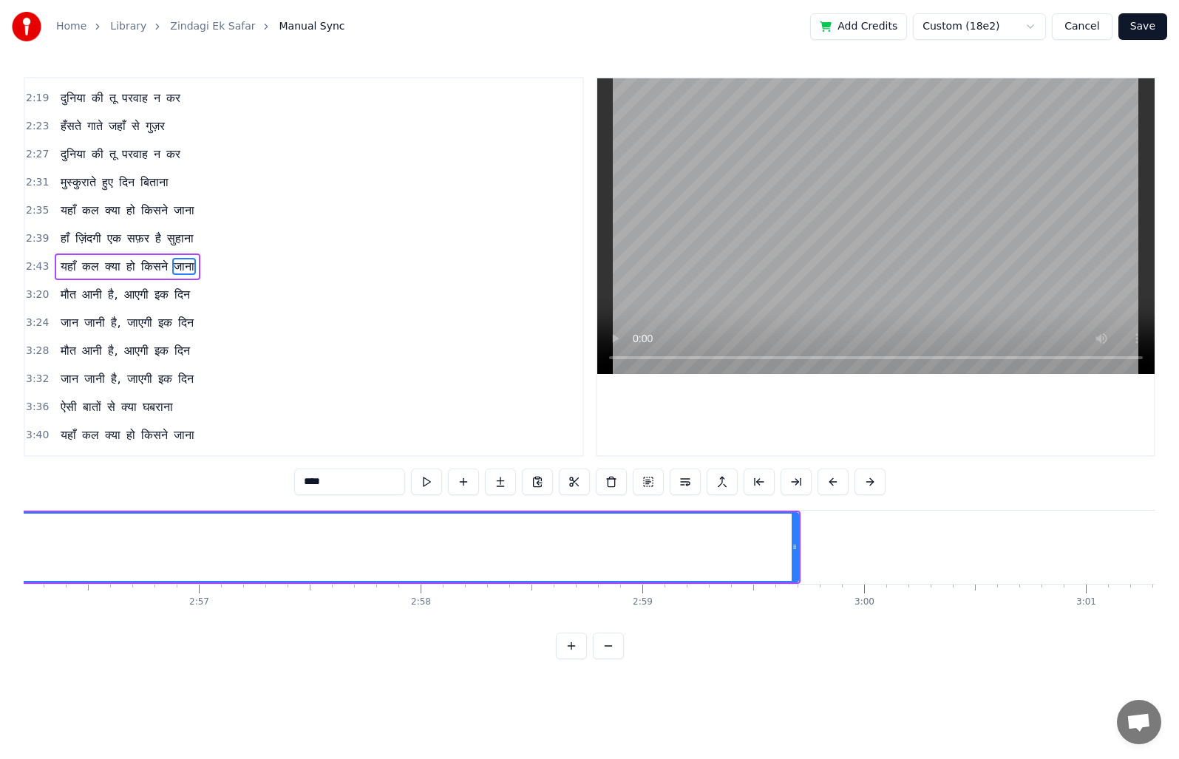
scroll to position [0, 39118]
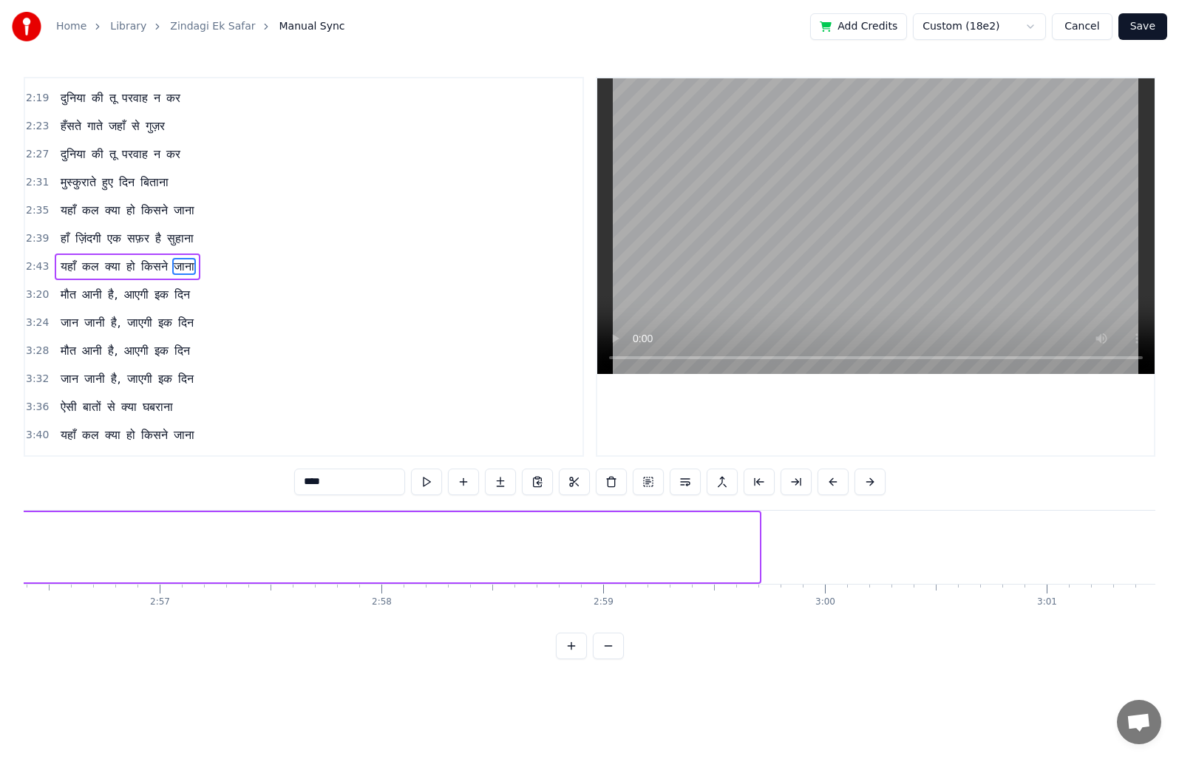
drag, startPoint x: 757, startPoint y: 549, endPoint x: 7, endPoint y: 515, distance: 751.1
click at [7, 515] on div "Home Library Zindagi Ek Safar Manual Sync Add Credits Custom (18e2) Cancel Save…" at bounding box center [589, 329] width 1179 height 659
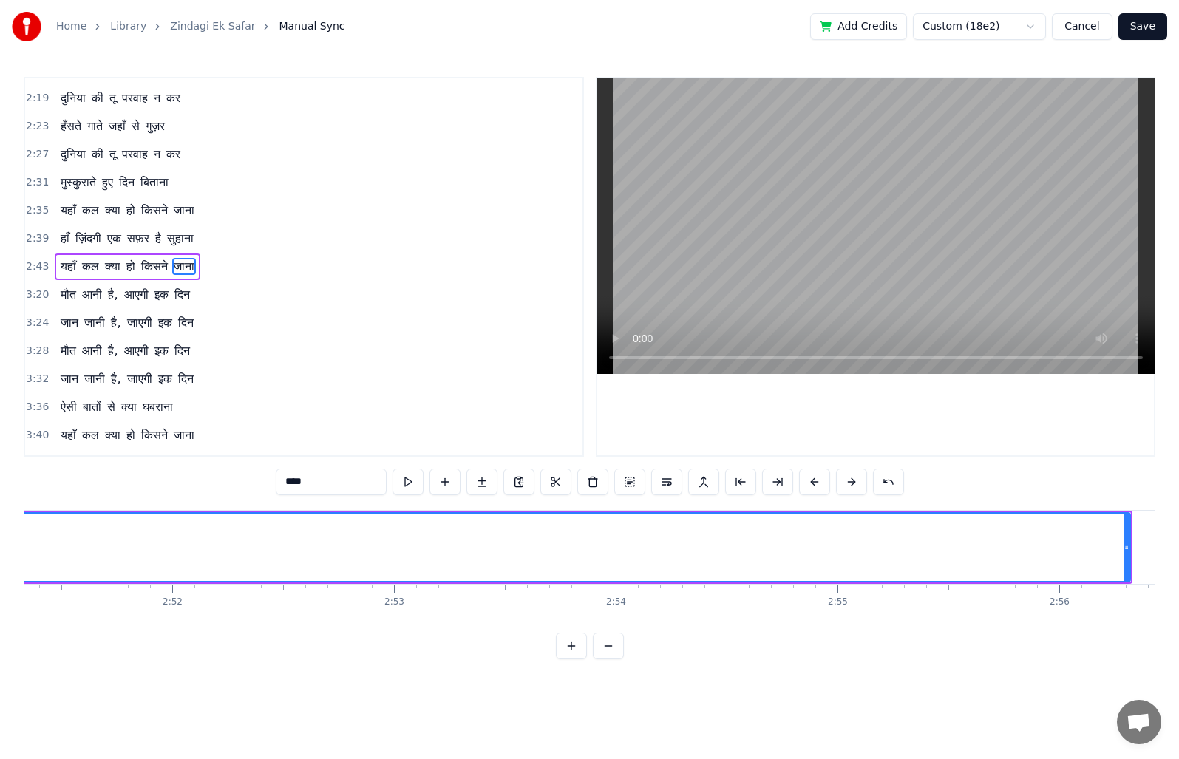
scroll to position [0, 38113]
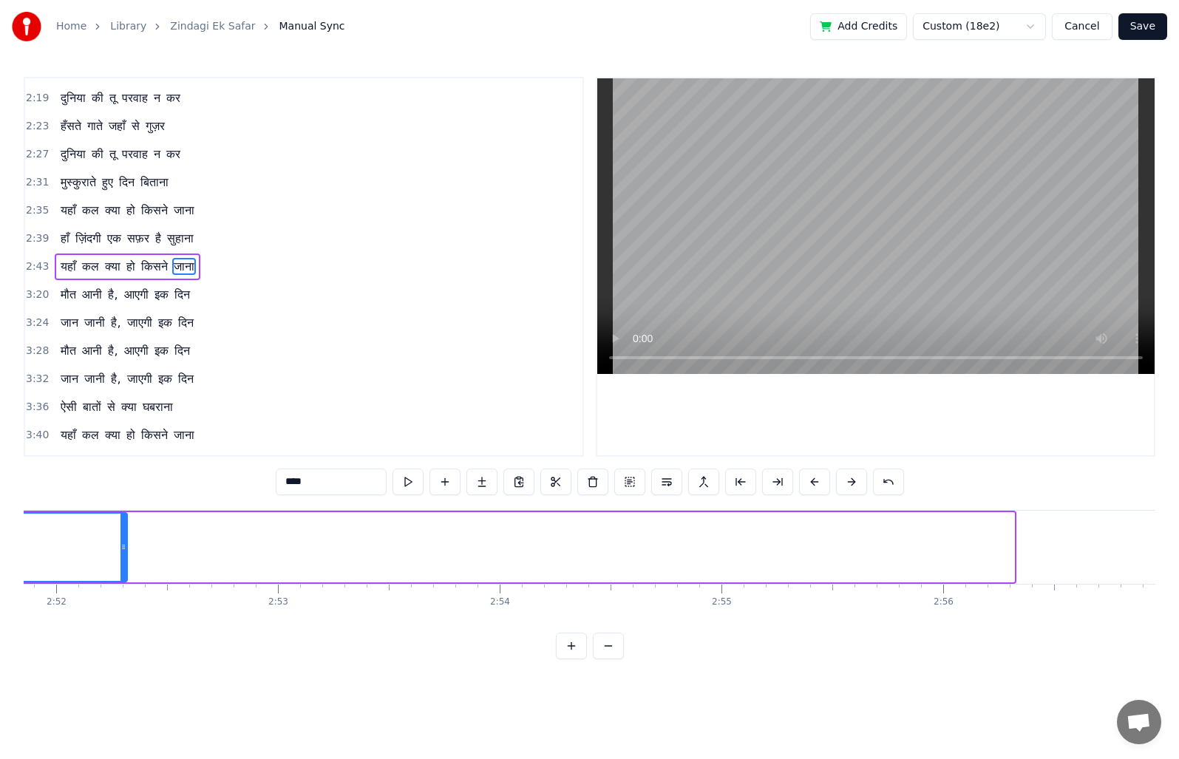
drag, startPoint x: 1011, startPoint y: 546, endPoint x: 121, endPoint y: 543, distance: 890.1
click at [121, 543] on icon at bounding box center [123, 547] width 6 height 12
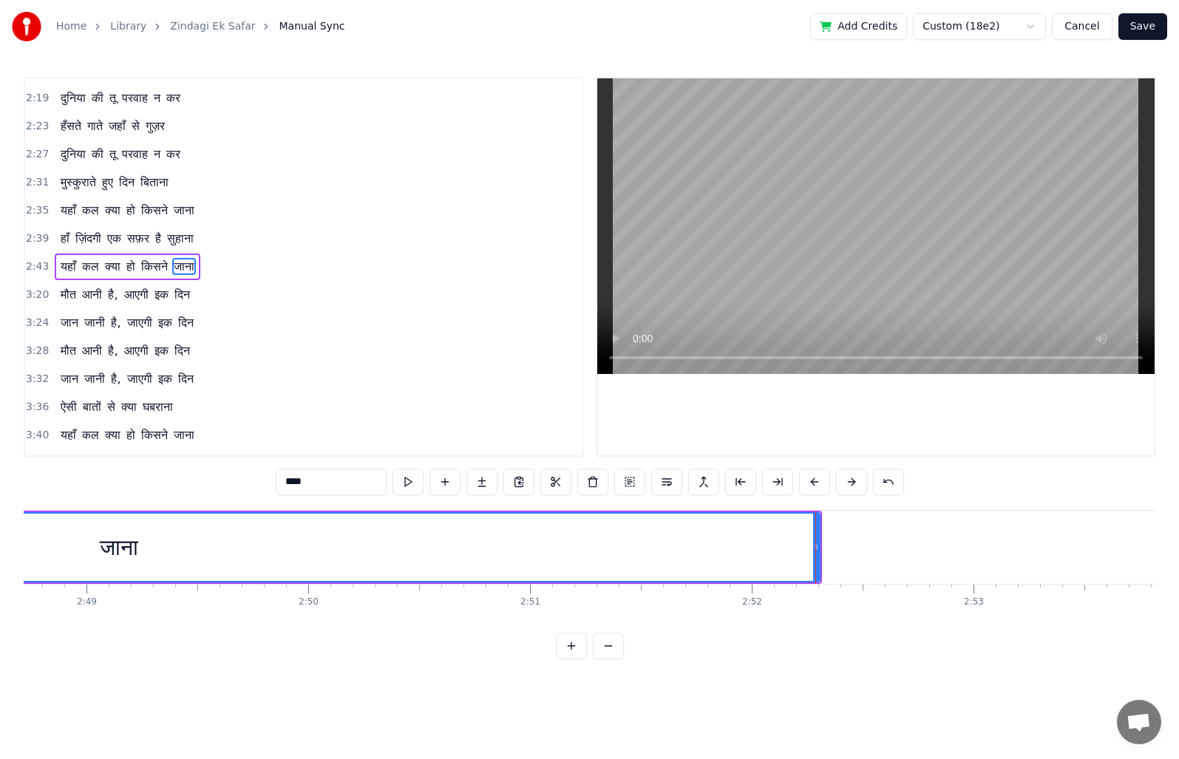
scroll to position [0, 37301]
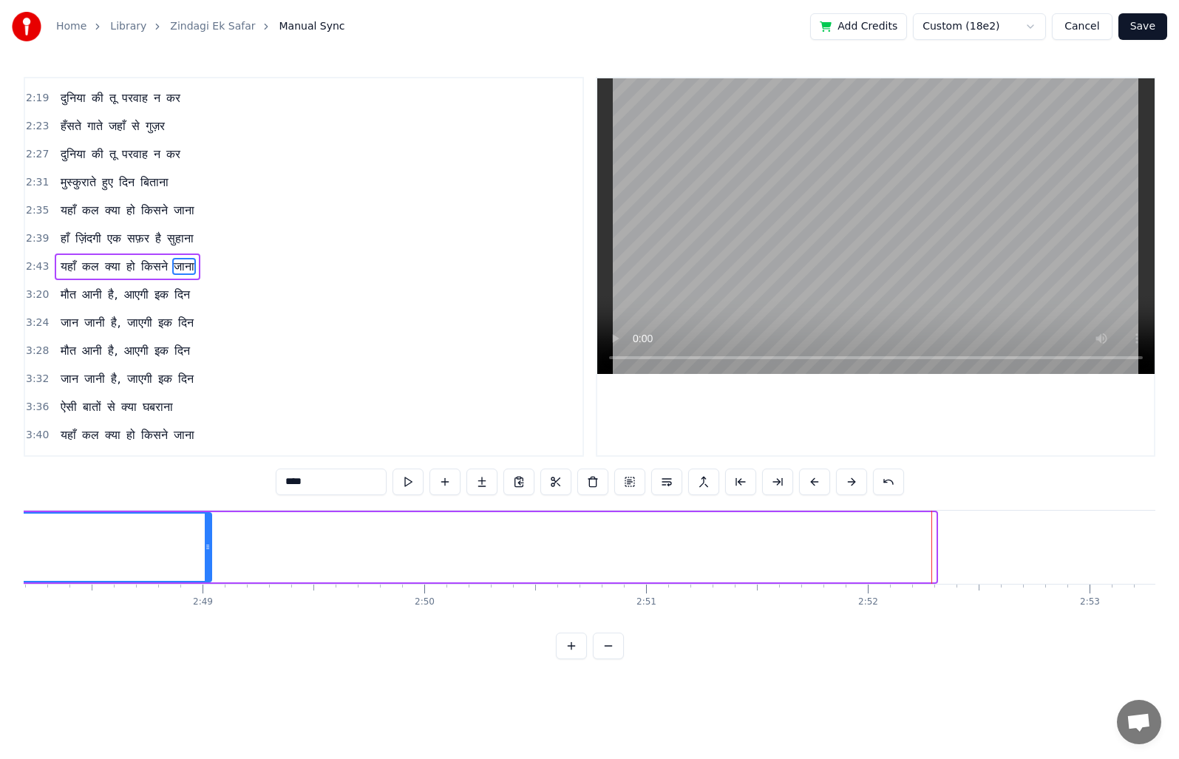
drag, startPoint x: 933, startPoint y: 546, endPoint x: 203, endPoint y: 568, distance: 730.0
click at [205, 568] on div at bounding box center [208, 547] width 6 height 67
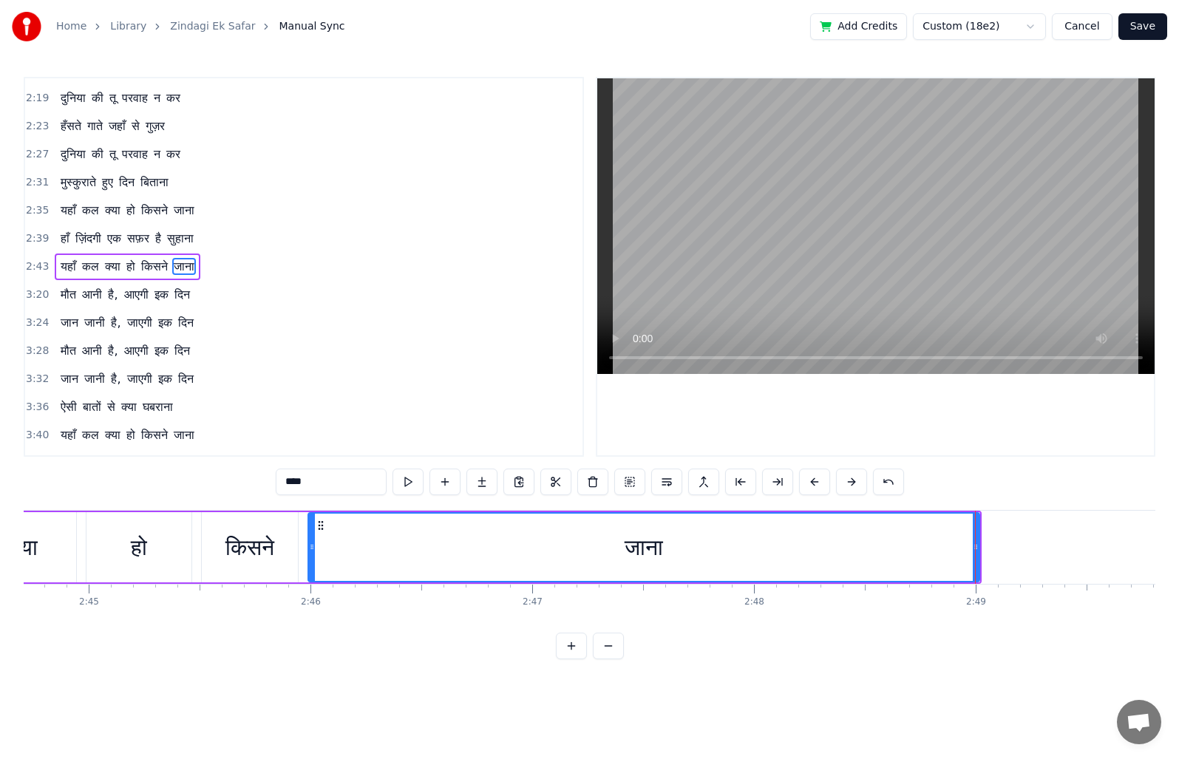
scroll to position [0, 36644]
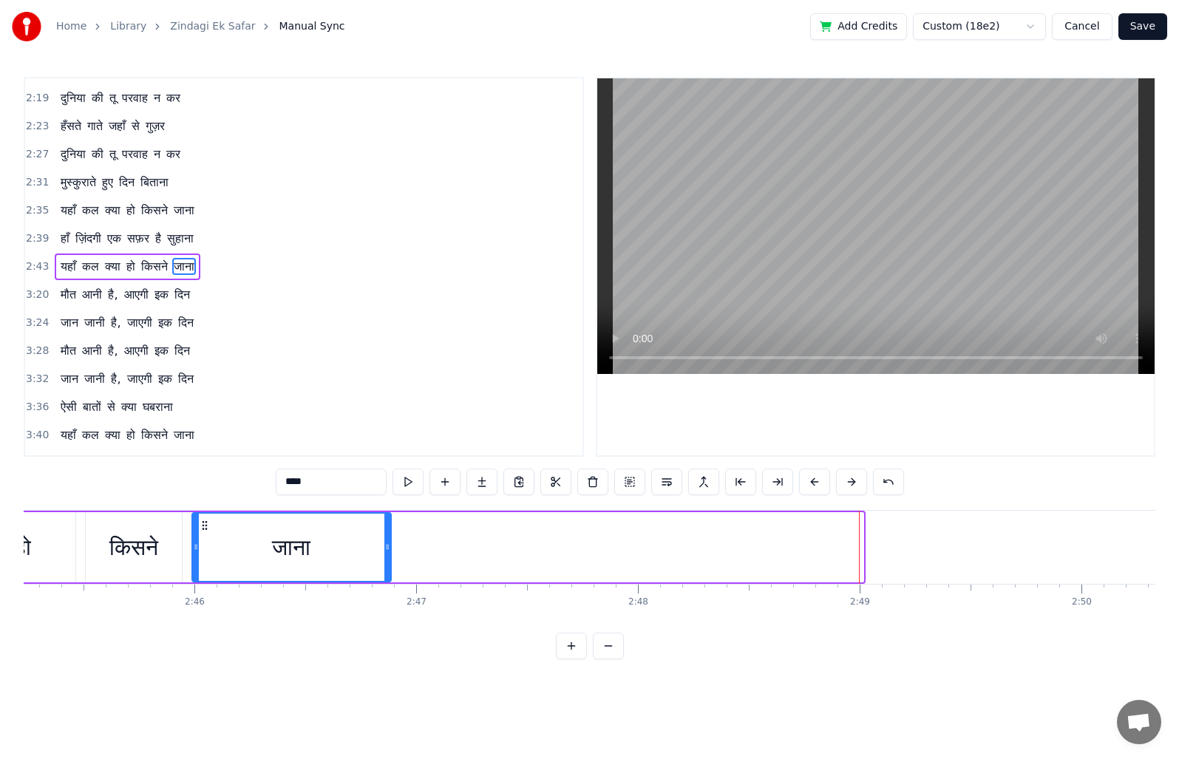
drag, startPoint x: 862, startPoint y: 549, endPoint x: 390, endPoint y: 572, distance: 473.0
click at [390, 572] on div at bounding box center [387, 547] width 6 height 67
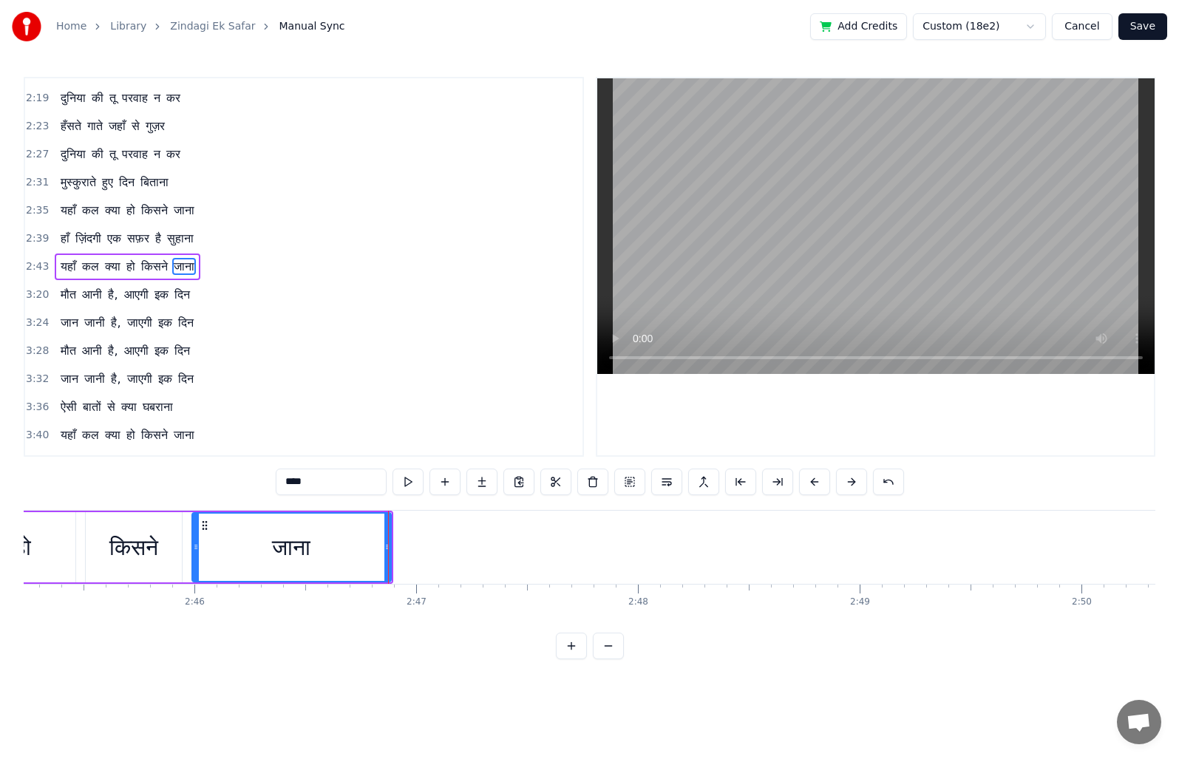
click at [30, 261] on span "2:43" at bounding box center [37, 266] width 23 height 15
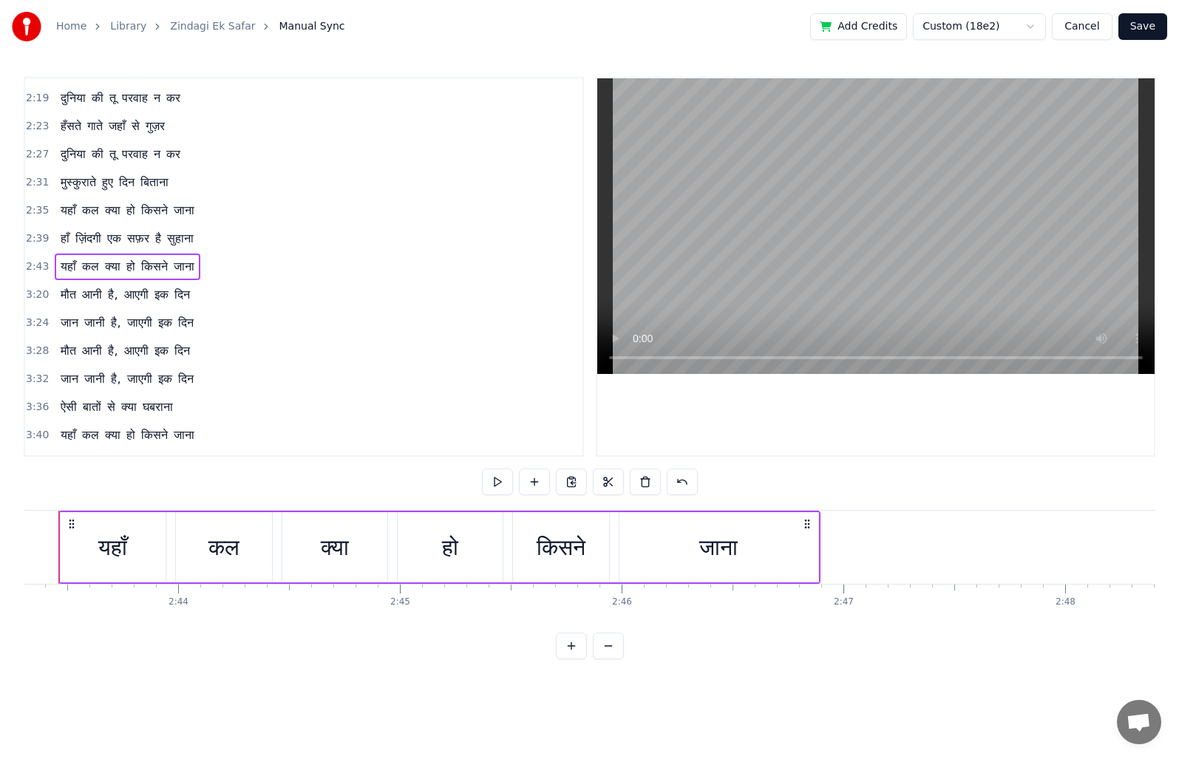
scroll to position [0, 36177]
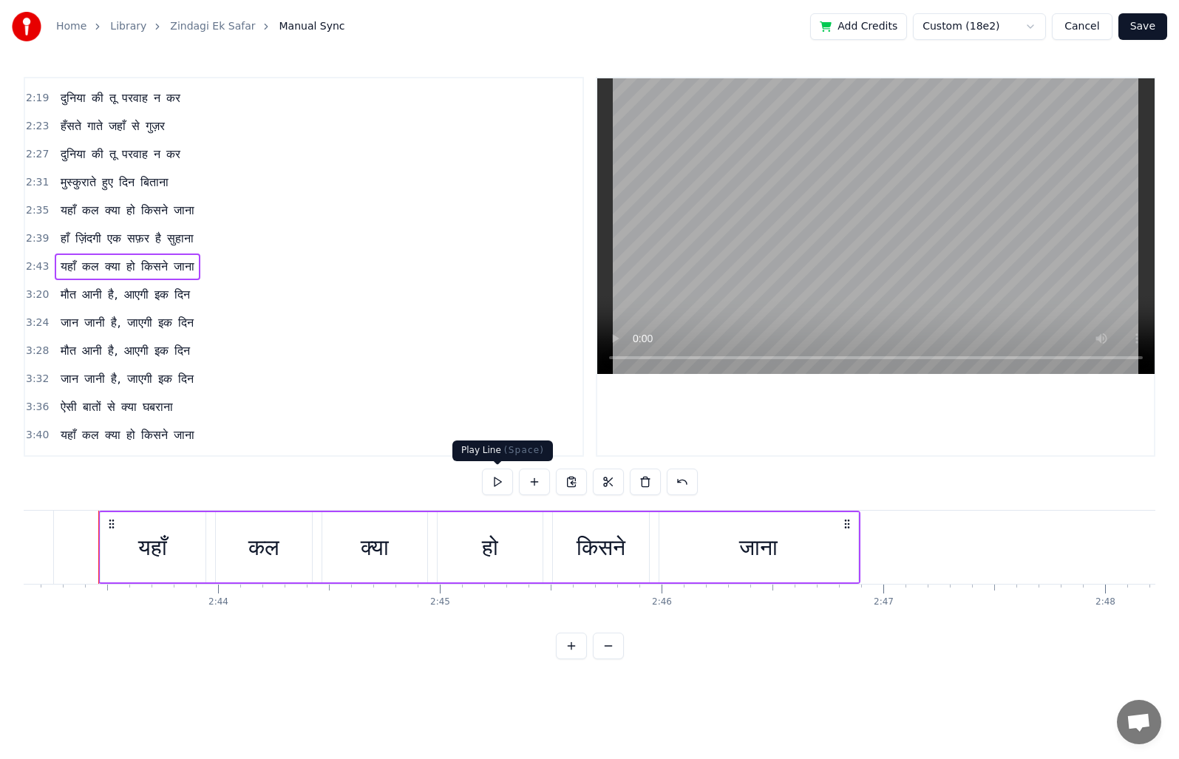
click at [493, 484] on button at bounding box center [497, 482] width 31 height 27
click at [750, 558] on div "जाना" at bounding box center [758, 547] width 38 height 33
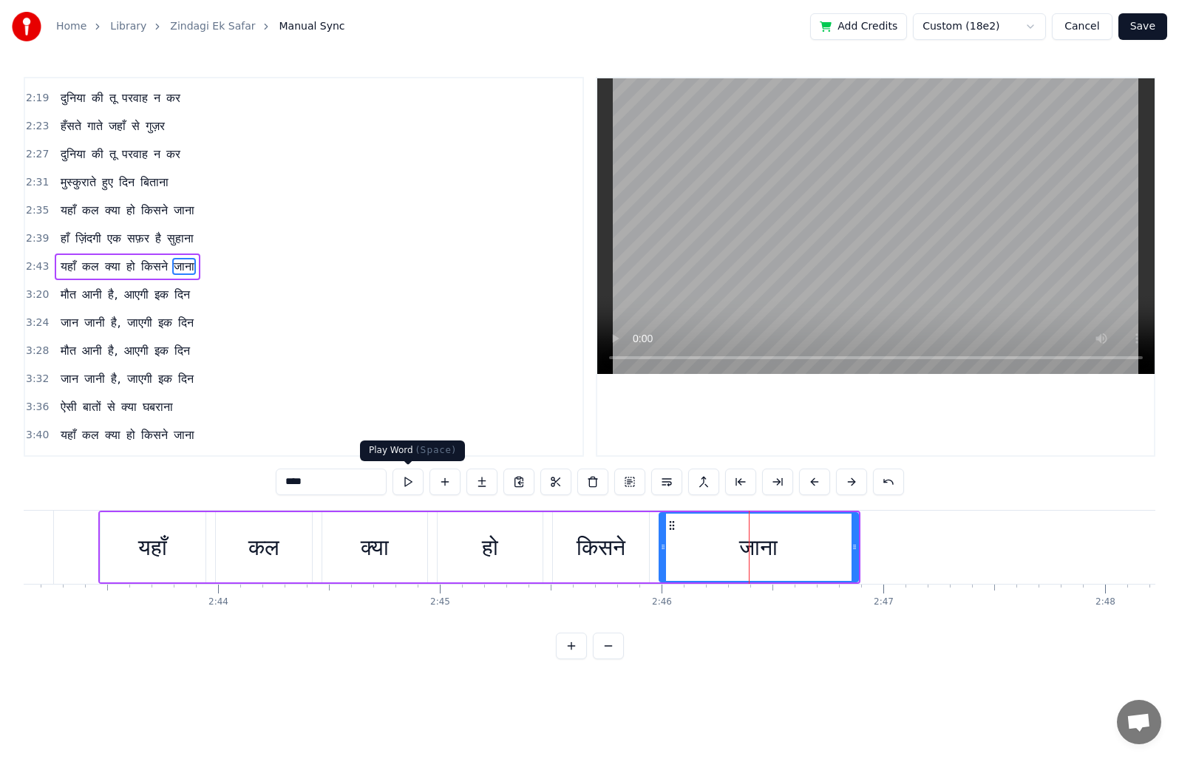
click at [406, 477] on button at bounding box center [408, 482] width 31 height 27
drag, startPoint x: 855, startPoint y: 543, endPoint x: 886, endPoint y: 547, distance: 30.5
click at [886, 547] on icon at bounding box center [885, 547] width 6 height 12
click at [409, 481] on button at bounding box center [408, 482] width 31 height 27
click at [1146, 28] on button "Save" at bounding box center [1142, 26] width 49 height 27
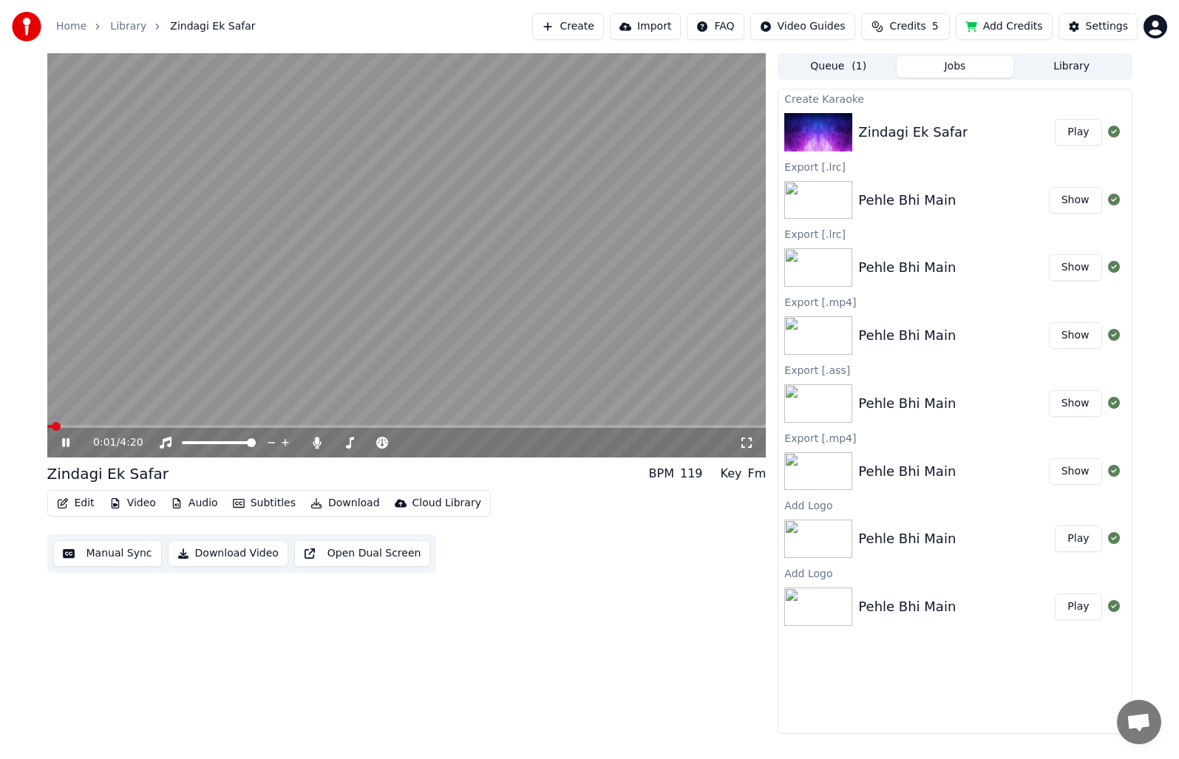
click at [375, 427] on span at bounding box center [406, 426] width 719 height 3
click at [472, 425] on span at bounding box center [406, 426] width 719 height 3
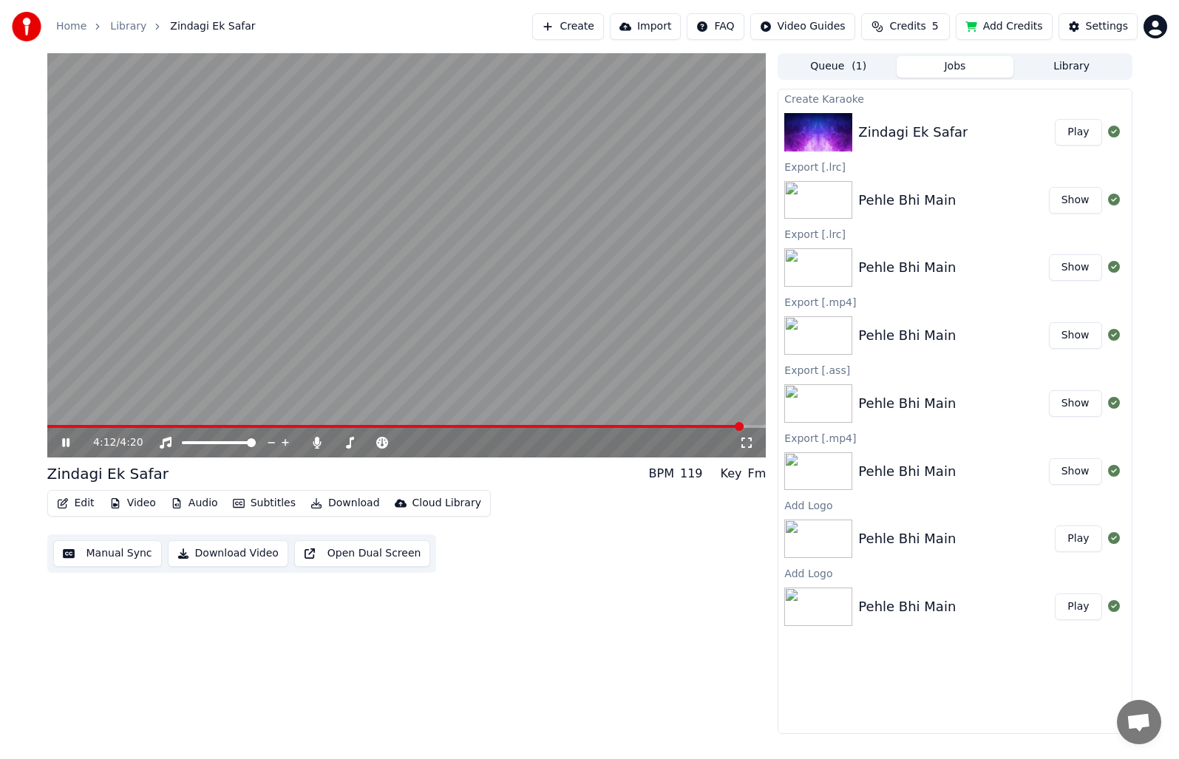
click at [98, 564] on button "Manual Sync" at bounding box center [107, 553] width 109 height 27
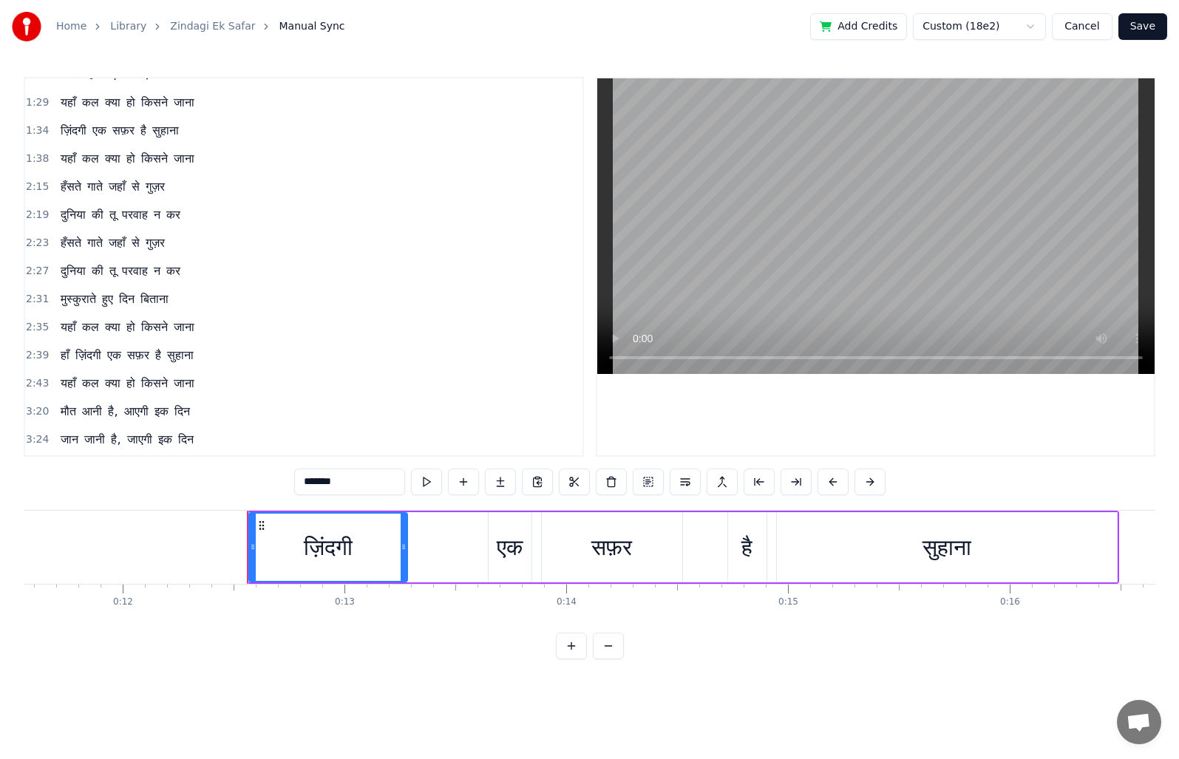
scroll to position [0, 2711]
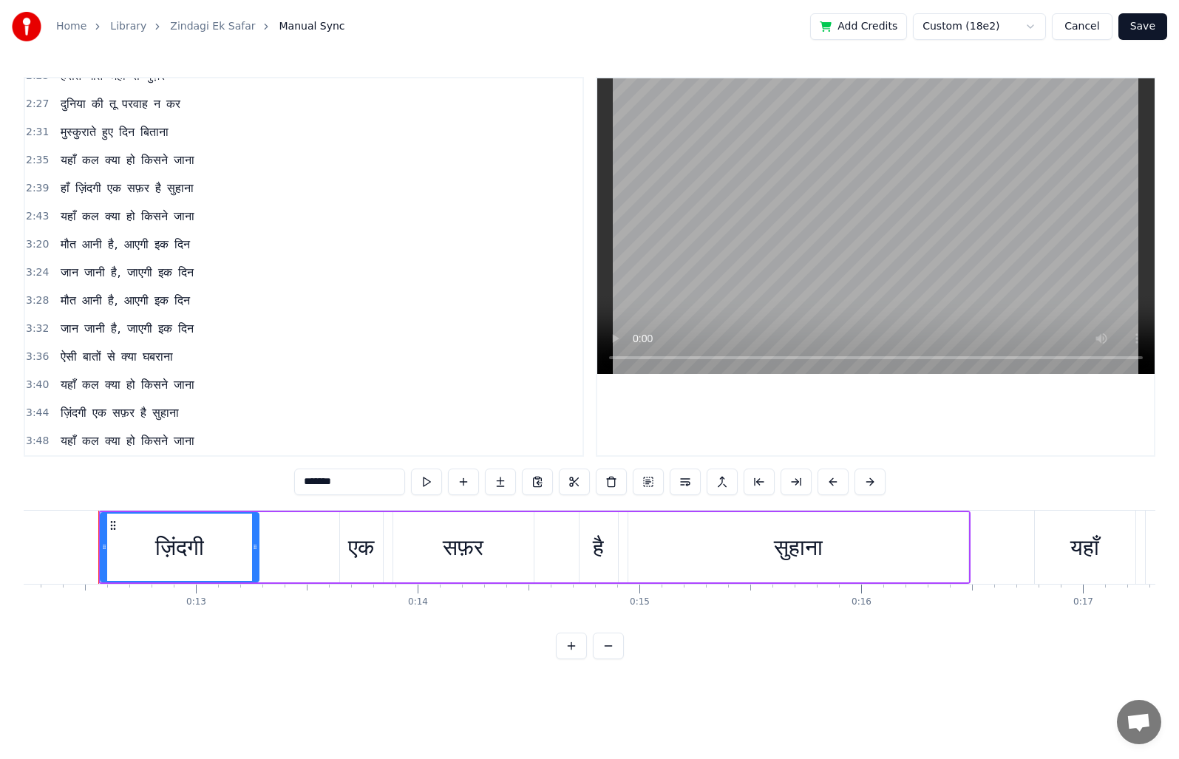
click at [41, 440] on span "3:48" at bounding box center [37, 441] width 23 height 15
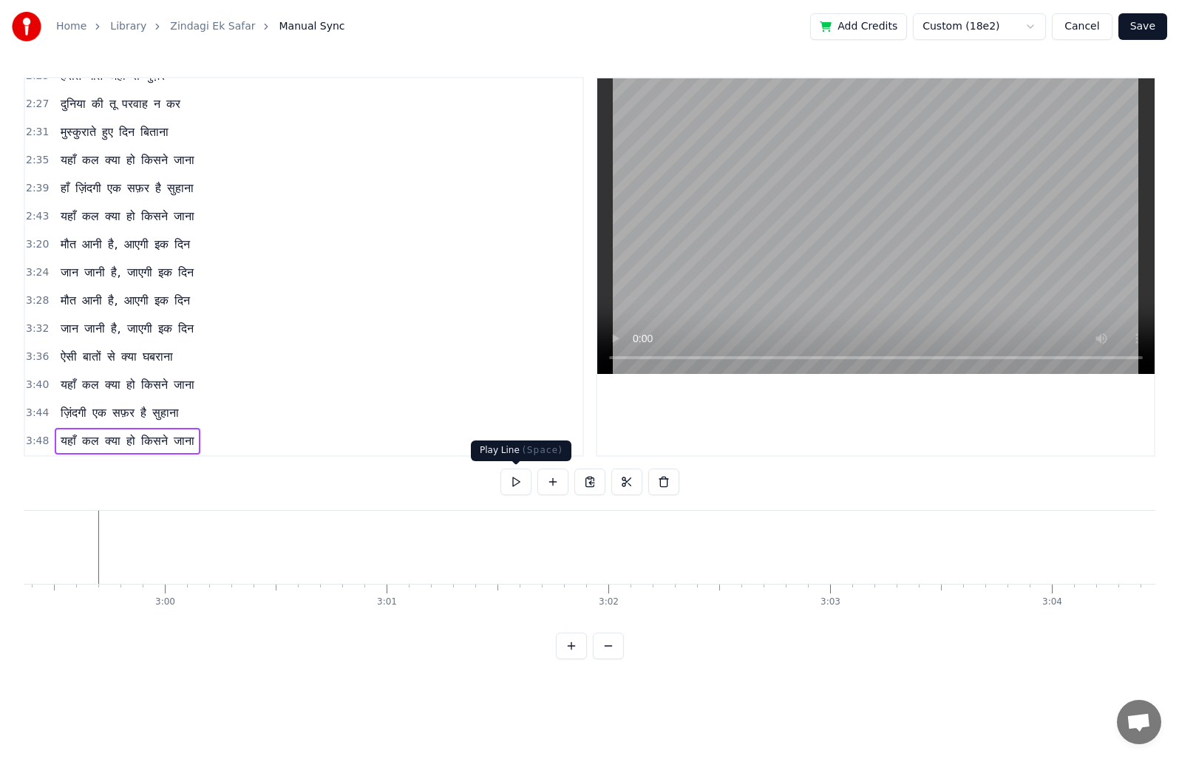
click at [515, 481] on button at bounding box center [515, 482] width 31 height 27
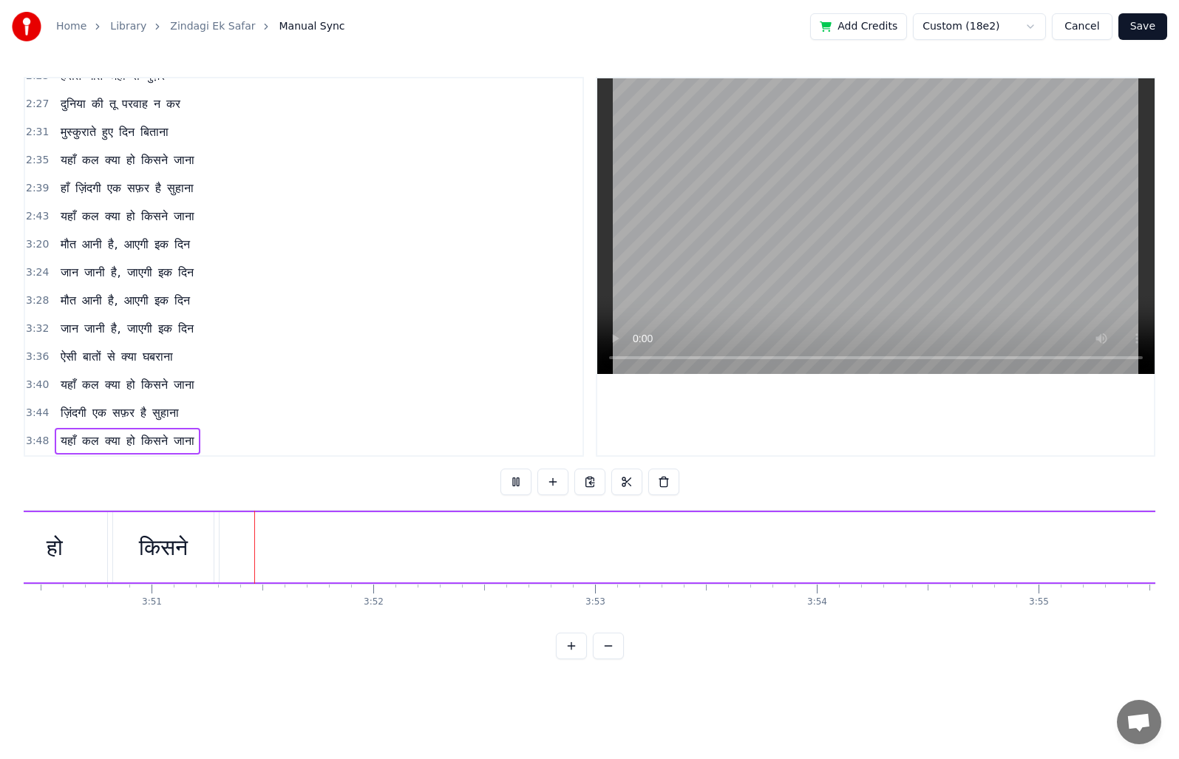
scroll to position [0, 51137]
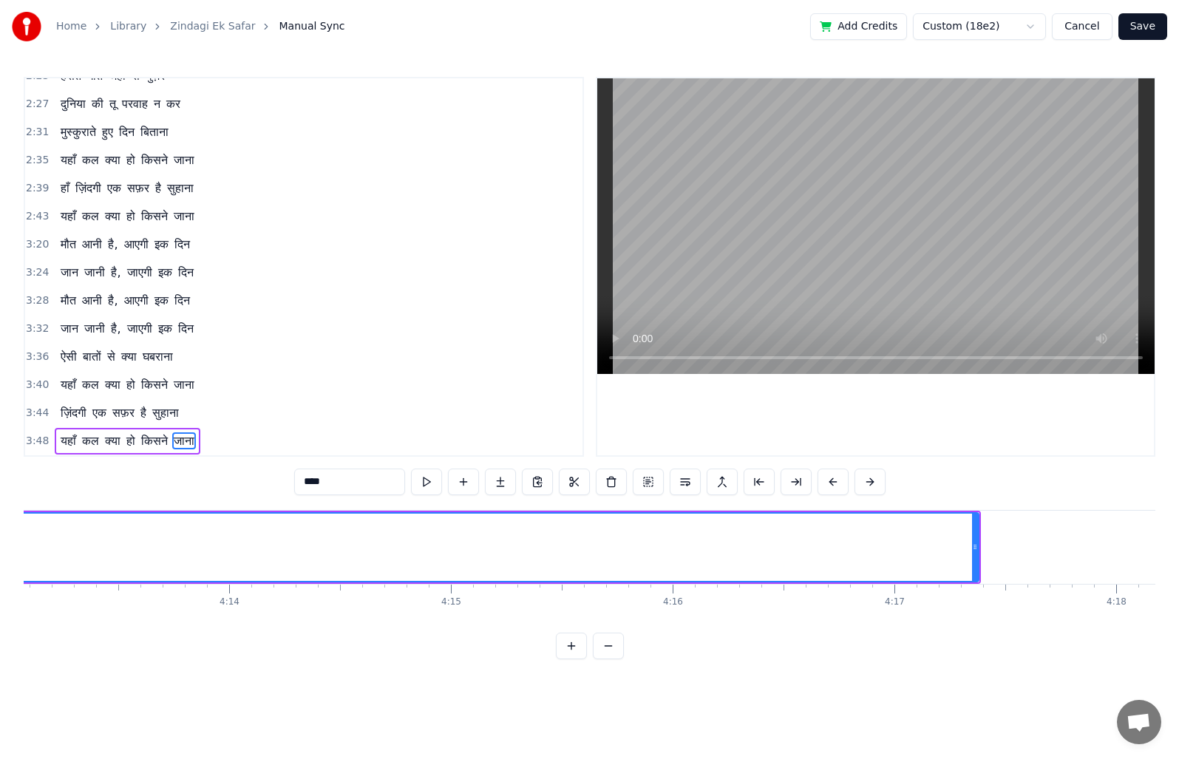
scroll to position [0, 56010]
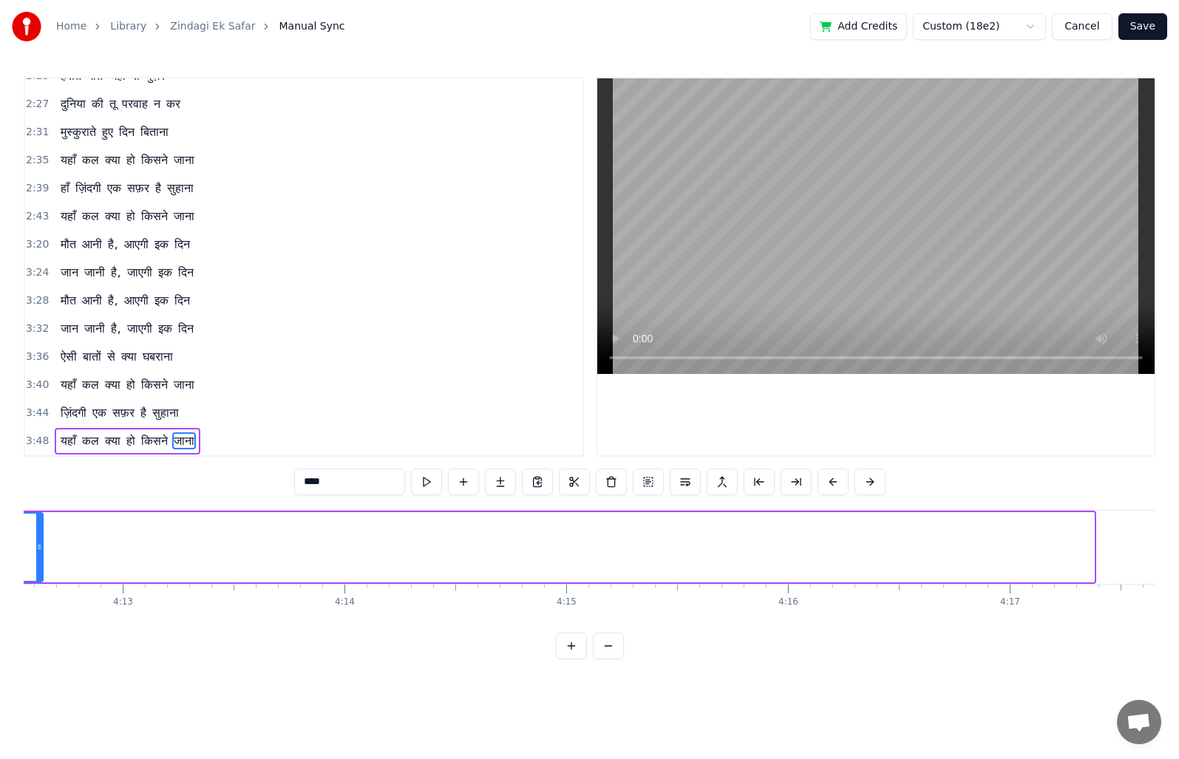
drag, startPoint x: 1083, startPoint y: 545, endPoint x: 38, endPoint y: 574, distance: 1045.7
click at [38, 574] on div at bounding box center [39, 547] width 6 height 67
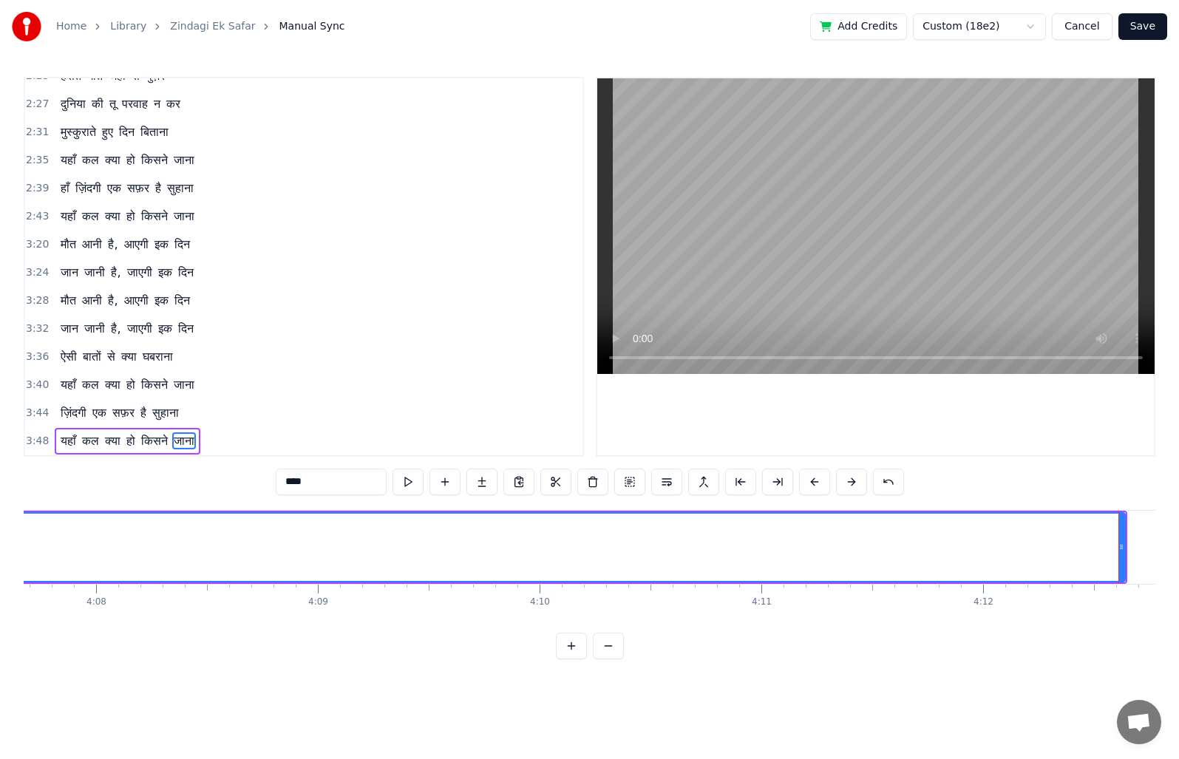
scroll to position [0, 54965]
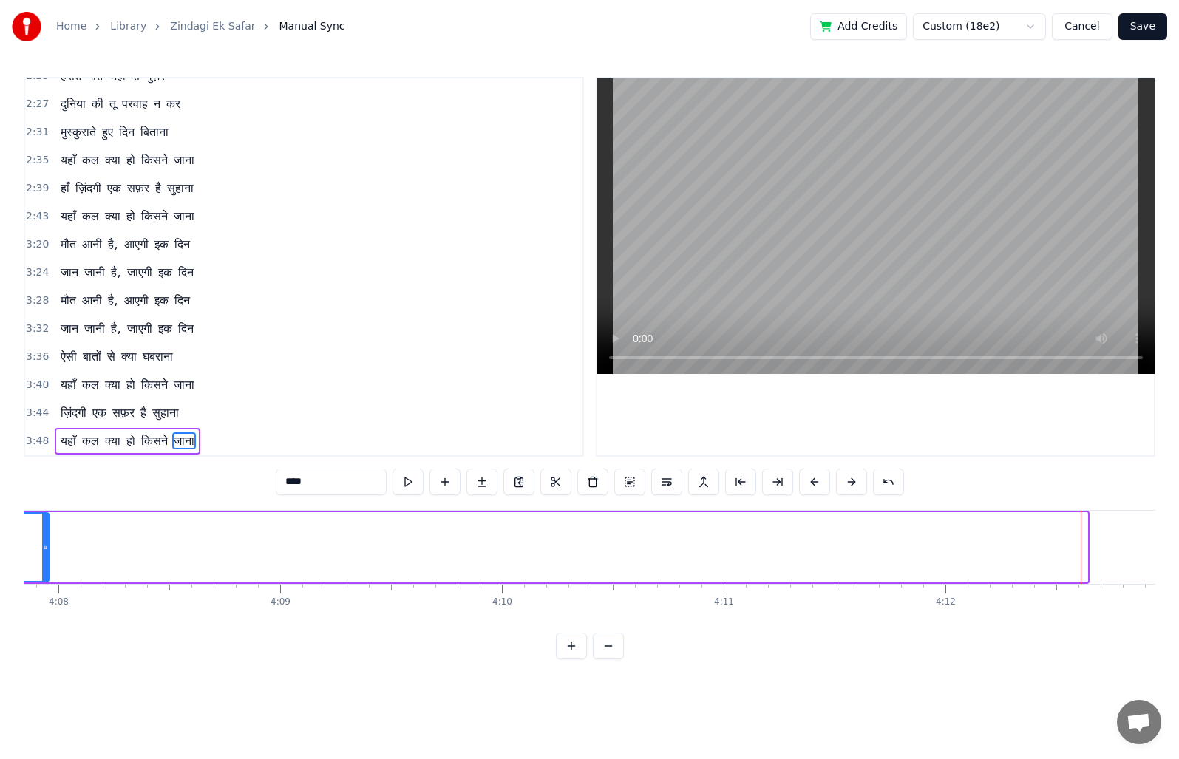
drag, startPoint x: 1084, startPoint y: 548, endPoint x: 46, endPoint y: 554, distance: 1038.7
click at [46, 554] on div at bounding box center [45, 547] width 6 height 67
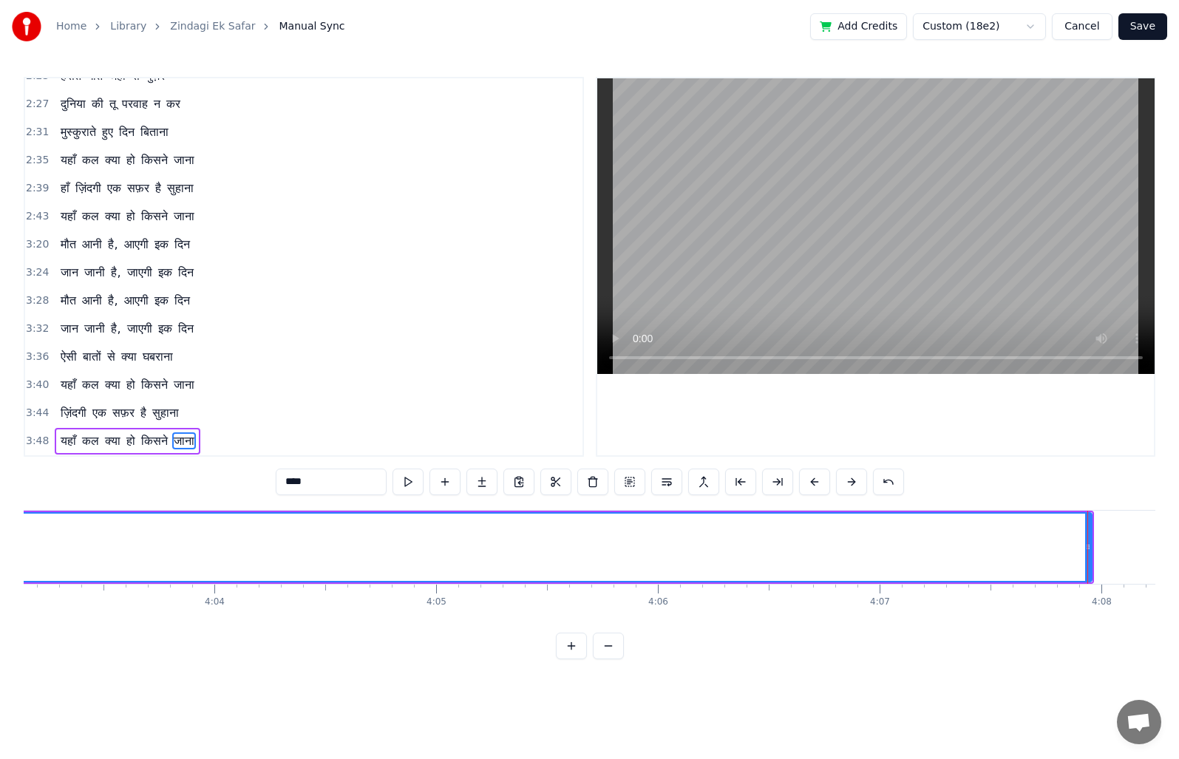
scroll to position [0, 54116]
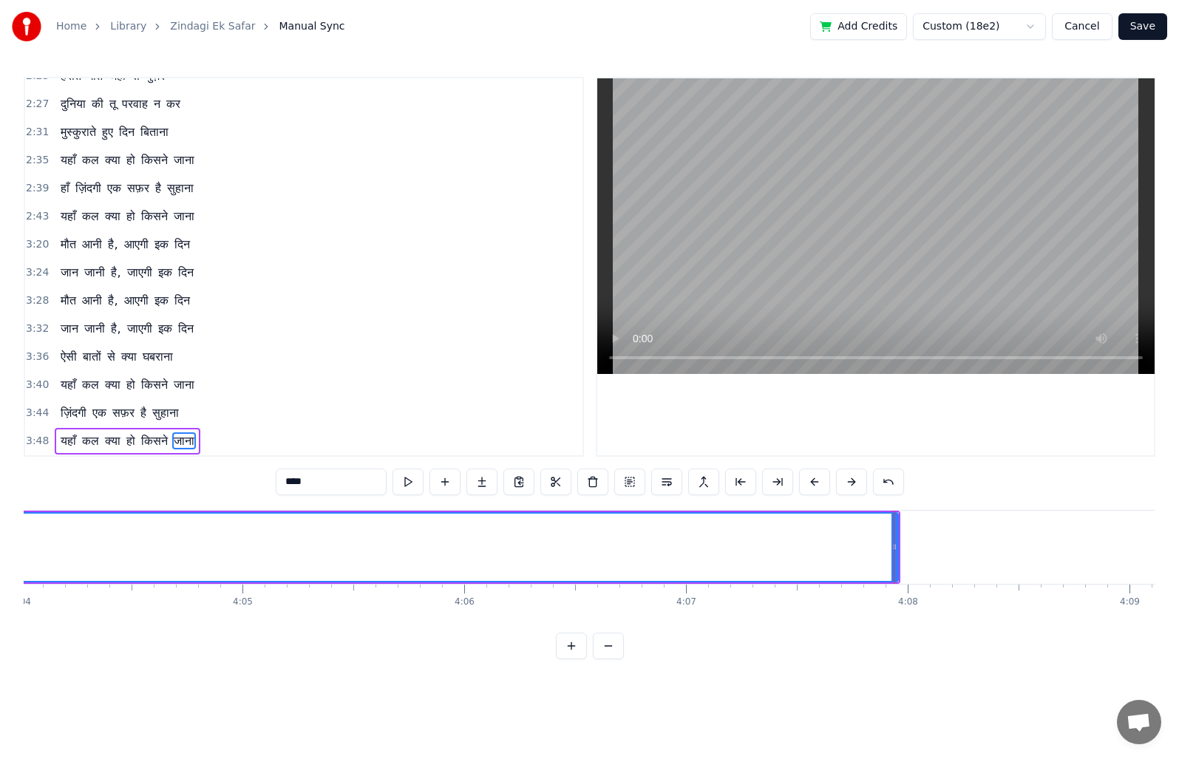
drag, startPoint x: 894, startPoint y: 539, endPoint x: 819, endPoint y: 549, distance: 75.4
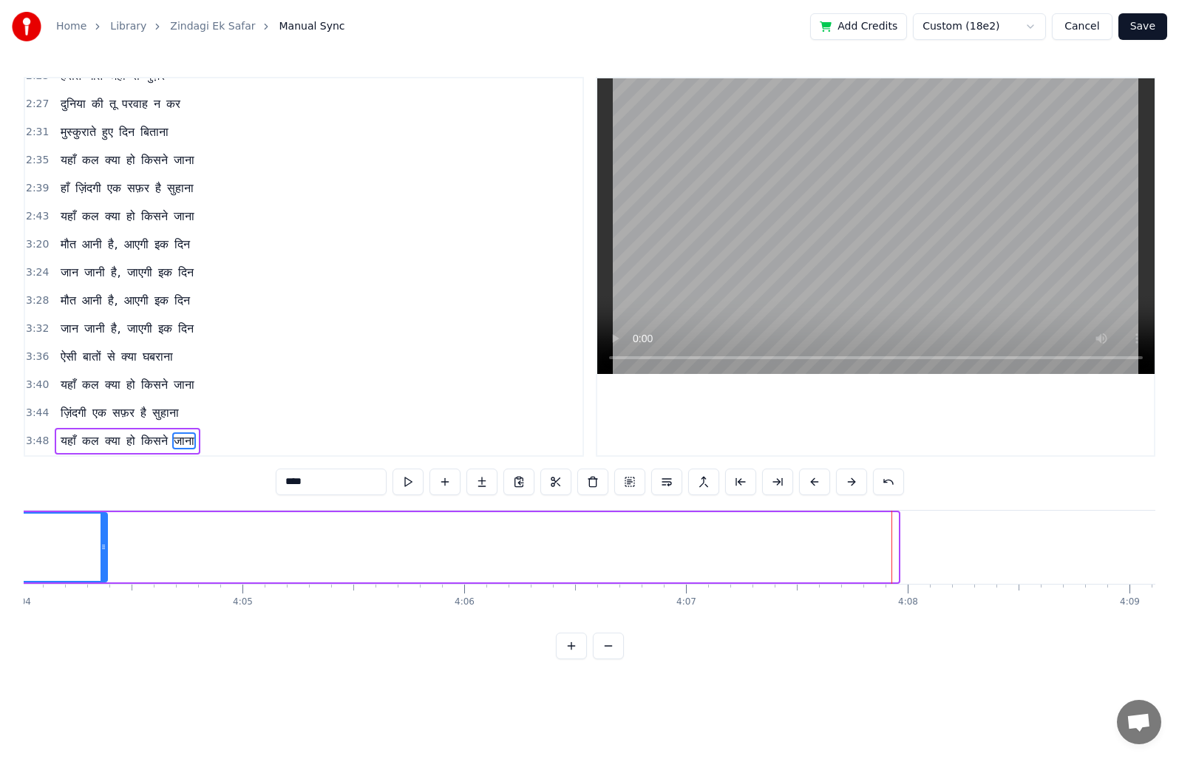
drag, startPoint x: 894, startPoint y: 547, endPoint x: 69, endPoint y: 571, distance: 825.4
click at [101, 571] on div at bounding box center [104, 547] width 6 height 67
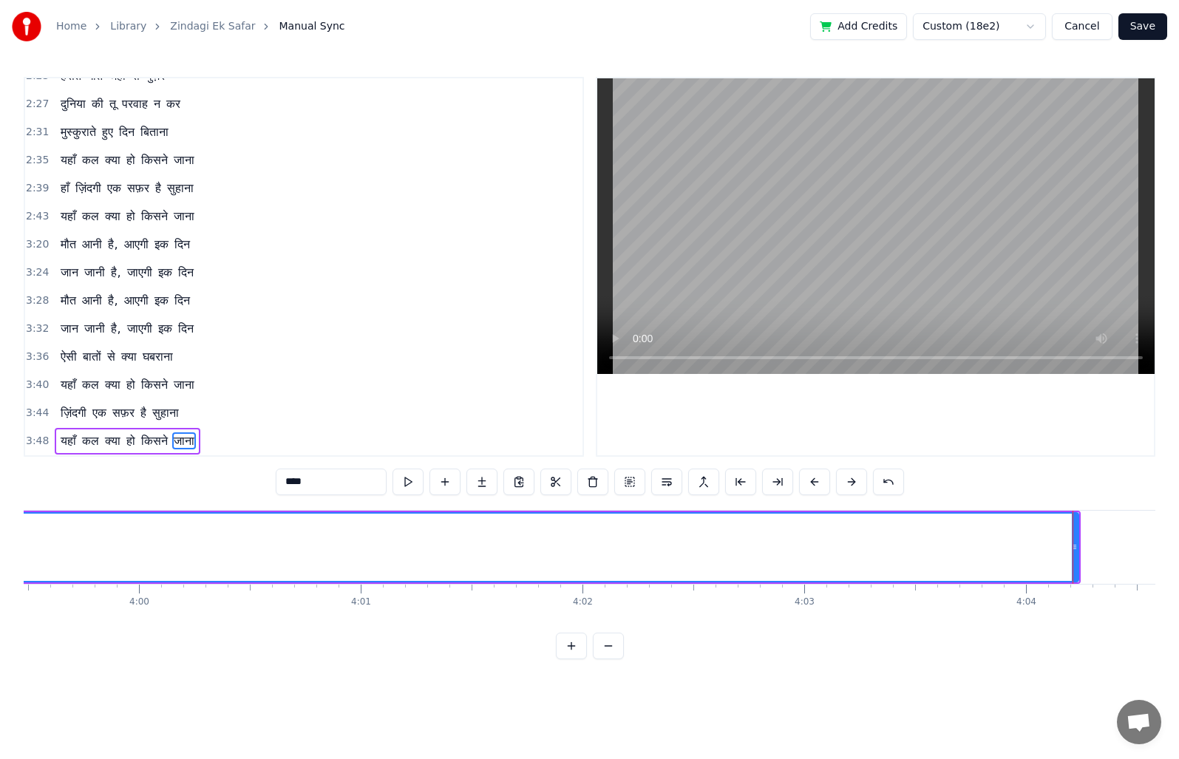
scroll to position [0, 53149]
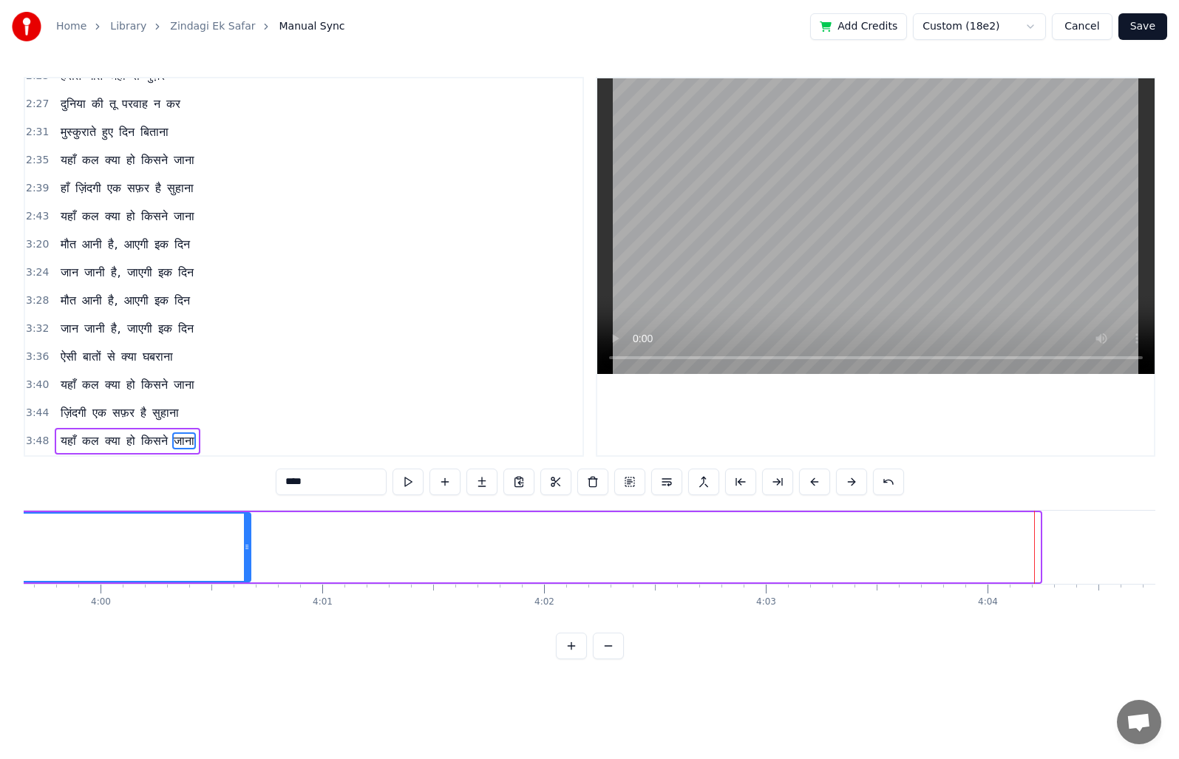
drag, startPoint x: 1038, startPoint y: 549, endPoint x: 248, endPoint y: 554, distance: 789.5
click at [248, 554] on div at bounding box center [247, 547] width 6 height 67
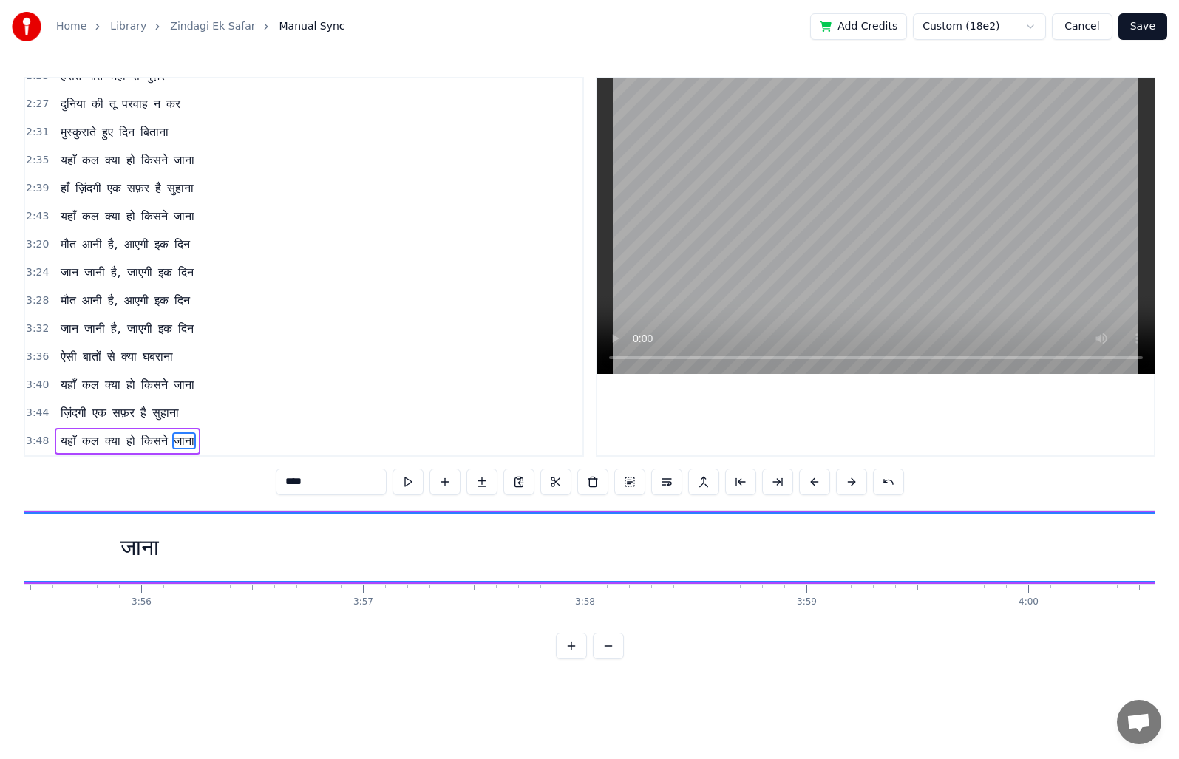
scroll to position [0, 52299]
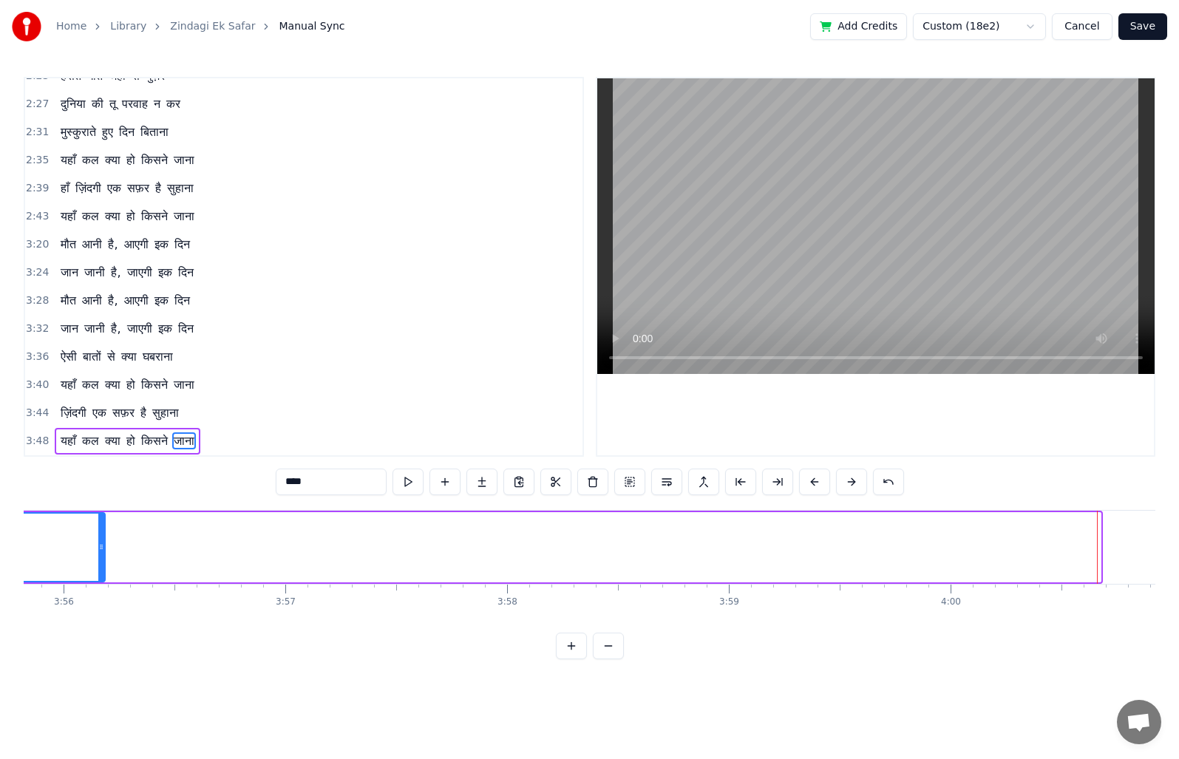
drag, startPoint x: 1096, startPoint y: 548, endPoint x: 95, endPoint y: 575, distance: 1002.1
click at [98, 575] on div at bounding box center [101, 547] width 6 height 67
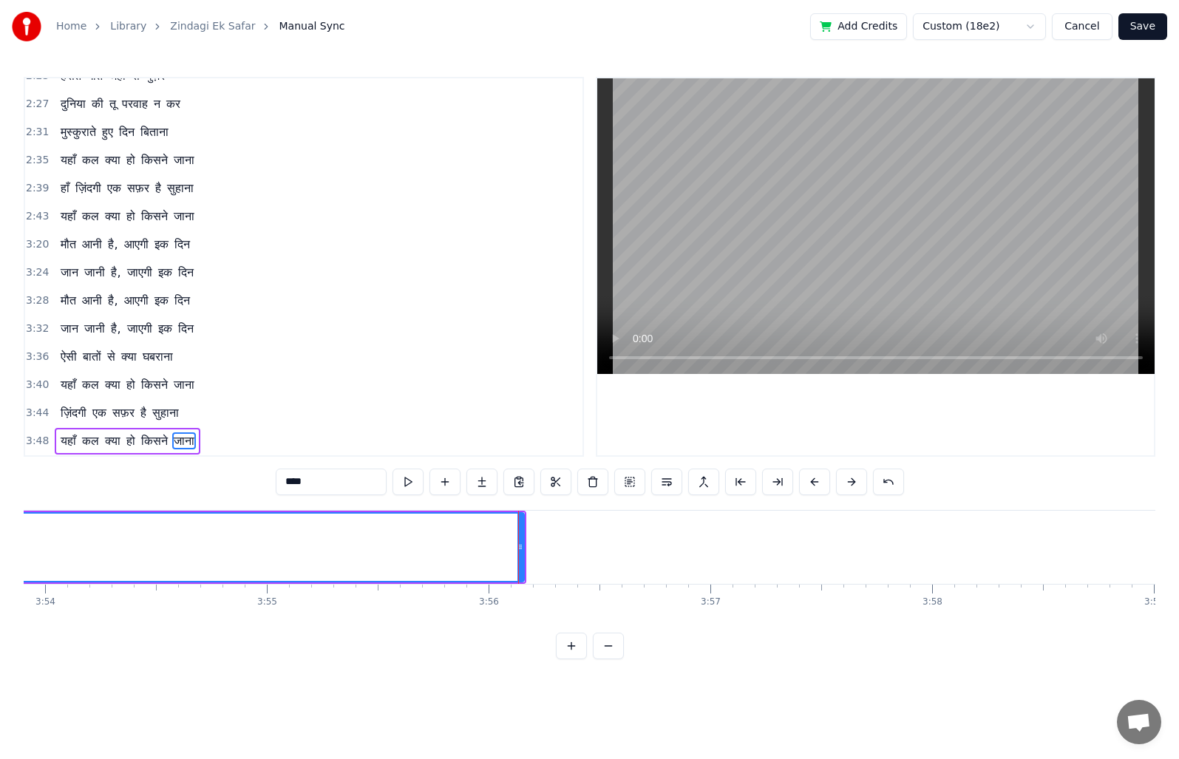
scroll to position [0, 51410]
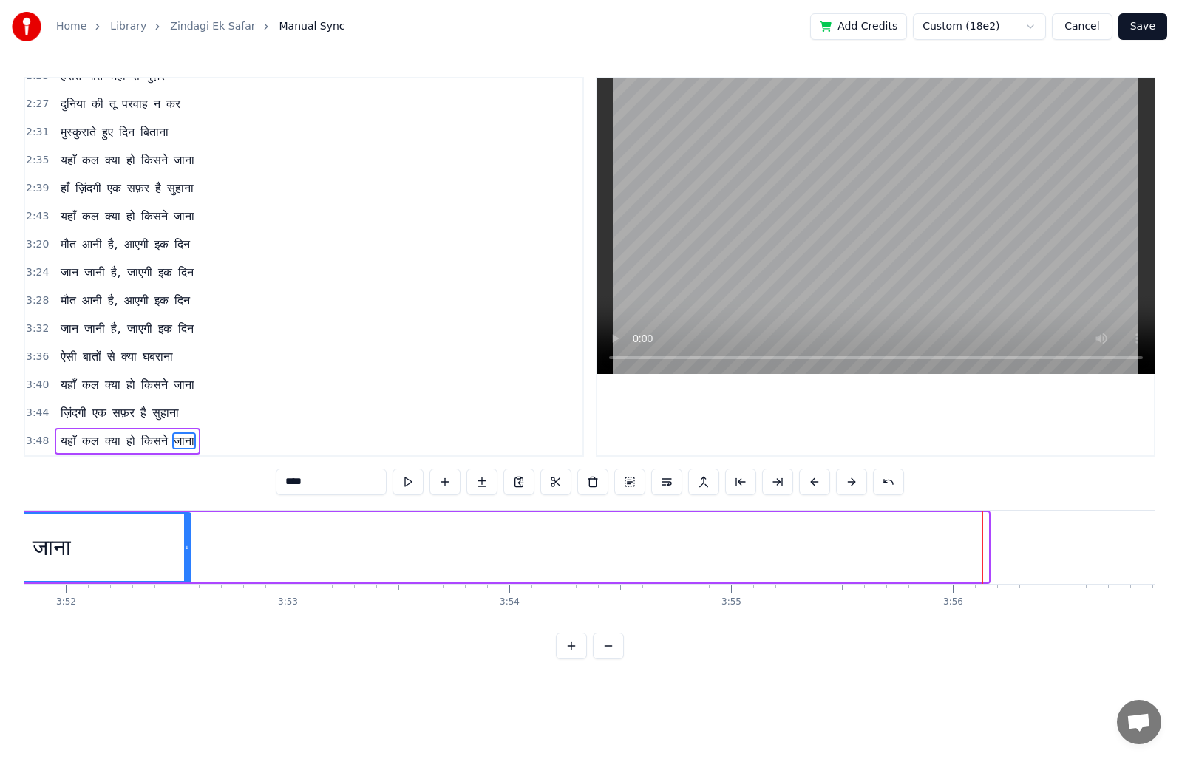
drag, startPoint x: 986, startPoint y: 547, endPoint x: 189, endPoint y: 587, distance: 798.6
click at [189, 587] on div "ज़िंदगी एक सफ़र है सुहाना यहाँ कल क्या हो किसने जाना ज़िंदगी एक सफ़र है सुहाना …" at bounding box center [590, 565] width 1132 height 111
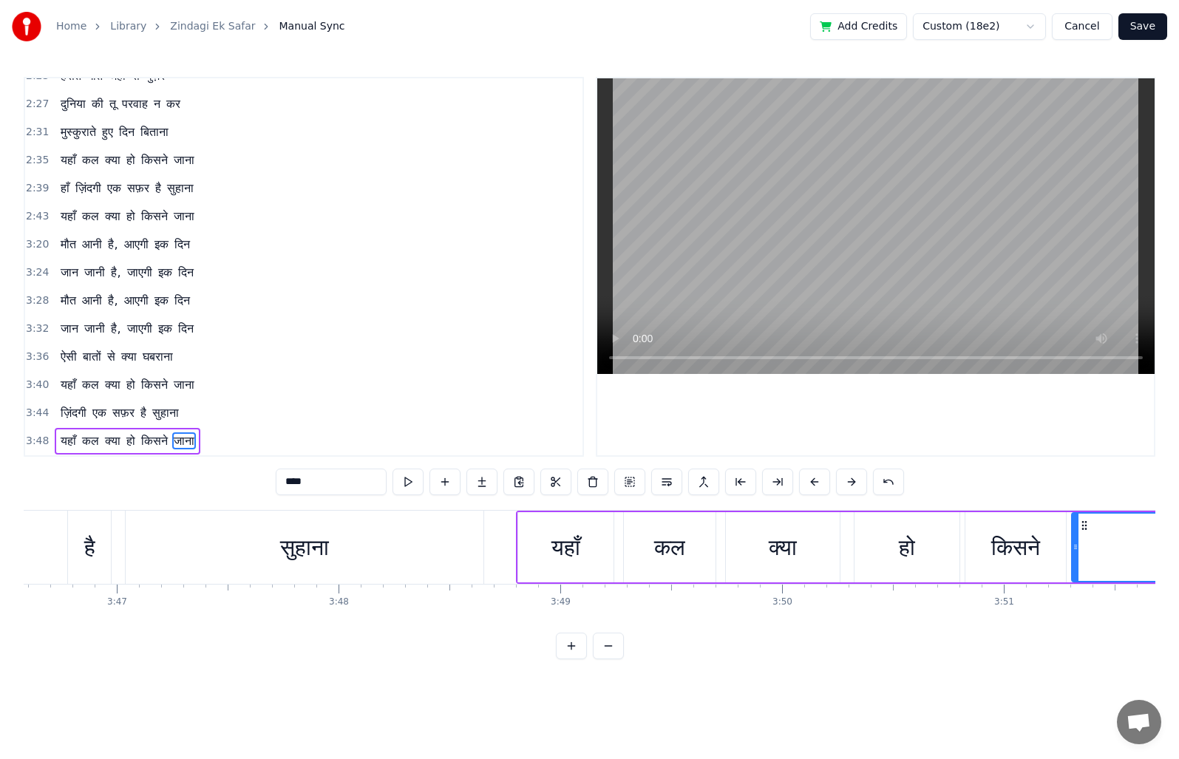
scroll to position [0, 50482]
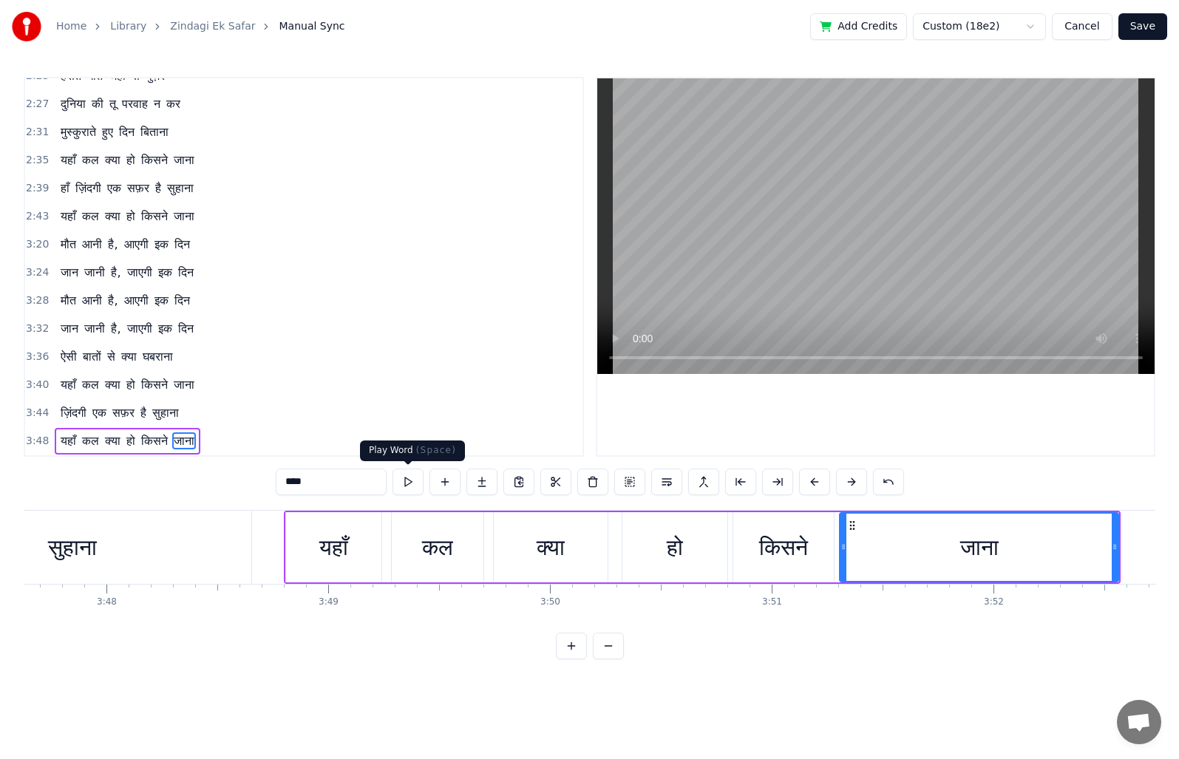
click at [409, 488] on button at bounding box center [408, 482] width 31 height 27
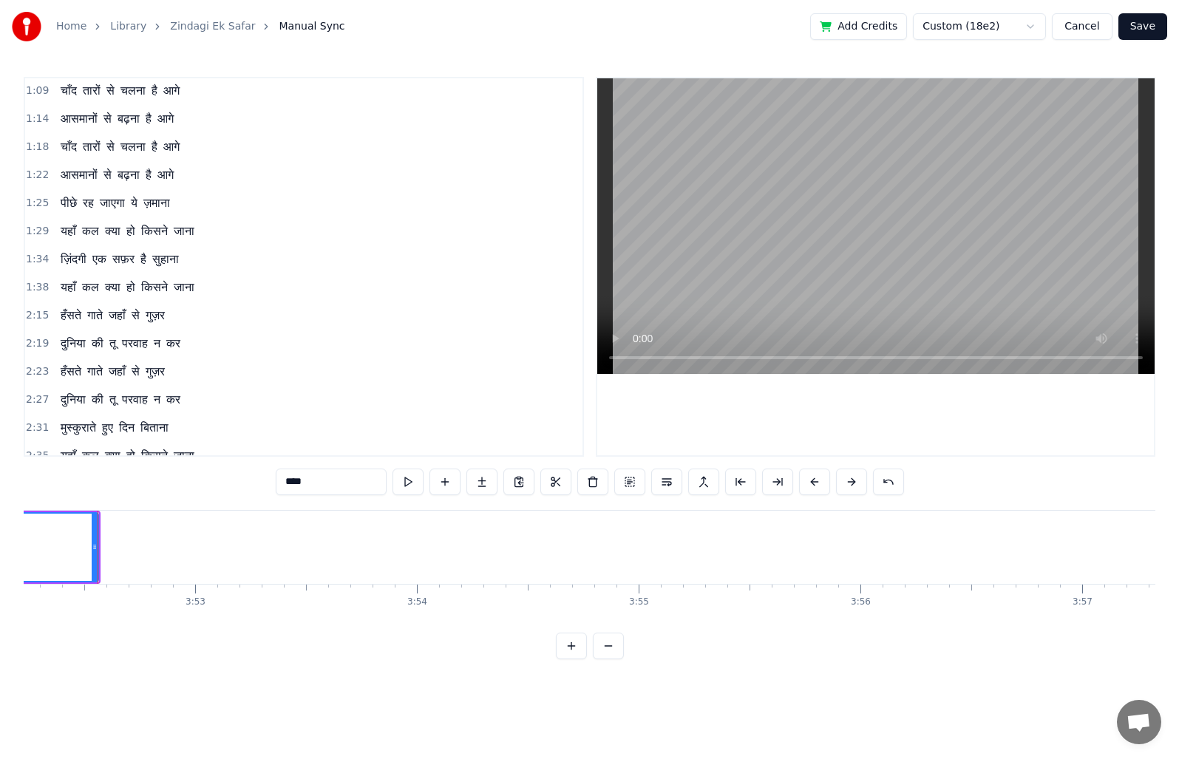
scroll to position [0, 0]
click at [1136, 28] on button "Save" at bounding box center [1142, 26] width 49 height 27
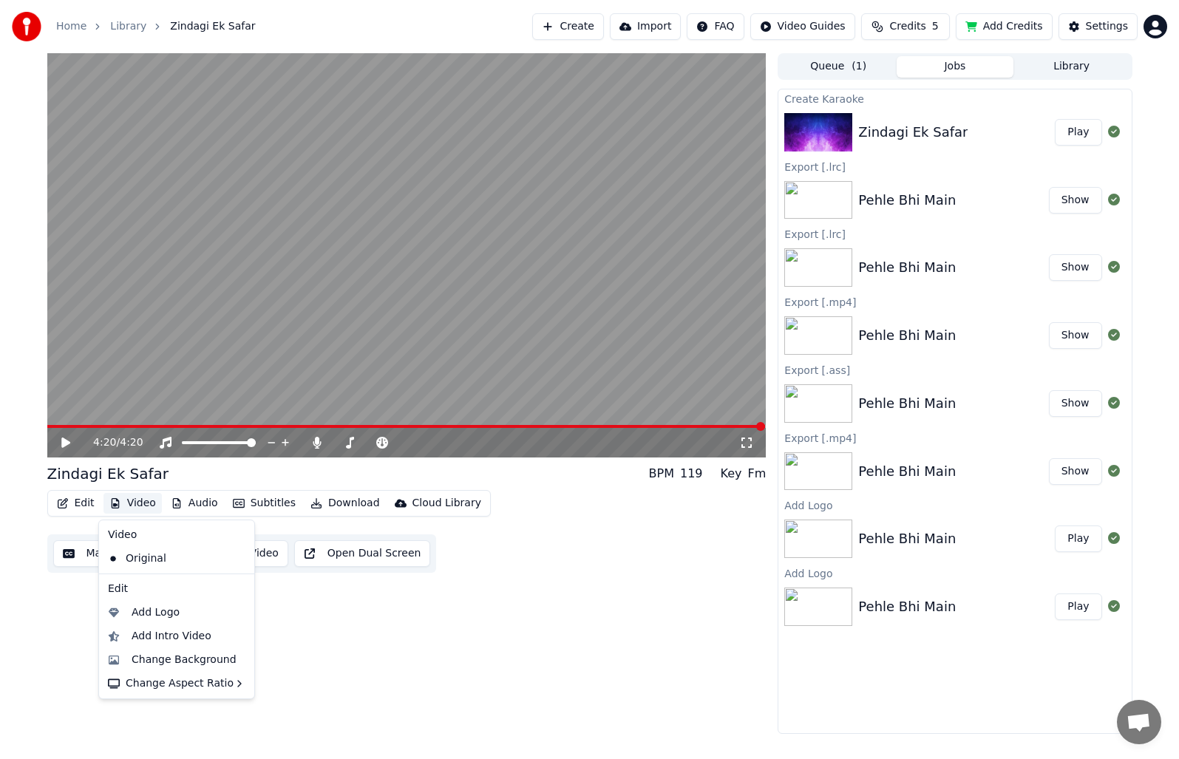
click at [140, 502] on button "Video" at bounding box center [132, 503] width 58 height 21
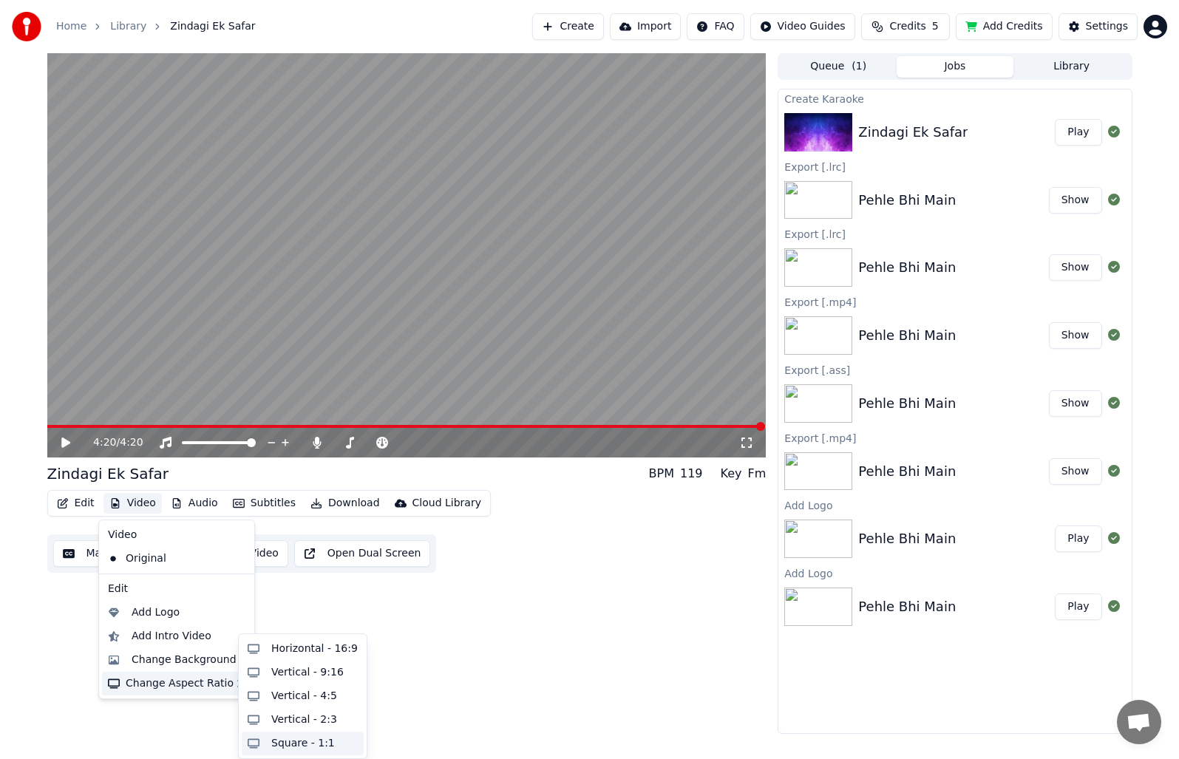
click at [292, 747] on div "Square - 1:1" at bounding box center [303, 743] width 64 height 15
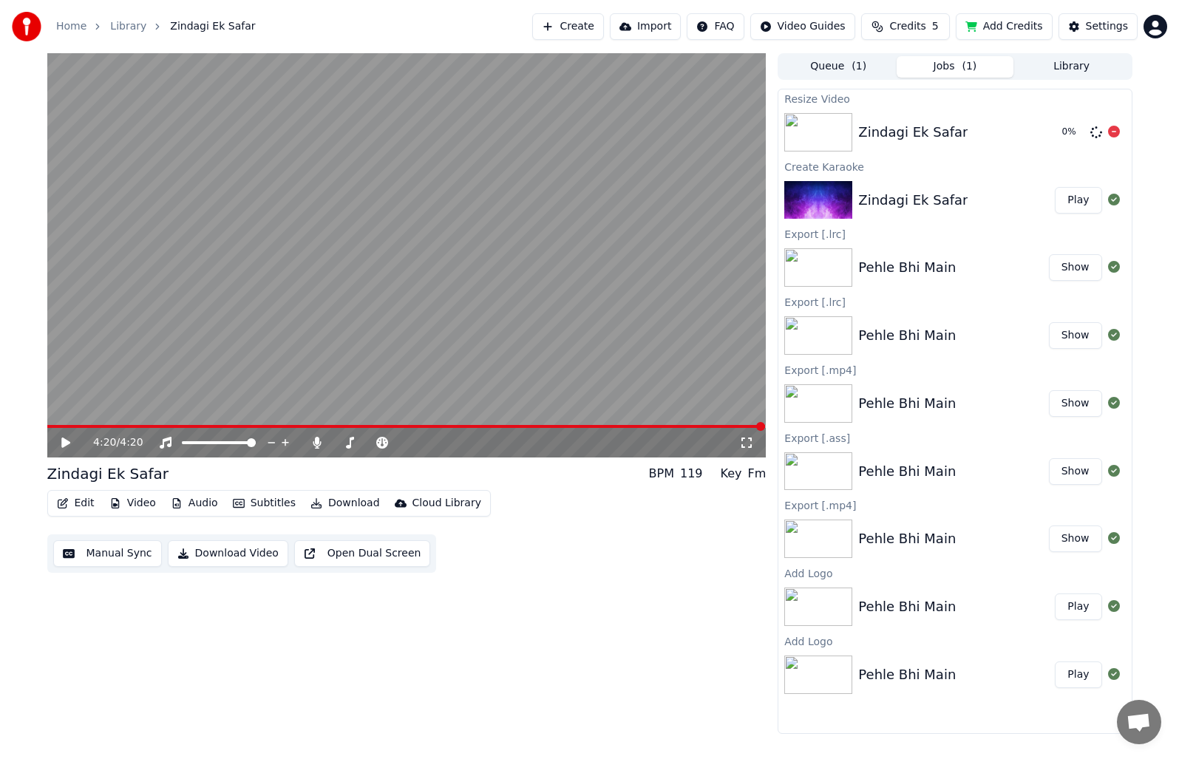
click at [851, 126] on img at bounding box center [818, 132] width 68 height 38
